Goal: Contribute content: Add original content to the website for others to see

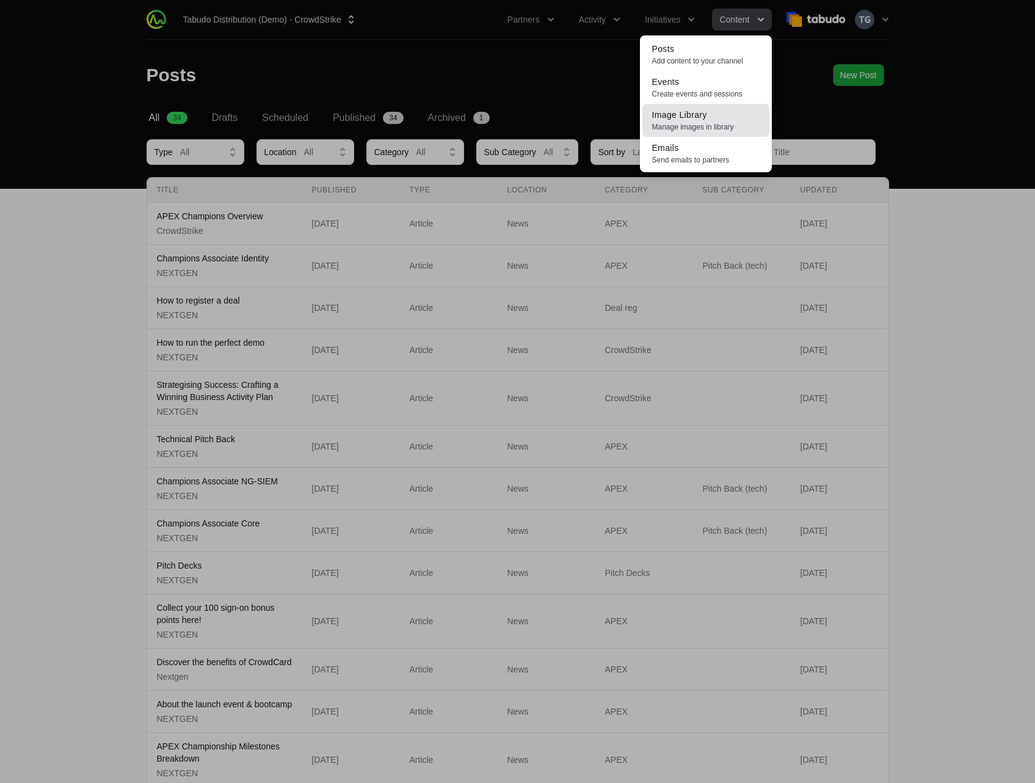
click at [705, 123] on span "Manage images in library" at bounding box center [705, 127] width 107 height 10
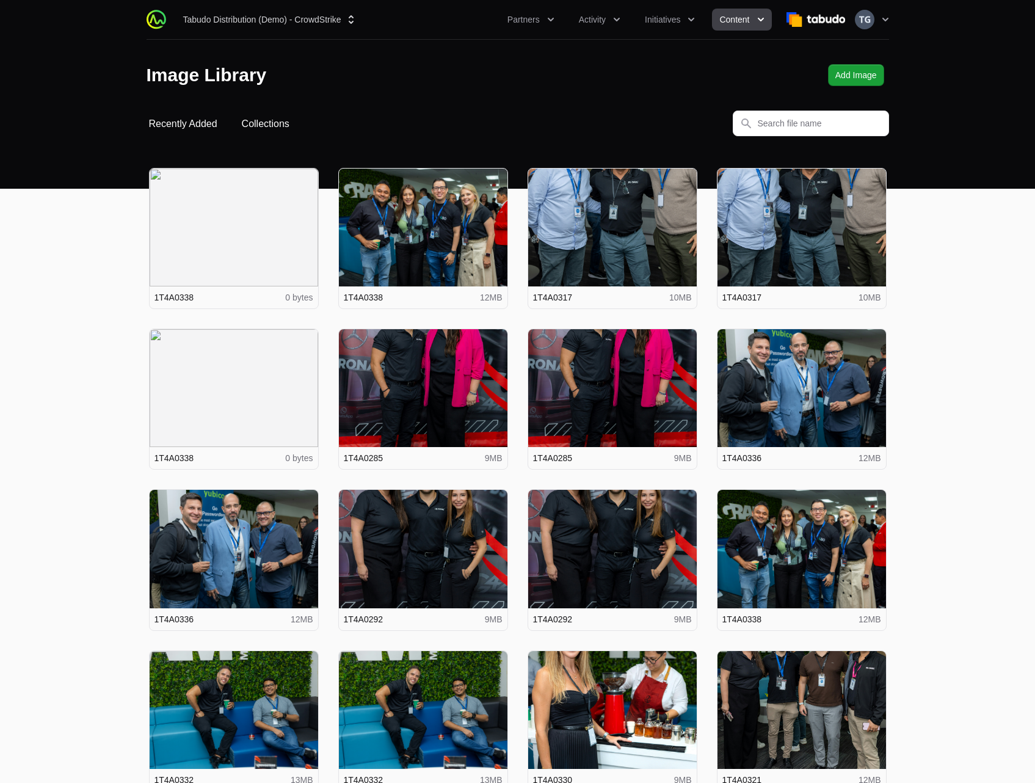
click at [245, 122] on button "Collections" at bounding box center [266, 124] width 48 height 15
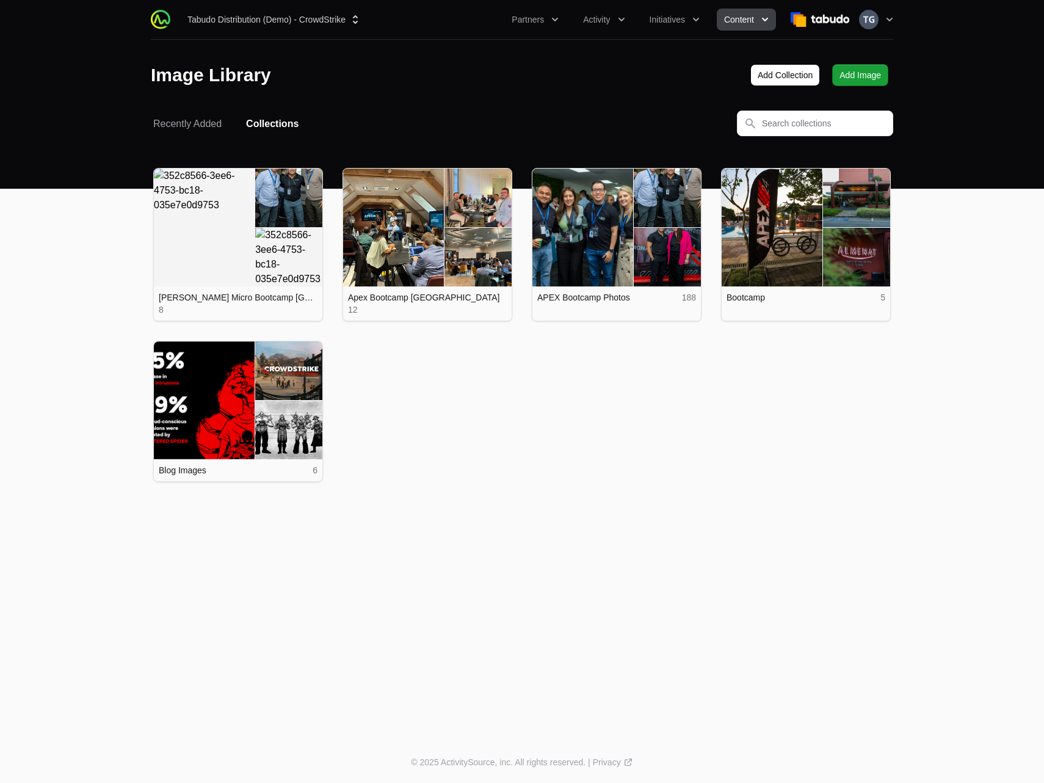
click at [639, 363] on ul "View details for Ingram Micro Bootcamp Miami 2025 Ingram Micro Bootcamp Miami 2…" at bounding box center [522, 325] width 738 height 314
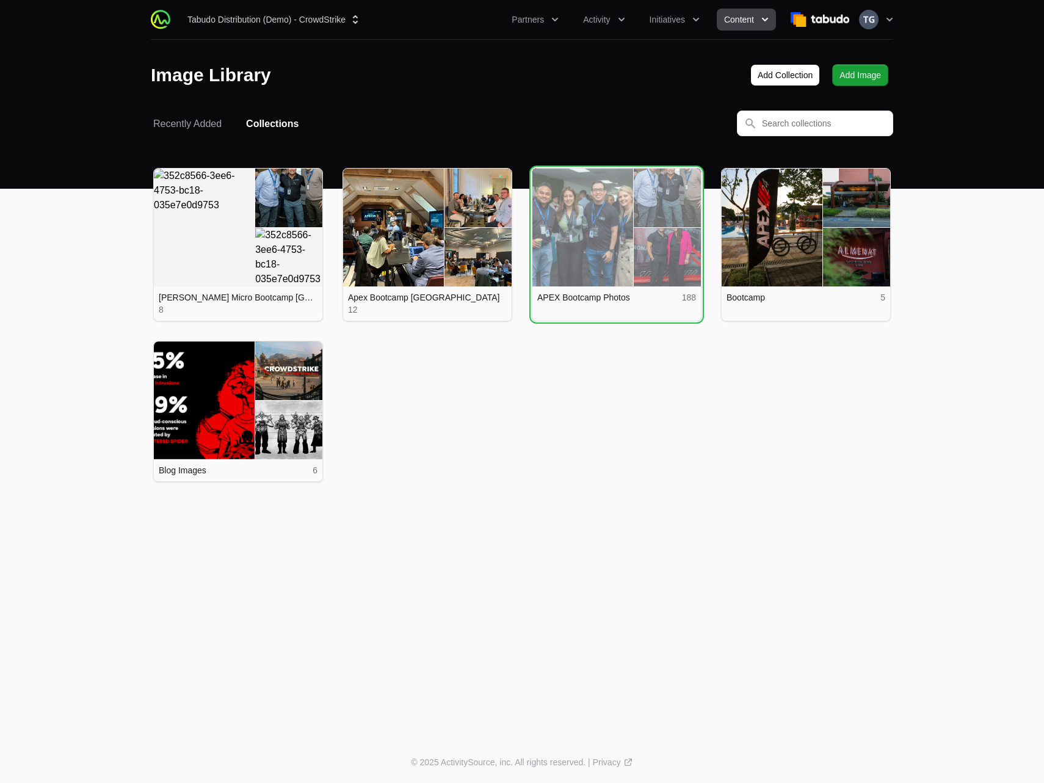
click at [623, 258] on link "View details for APEX Bootcamp Photos" at bounding box center [616, 228] width 169 height 118
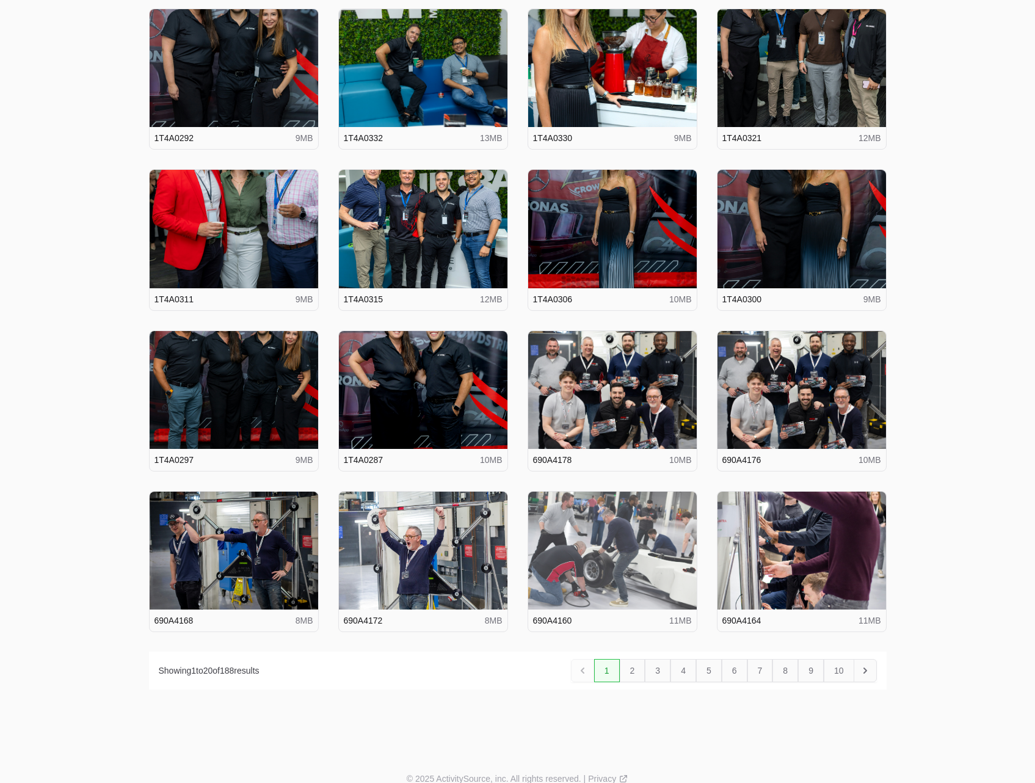
scroll to position [324, 0]
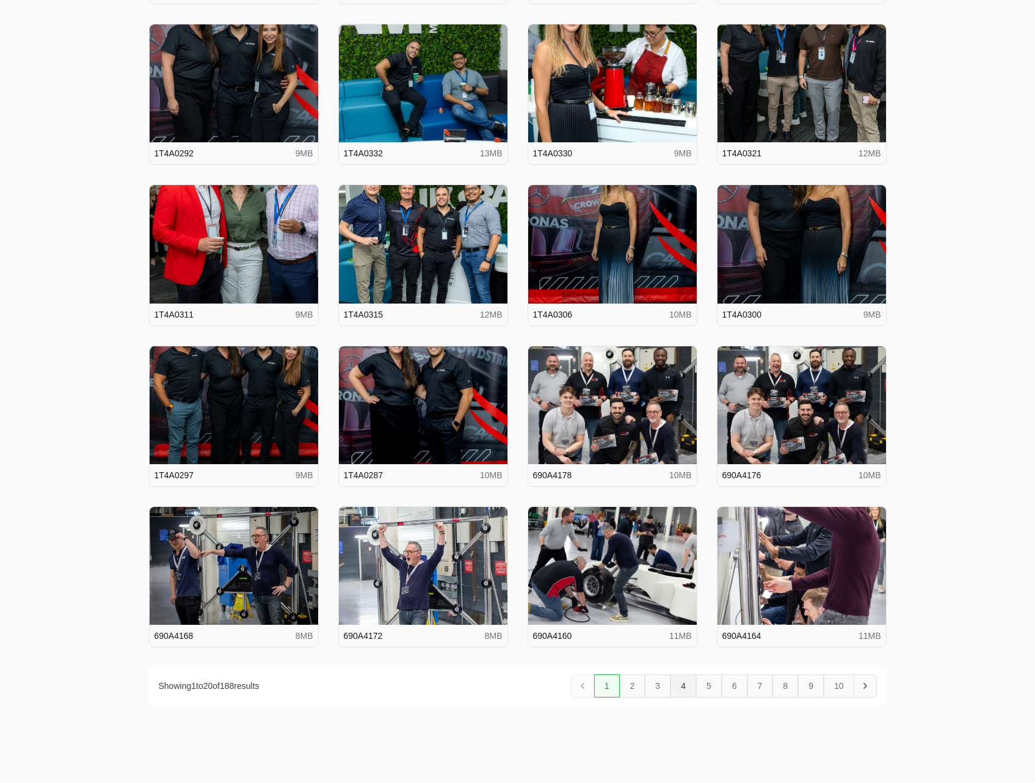
click at [681, 687] on link "4" at bounding box center [683, 685] width 26 height 23
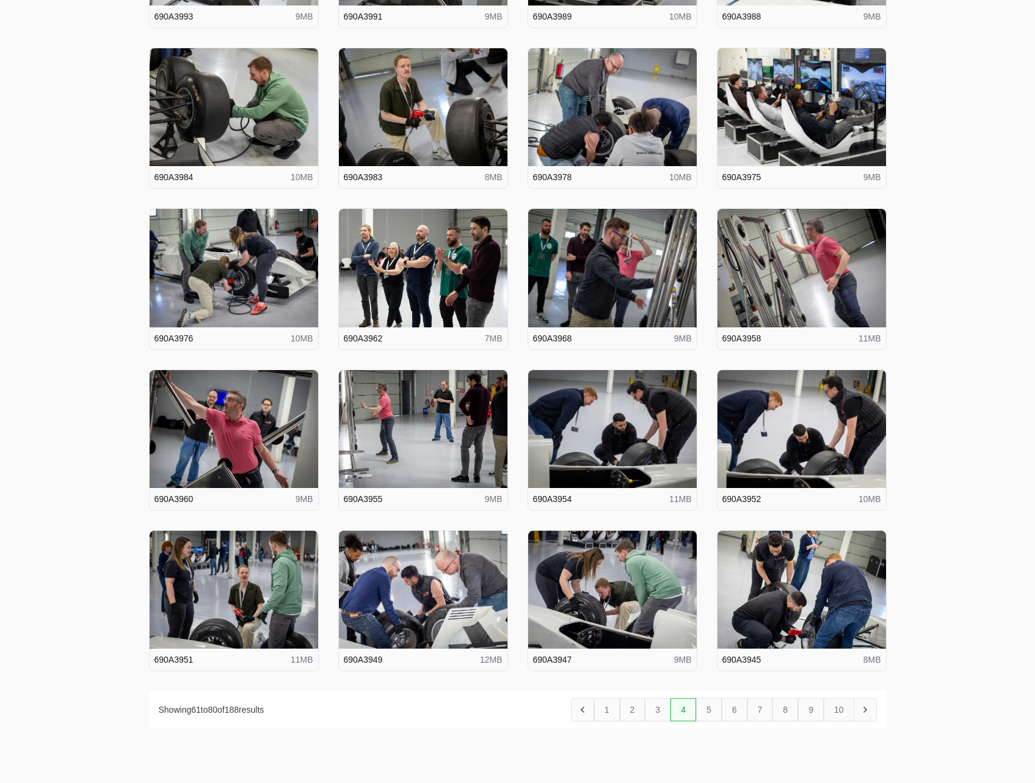
scroll to position [356, 0]
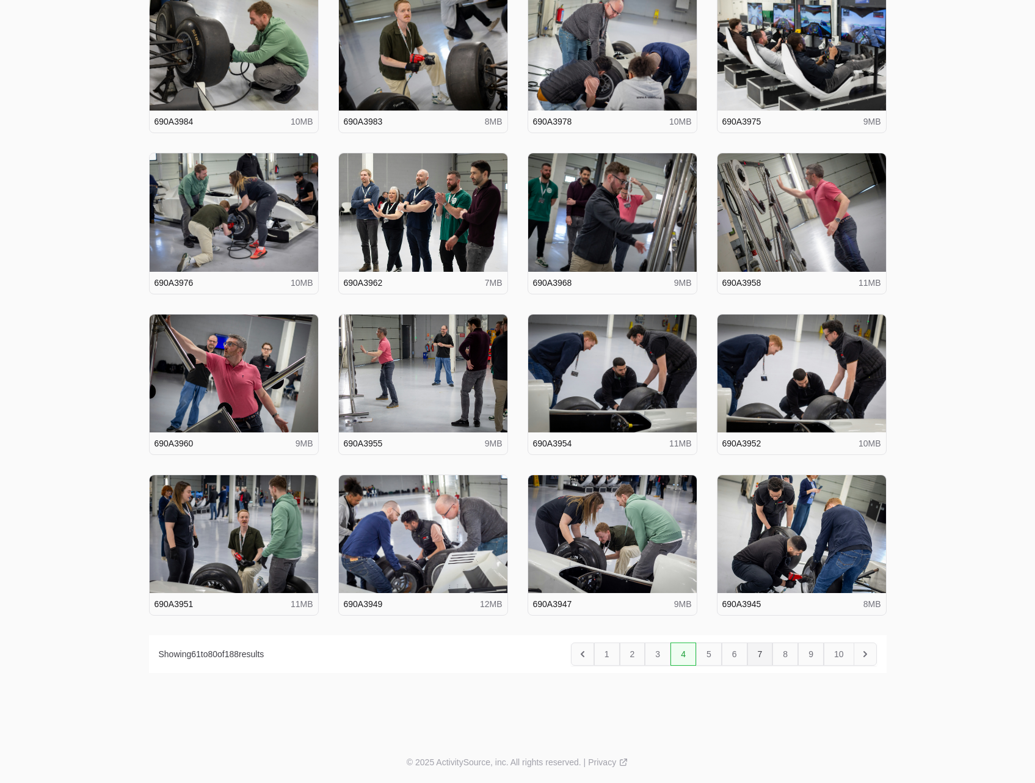
click at [766, 655] on link "7" at bounding box center [760, 653] width 26 height 23
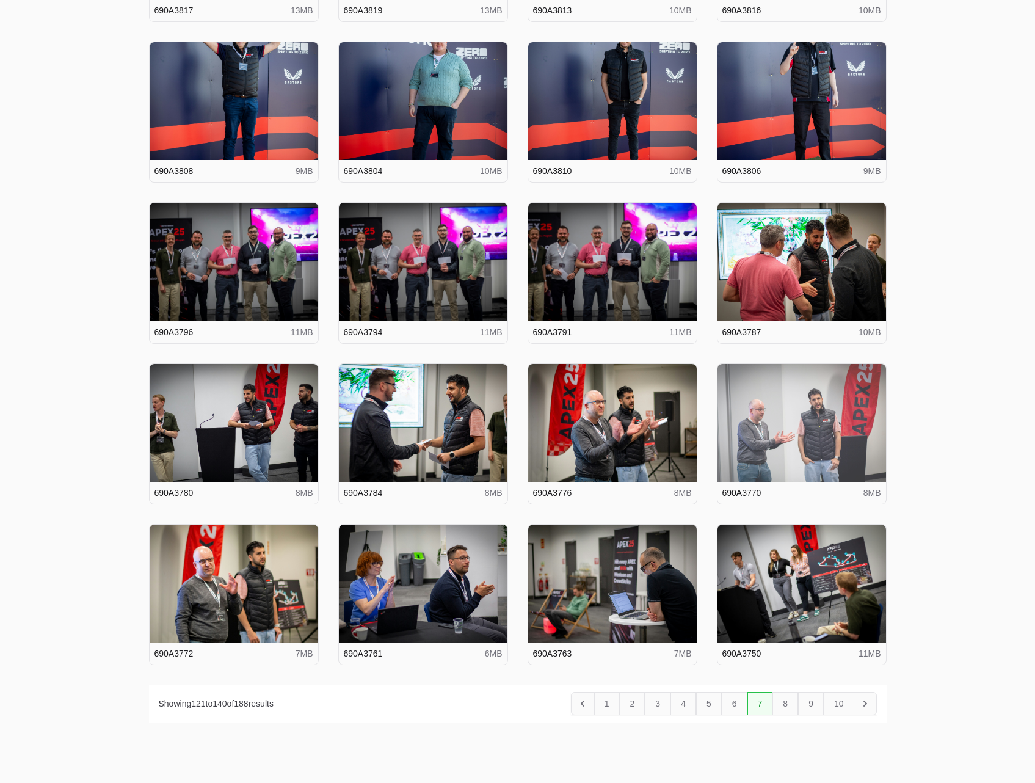
scroll to position [356, 0]
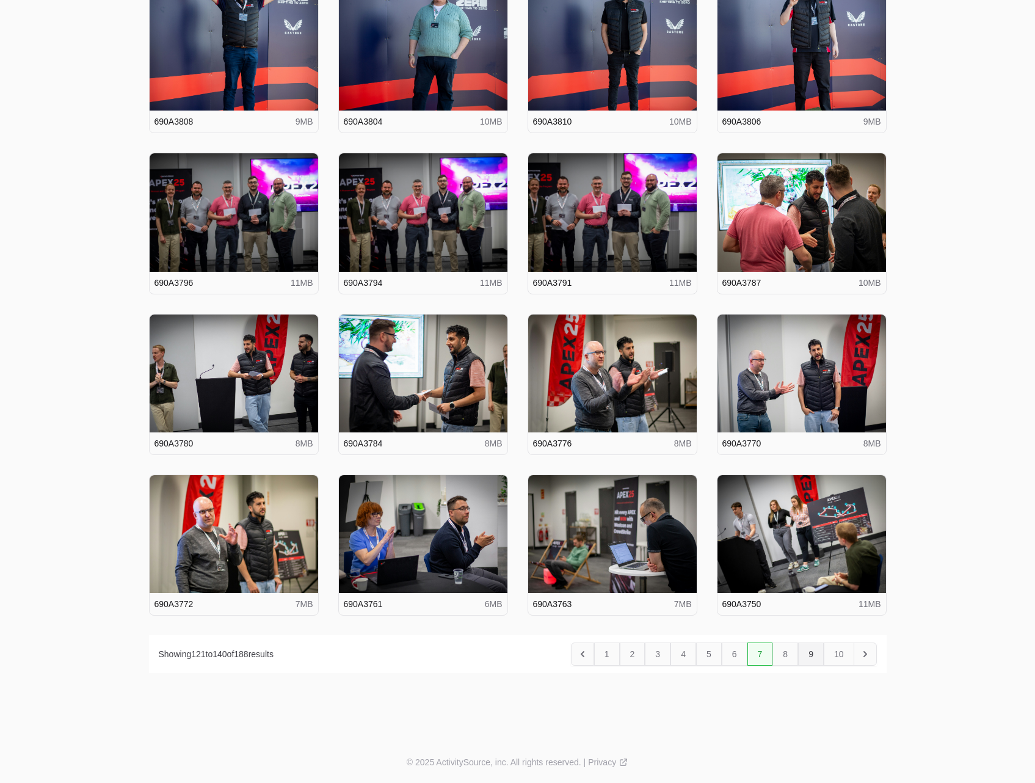
click at [809, 655] on link "9" at bounding box center [811, 653] width 26 height 23
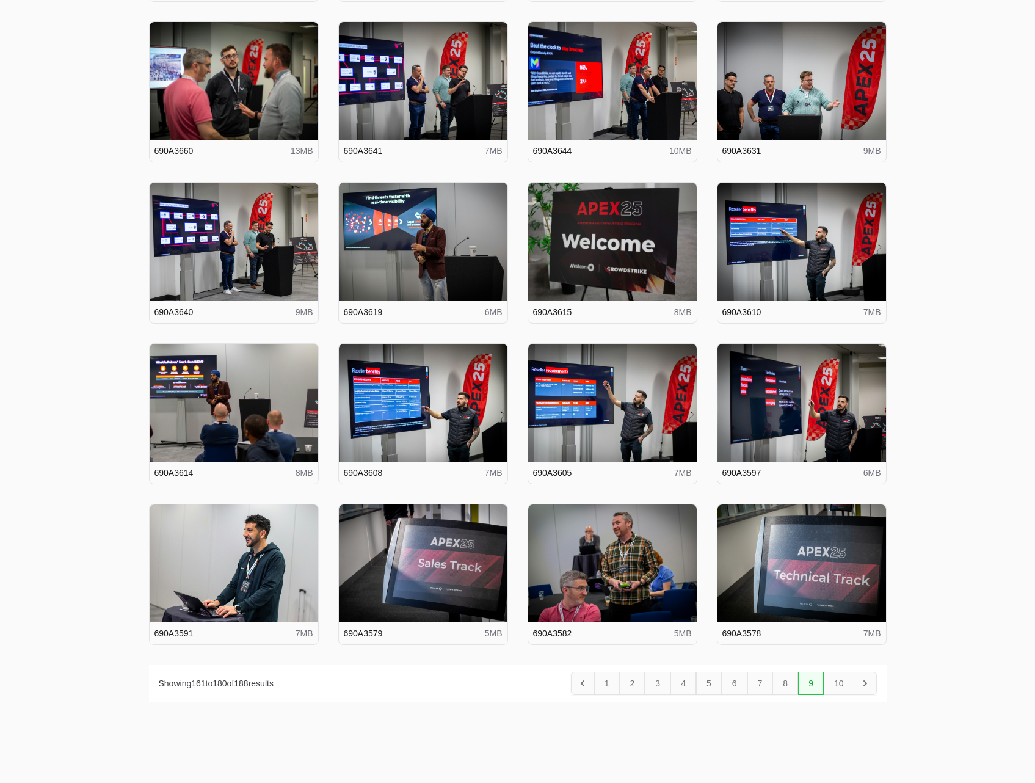
scroll to position [356, 0]
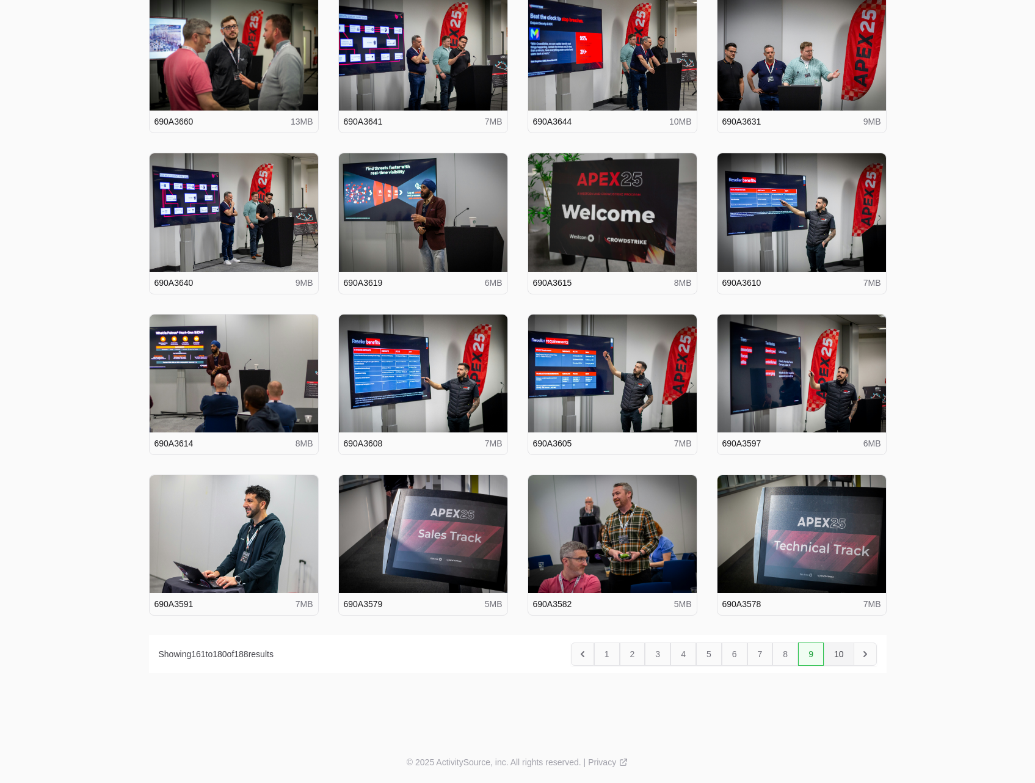
click at [841, 654] on link "10" at bounding box center [839, 653] width 31 height 23
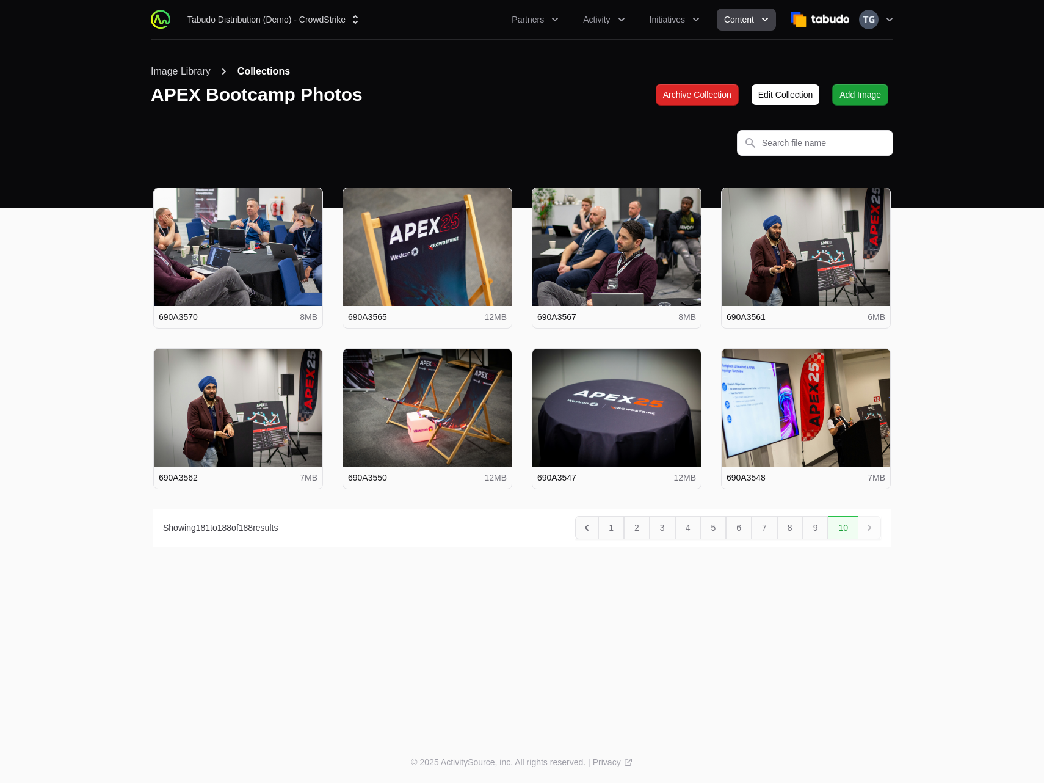
click at [262, 70] on button "Collections" at bounding box center [264, 71] width 53 height 15
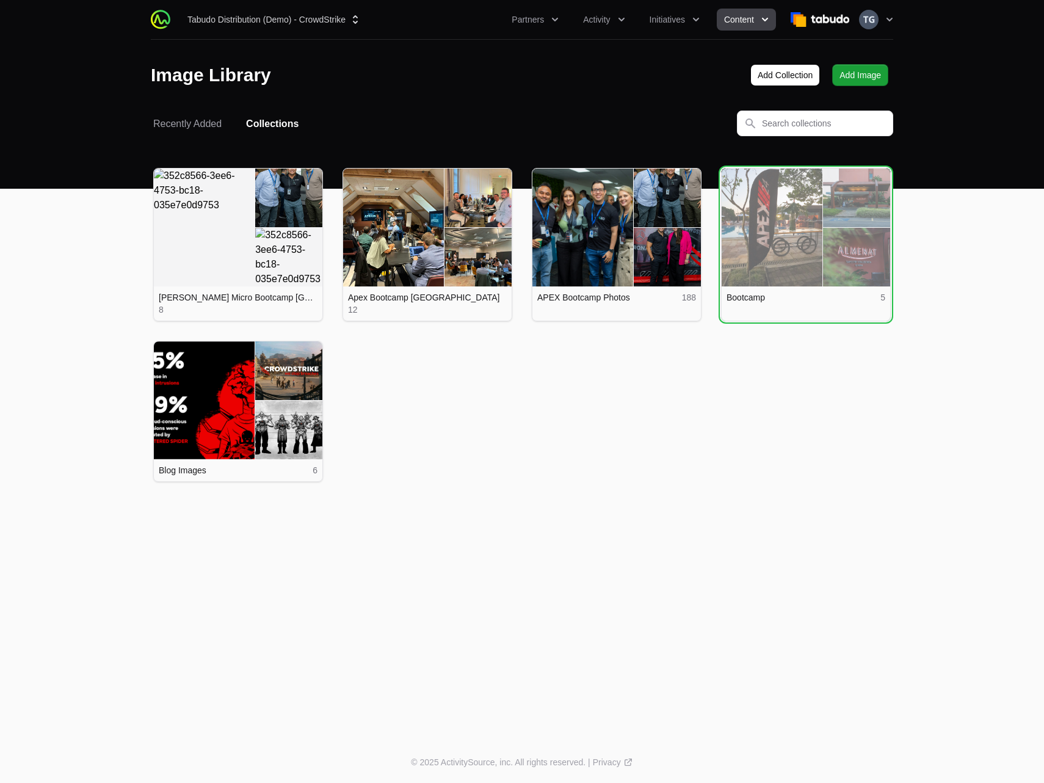
click at [777, 261] on link "View details for Bootcamp" at bounding box center [806, 228] width 169 height 118
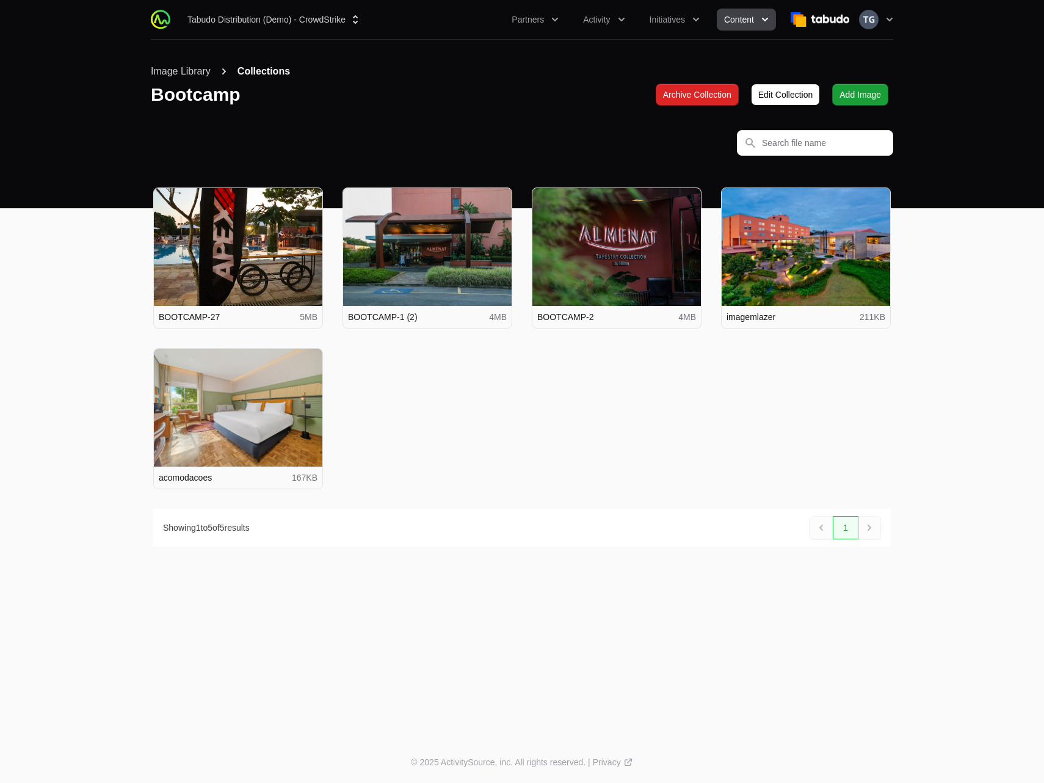
click at [259, 74] on button "Collections" at bounding box center [264, 71] width 53 height 15
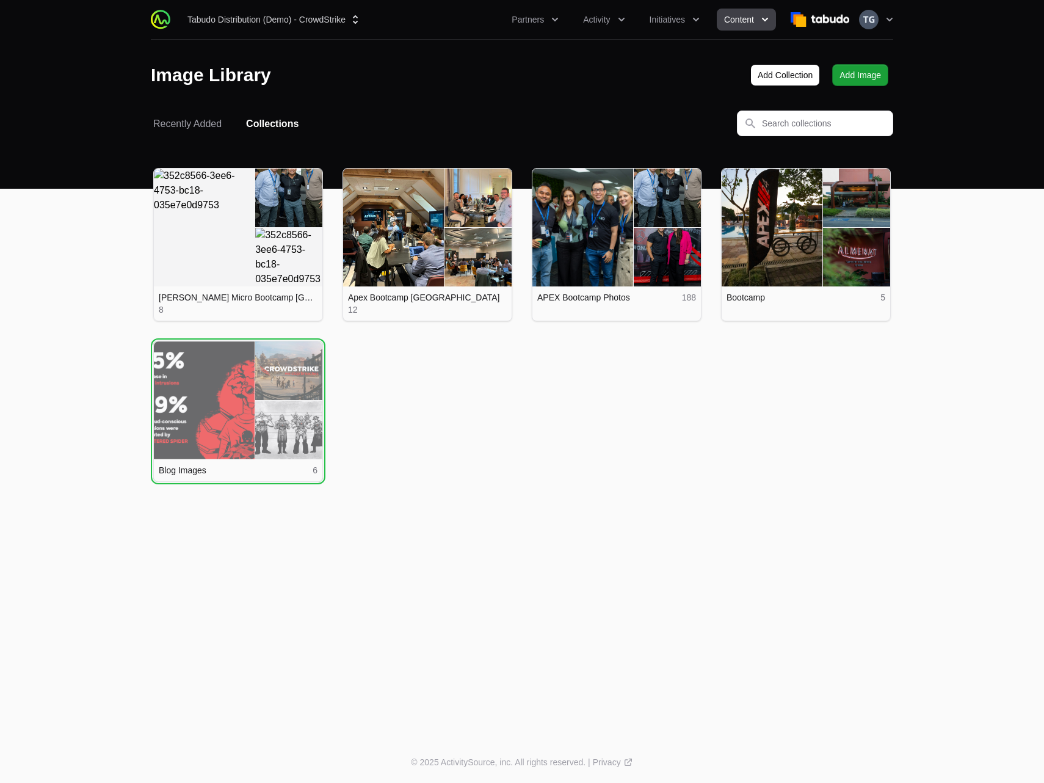
click at [263, 423] on link "View details for Blog Images" at bounding box center [238, 400] width 169 height 118
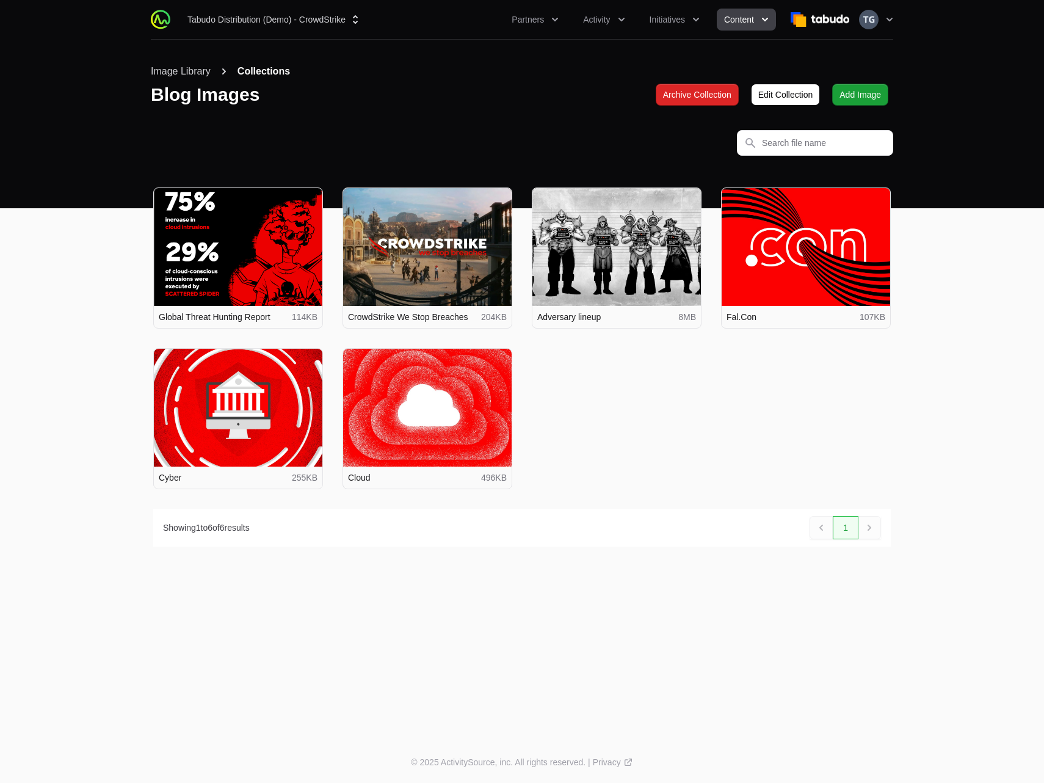
click at [271, 68] on button "Collections" at bounding box center [264, 71] width 53 height 15
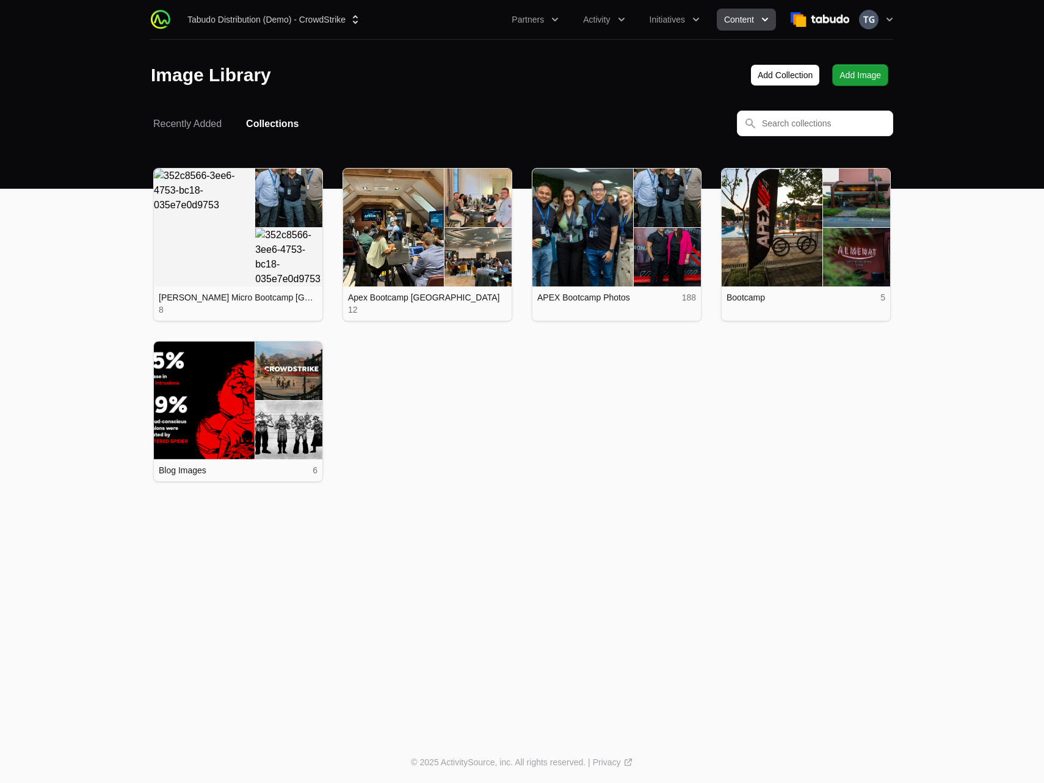
click at [745, 17] on span "Content" at bounding box center [739, 19] width 30 height 12
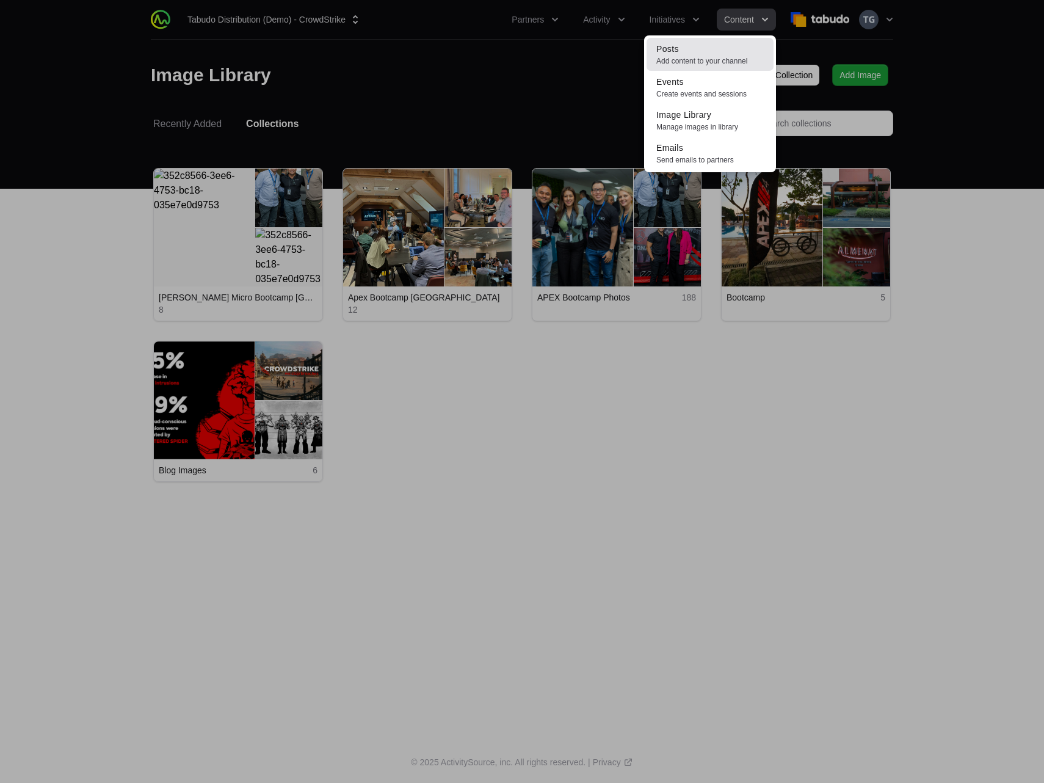
click at [716, 56] on span "Add content to your channel" at bounding box center [709, 61] width 107 height 10
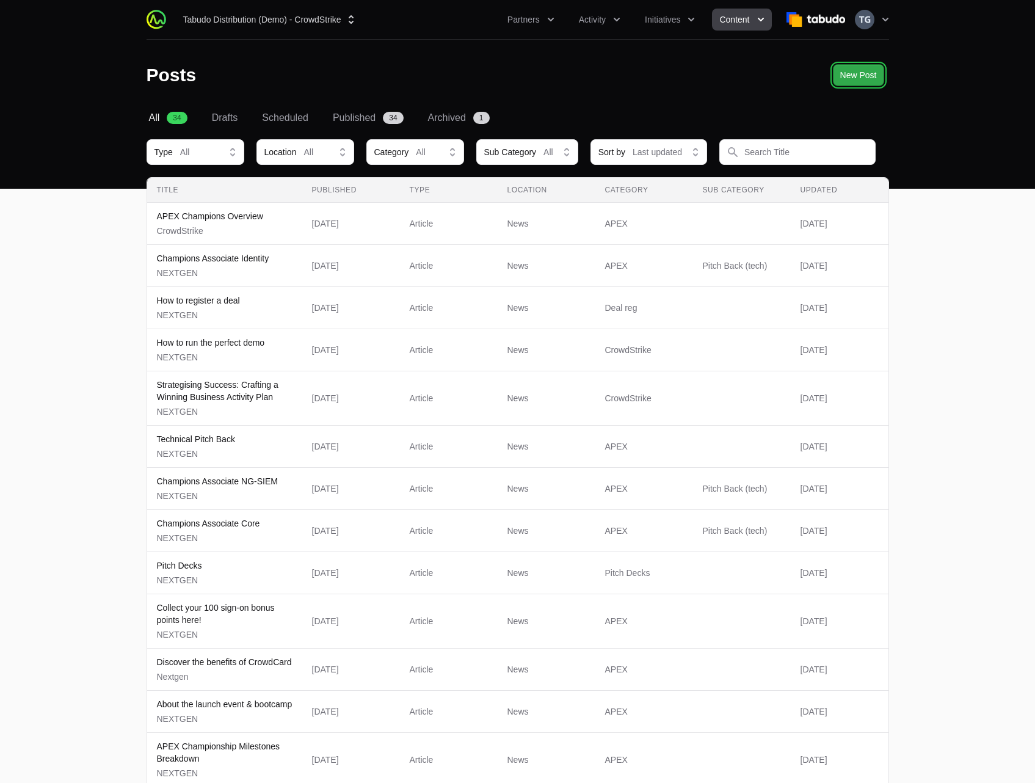
click at [880, 76] on button "New Post" at bounding box center [858, 75] width 51 height 22
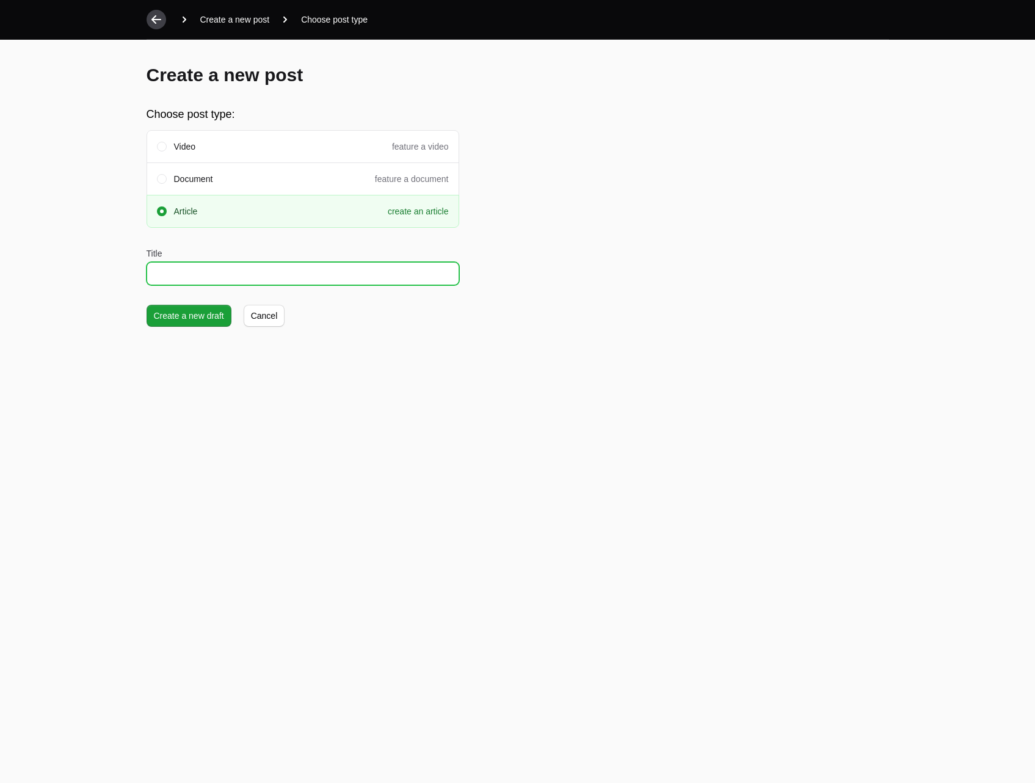
click at [198, 272] on input "Title" at bounding box center [303, 273] width 313 height 23
type input "My new test article"
click at [168, 317] on span "Create a new draft" at bounding box center [189, 315] width 70 height 15
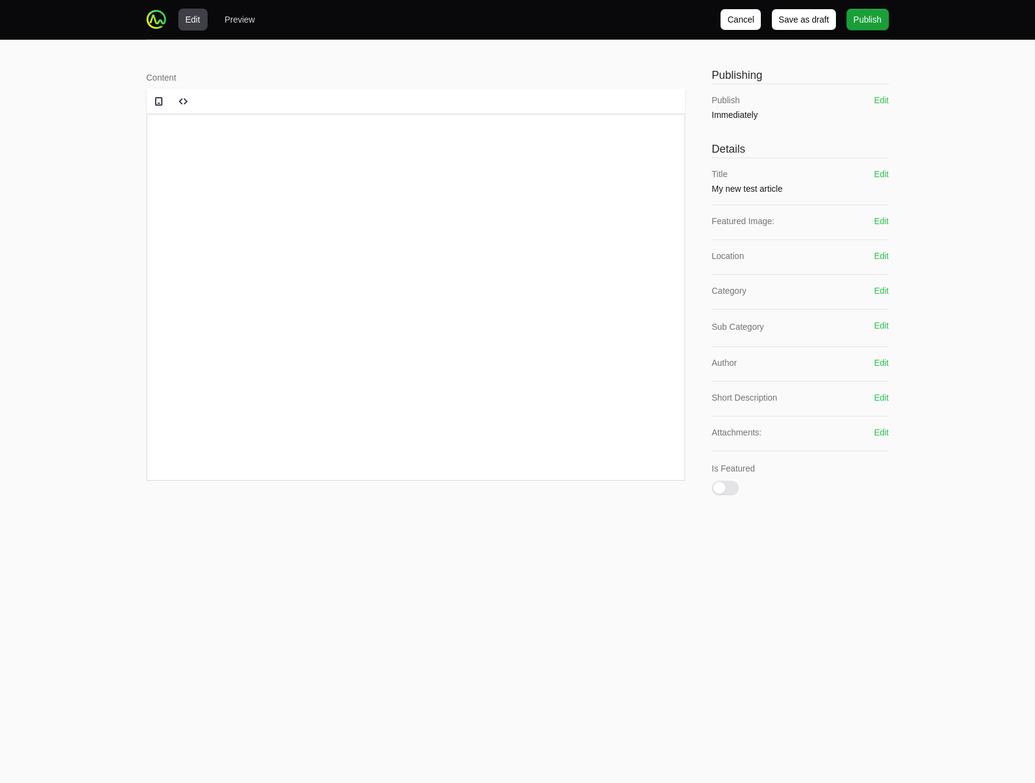
drag, startPoint x: 358, startPoint y: 145, endPoint x: 400, endPoint y: 136, distance: 42.7
click at [358, 145] on div at bounding box center [415, 137] width 537 height 46
click at [147, 99] on link at bounding box center [159, 101] width 24 height 25
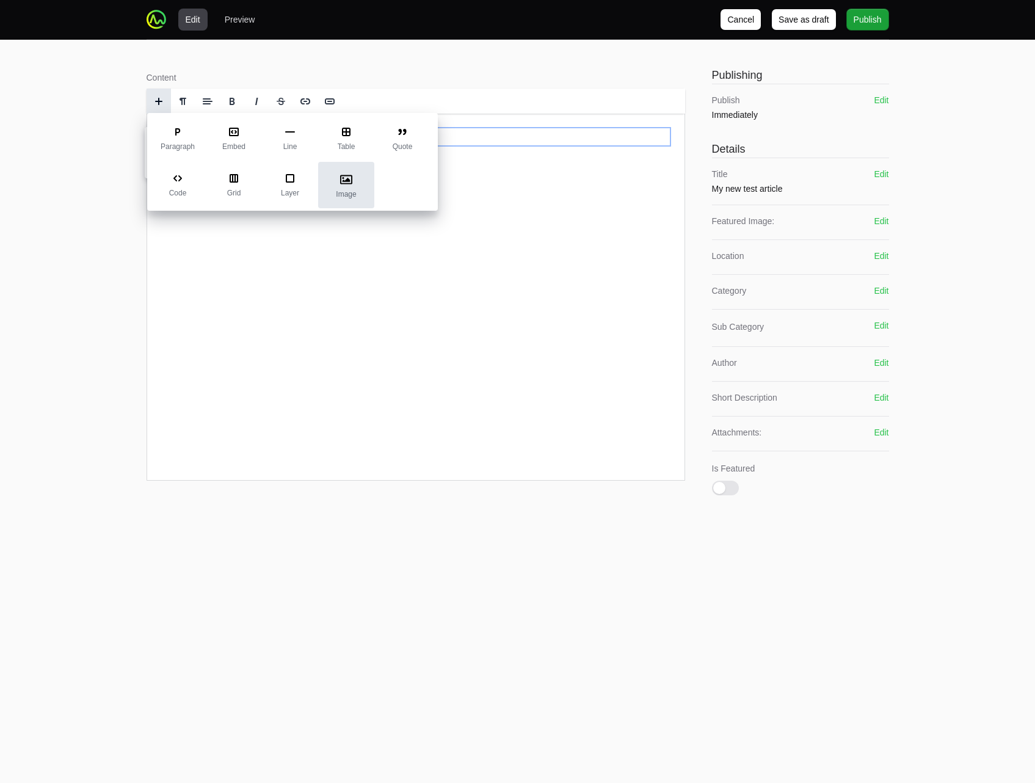
click at [335, 189] on div "Image" at bounding box center [346, 185] width 56 height 46
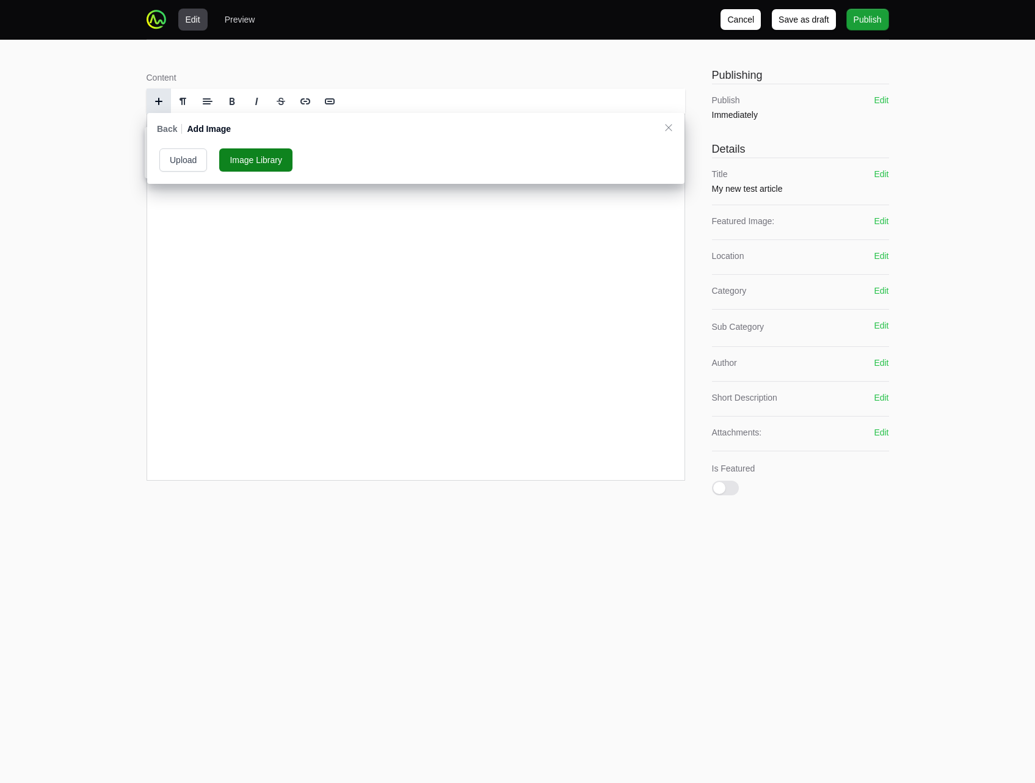
click at [280, 165] on button "Image Library" at bounding box center [255, 159] width 73 height 23
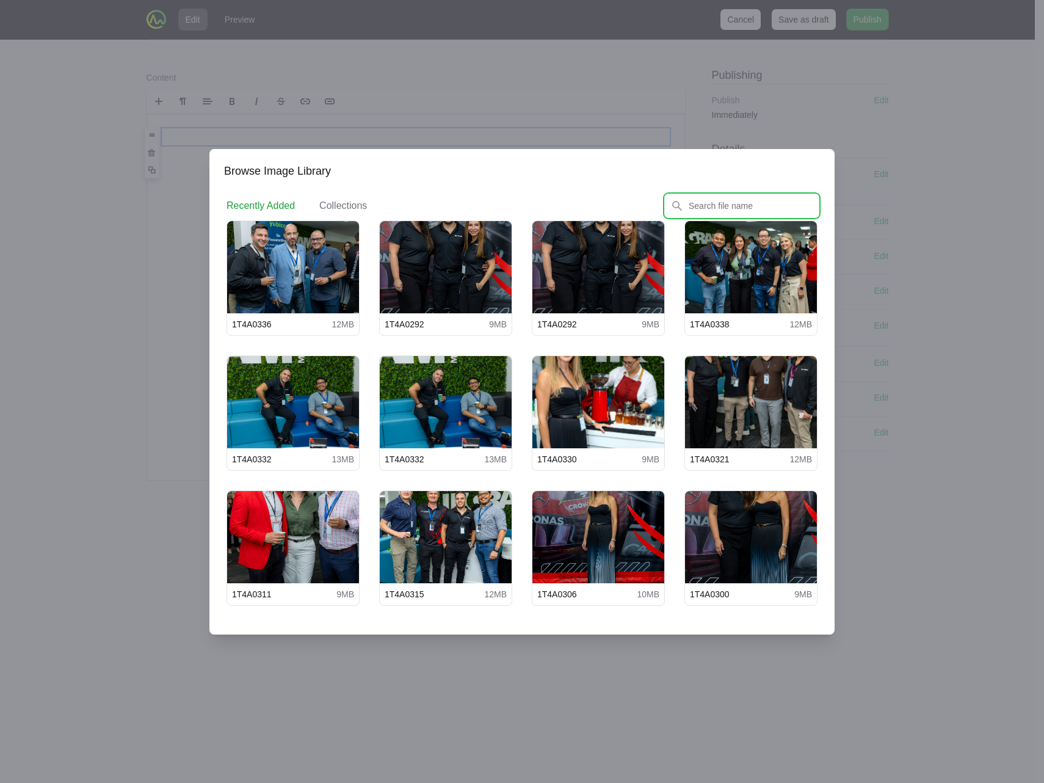
scroll to position [315, 0]
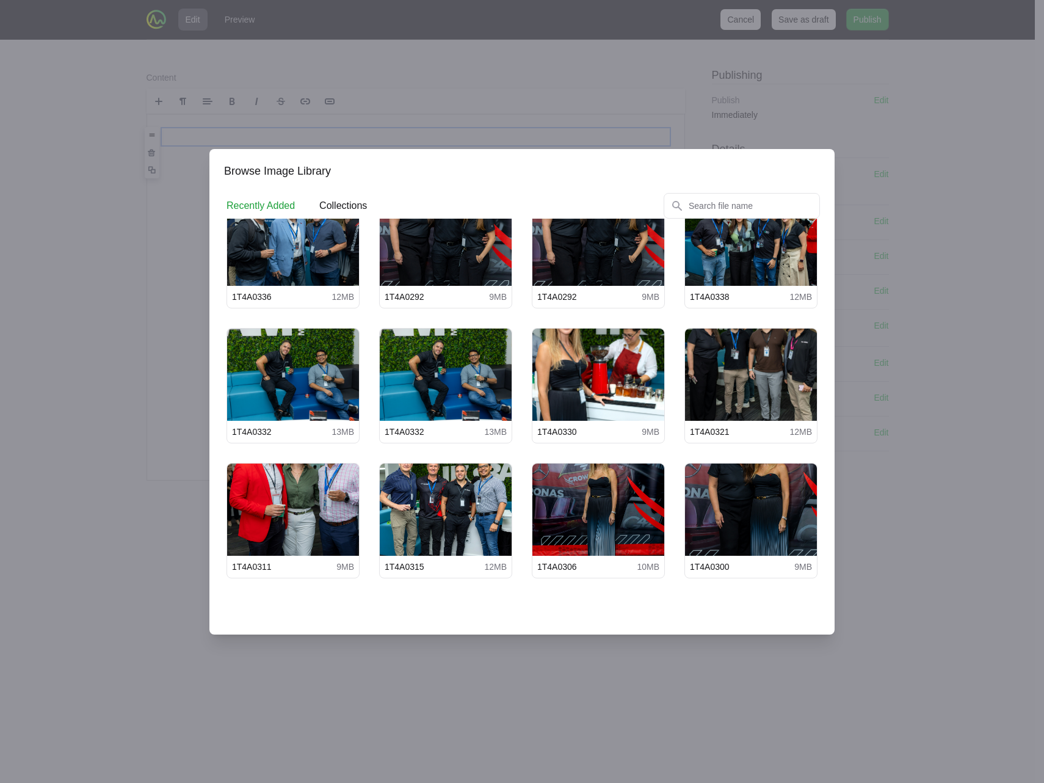
click at [343, 208] on button "Collections" at bounding box center [343, 205] width 48 height 15
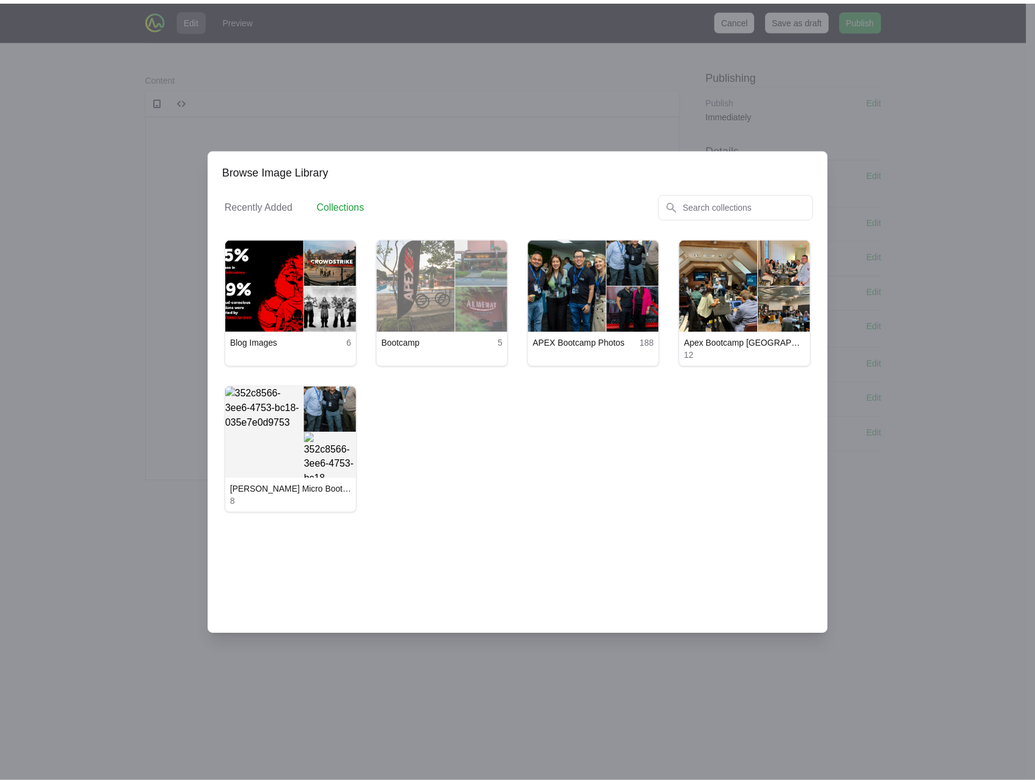
scroll to position [0, 0]
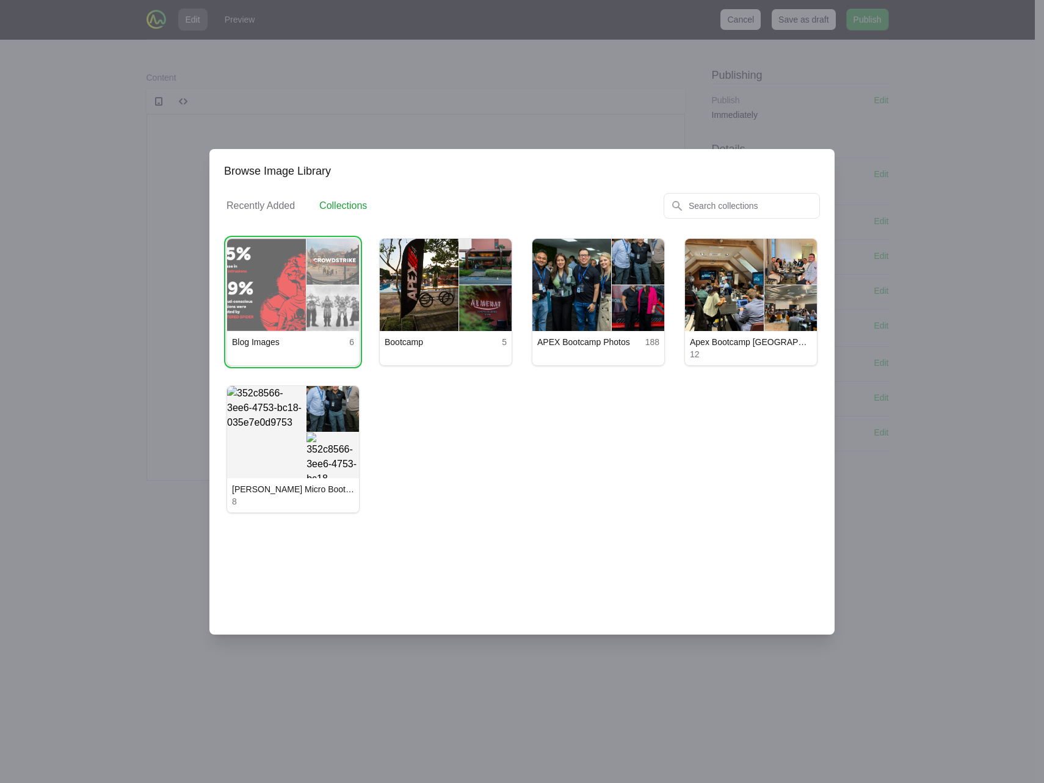
click at [341, 307] on button "View details for Blog Images" at bounding box center [293, 285] width 132 height 92
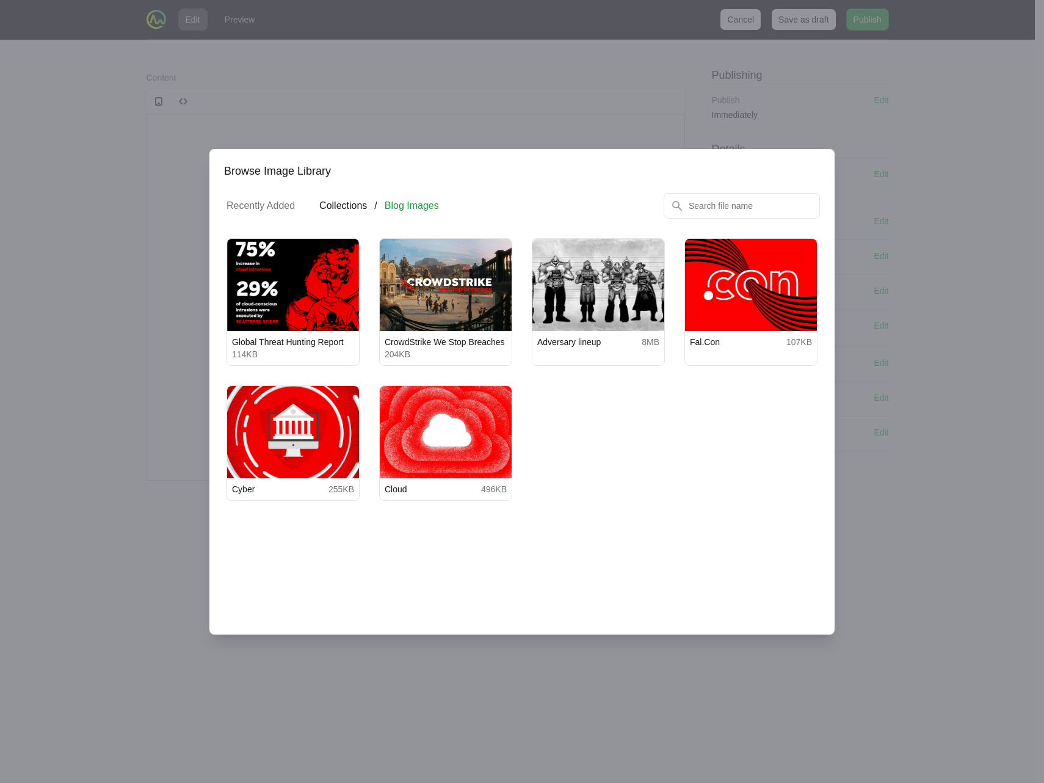
click at [361, 205] on button "Collections" at bounding box center [343, 205] width 48 height 15
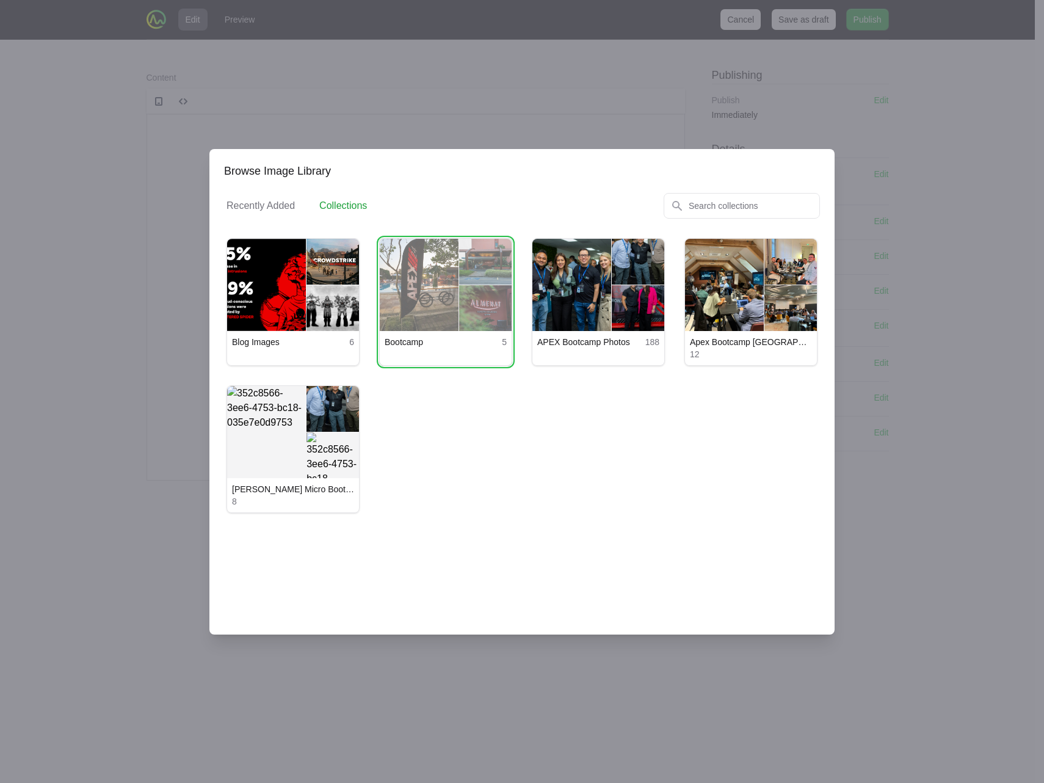
click at [460, 301] on button "View details for Bootcamp" at bounding box center [446, 285] width 132 height 92
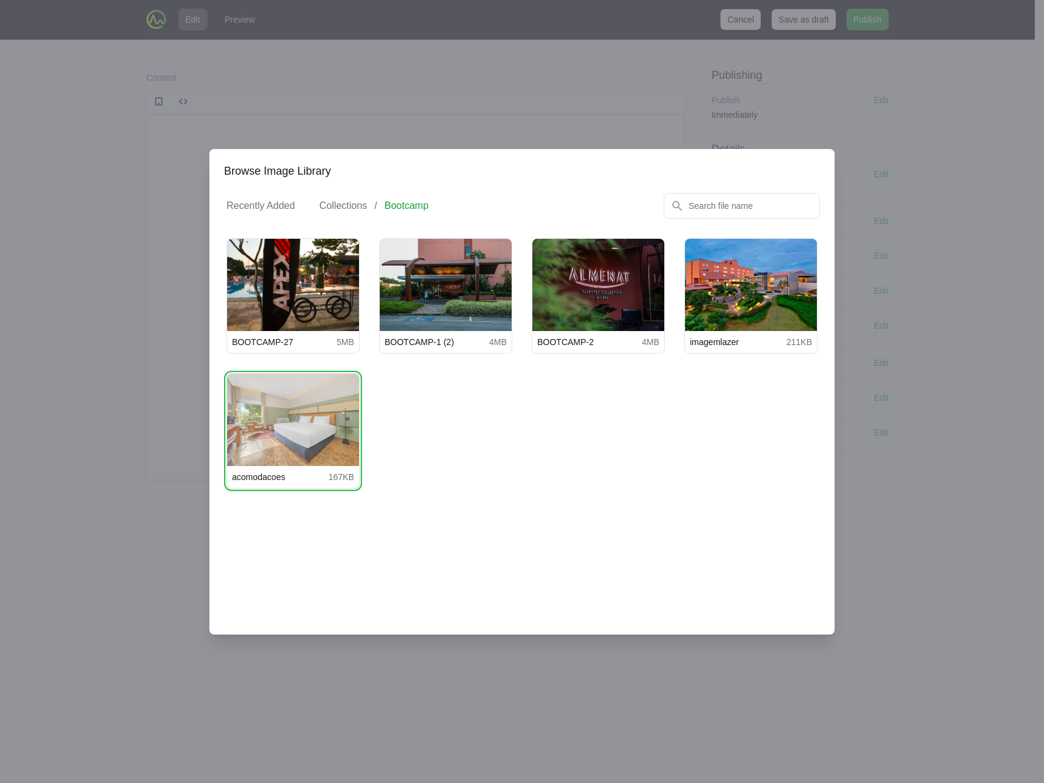
click at [306, 432] on button "View details for acomodacoes" at bounding box center [293, 420] width 132 height 92
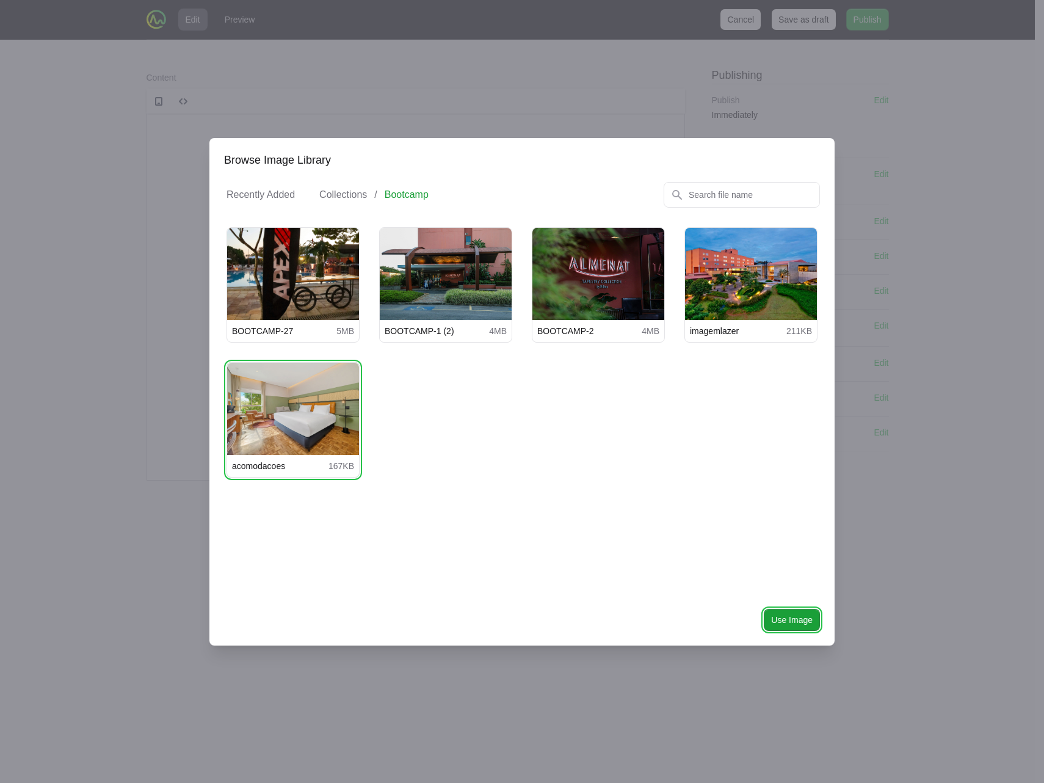
click at [781, 614] on span "Use Image" at bounding box center [792, 619] width 42 height 15
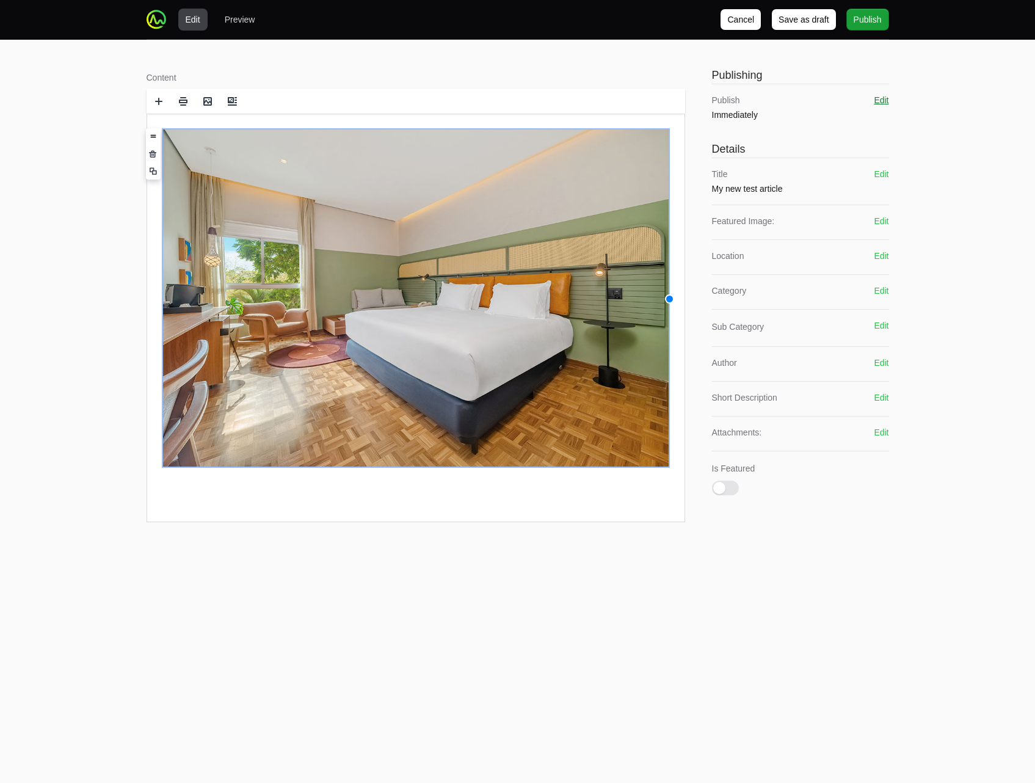
click at [877, 98] on button "Edit" at bounding box center [881, 100] width 15 height 12
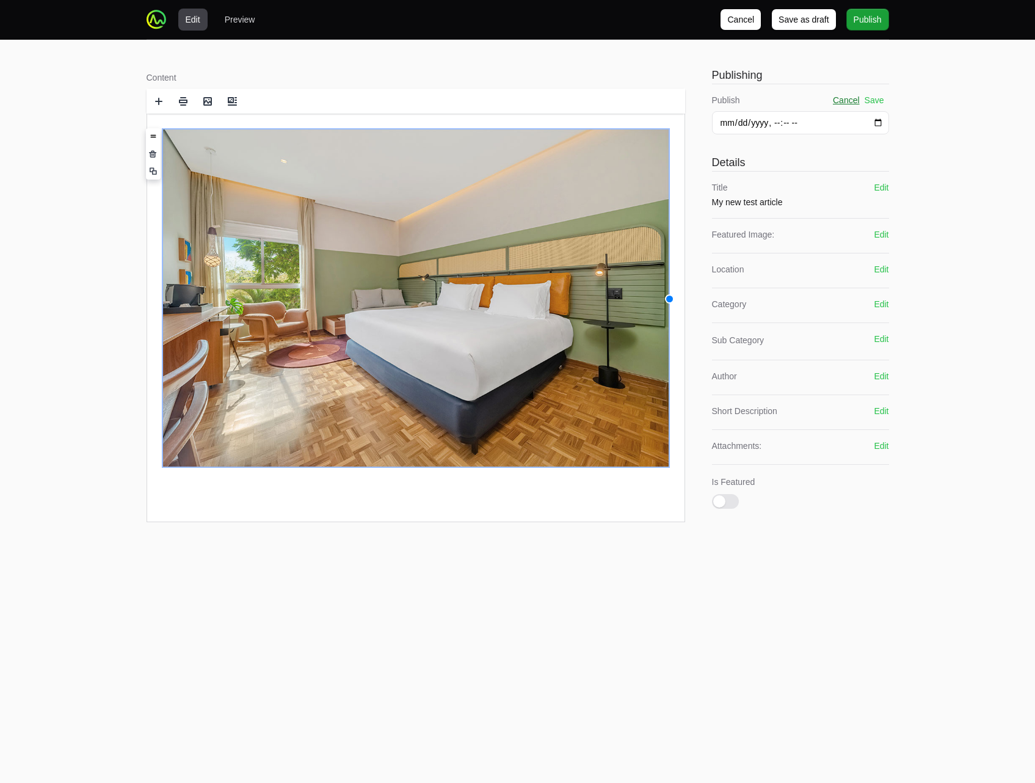
click at [847, 101] on button "Cancel" at bounding box center [846, 100] width 27 height 12
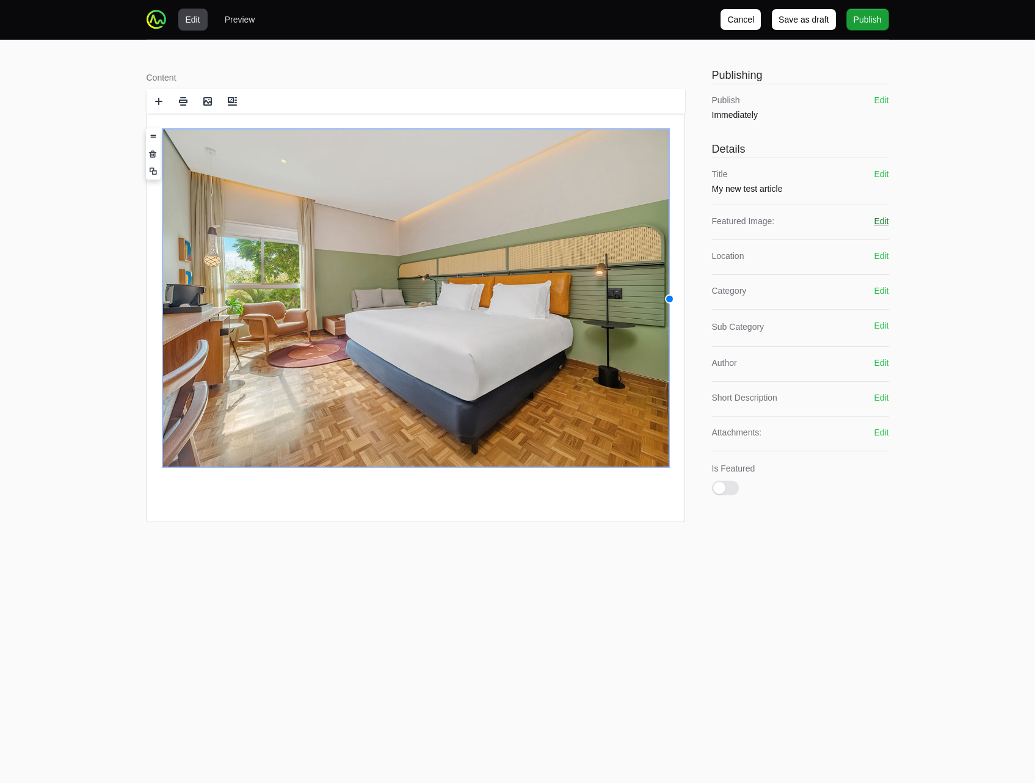
click at [880, 223] on button "Edit" at bounding box center [881, 221] width 15 height 12
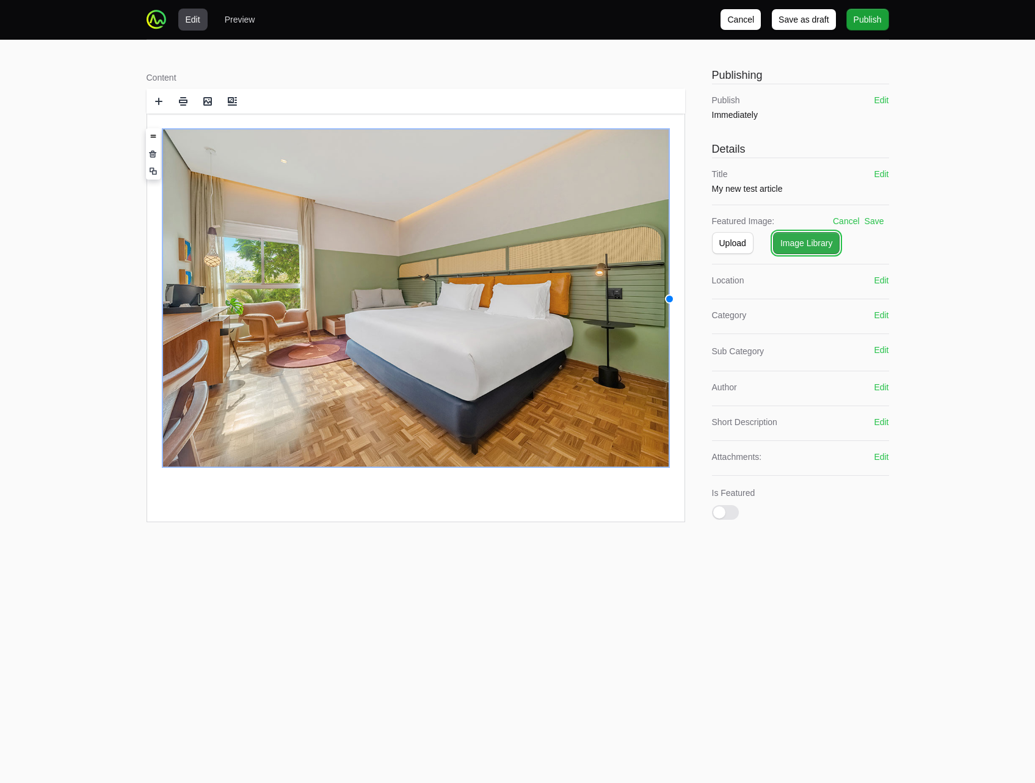
click at [818, 242] on span "Image Library" at bounding box center [806, 243] width 53 height 15
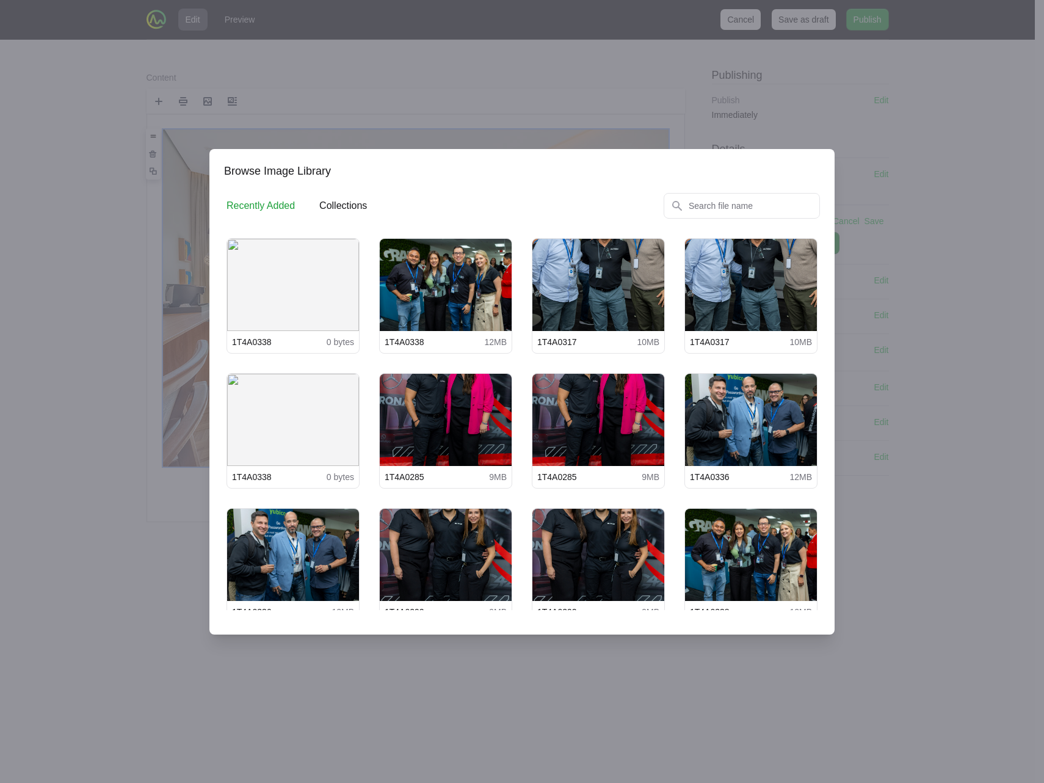
click at [354, 209] on button "Collections" at bounding box center [343, 205] width 48 height 15
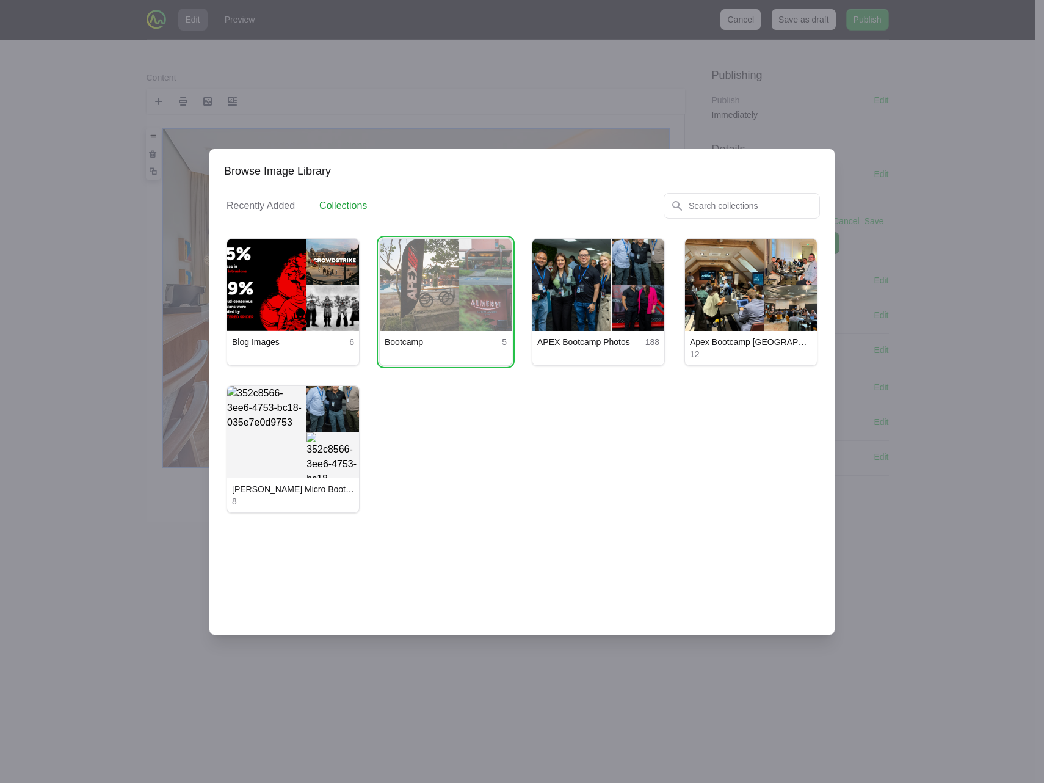
click at [473, 282] on button "View details for Bootcamp" at bounding box center [446, 285] width 132 height 92
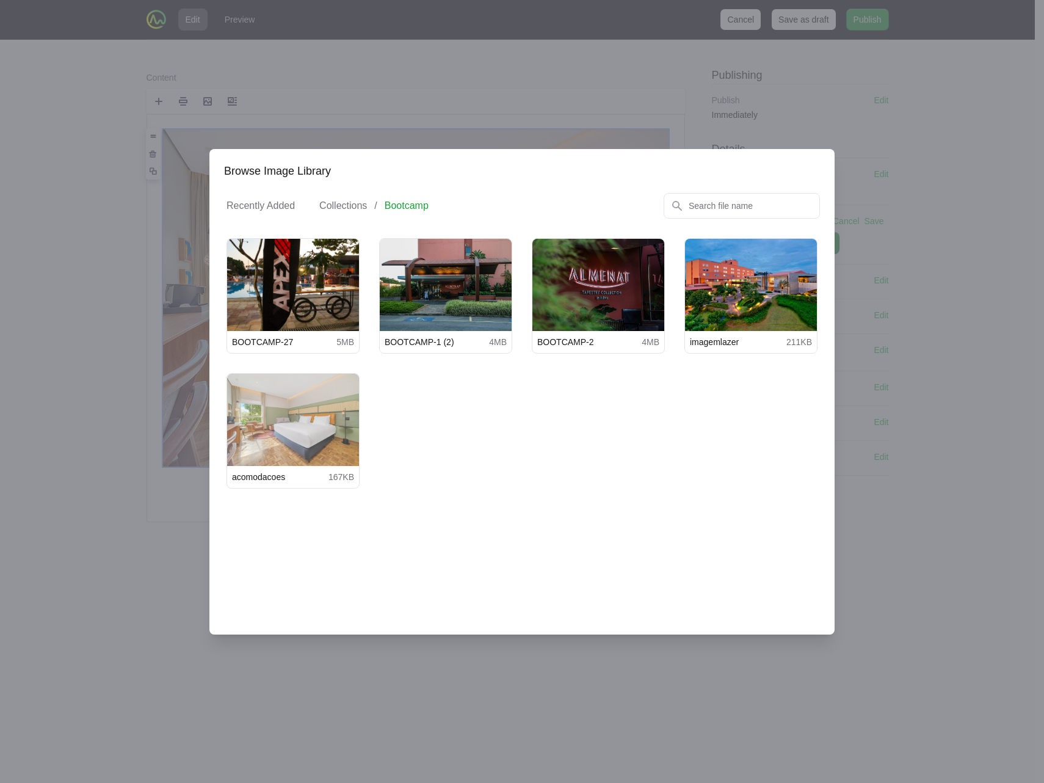
click at [332, 466] on div "acomodacoes 167KB" at bounding box center [293, 477] width 132 height 22
click at [327, 439] on button "View details for acomodacoes" at bounding box center [293, 420] width 132 height 92
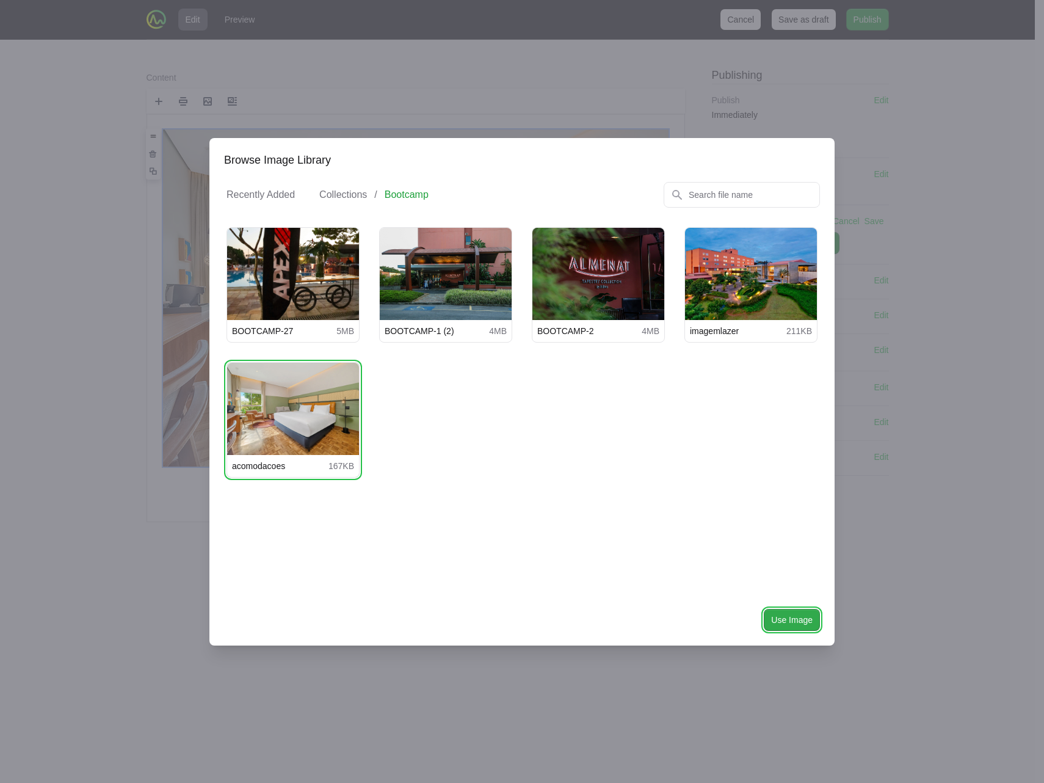
click at [786, 615] on span "Use Image" at bounding box center [792, 619] width 42 height 15
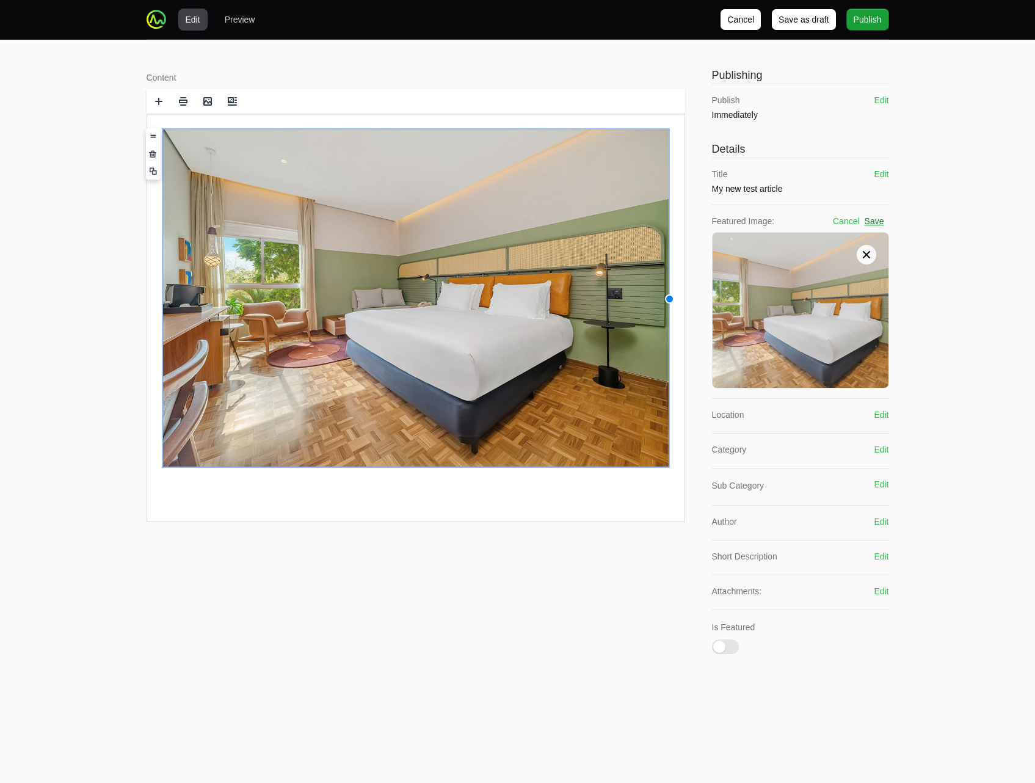
click at [868, 221] on button "Save" at bounding box center [875, 221] width 20 height 12
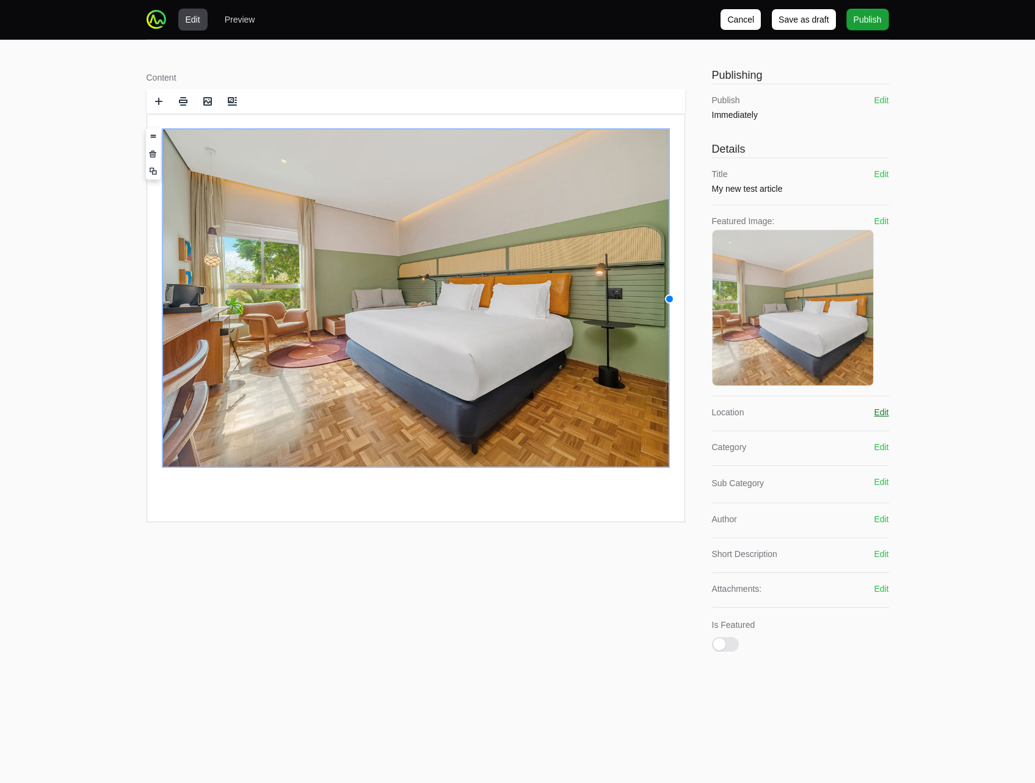
click at [879, 413] on button "Edit" at bounding box center [881, 412] width 15 height 12
click at [849, 422] on div "Location Cancel Save Select Location" at bounding box center [800, 427] width 177 height 43
drag, startPoint x: 838, startPoint y: 438, endPoint x: 830, endPoint y: 440, distance: 8.0
click at [837, 438] on div "Select Location" at bounding box center [792, 436] width 144 height 12
click at [772, 482] on span "News" at bounding box center [793, 486] width 148 height 12
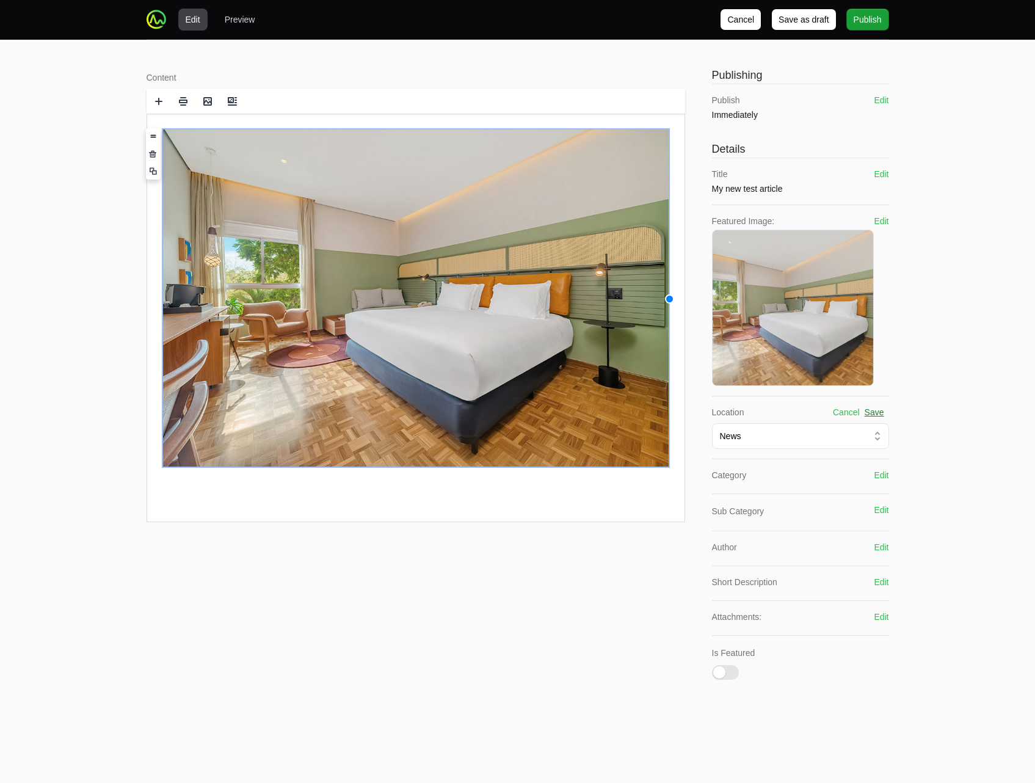
click at [872, 415] on button "Save" at bounding box center [875, 412] width 20 height 12
click at [876, 458] on button "Edit" at bounding box center [881, 459] width 15 height 12
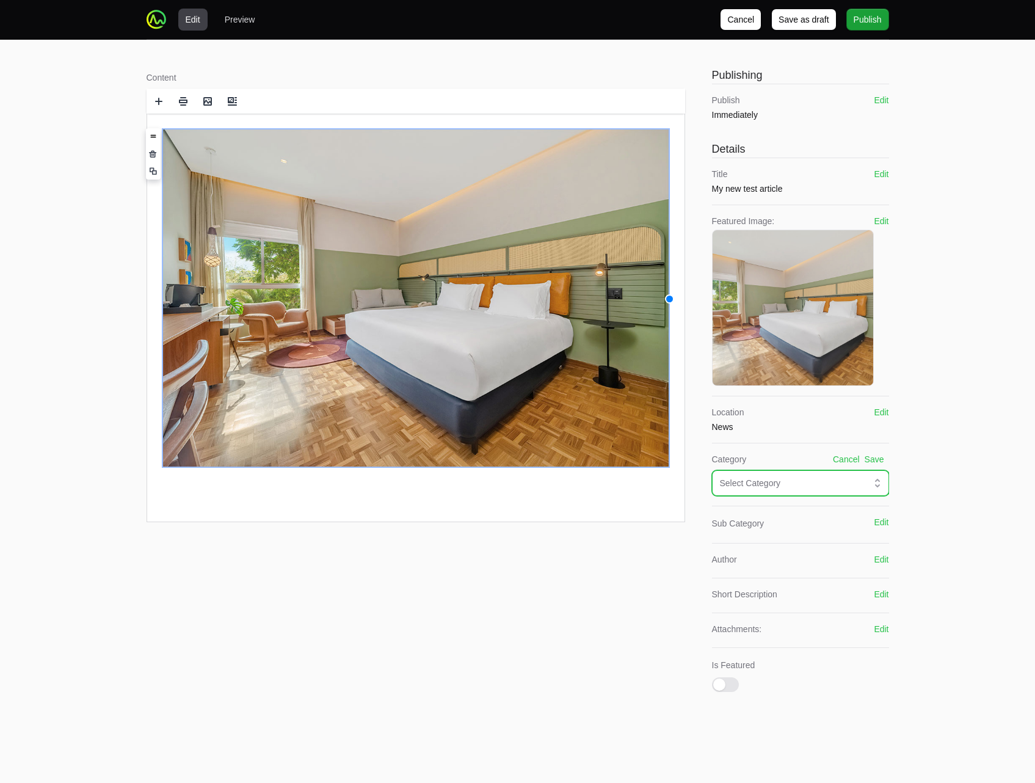
click at [831, 479] on div "Select Category" at bounding box center [792, 483] width 144 height 12
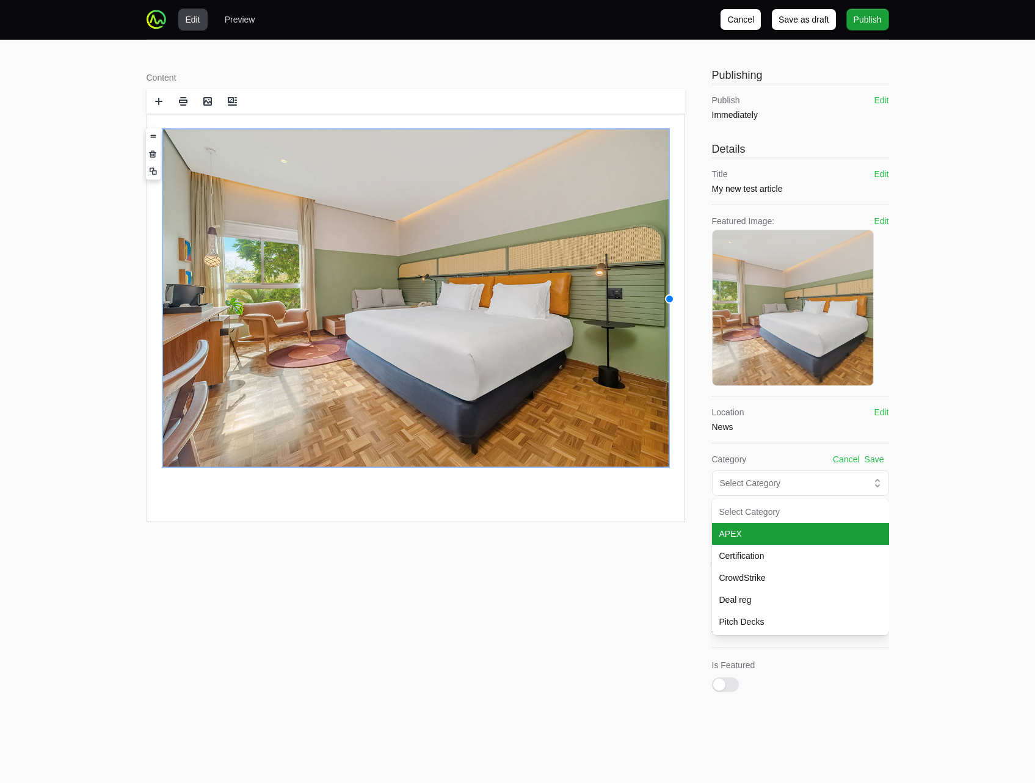
click at [778, 535] on span "APEX" at bounding box center [793, 534] width 148 height 12
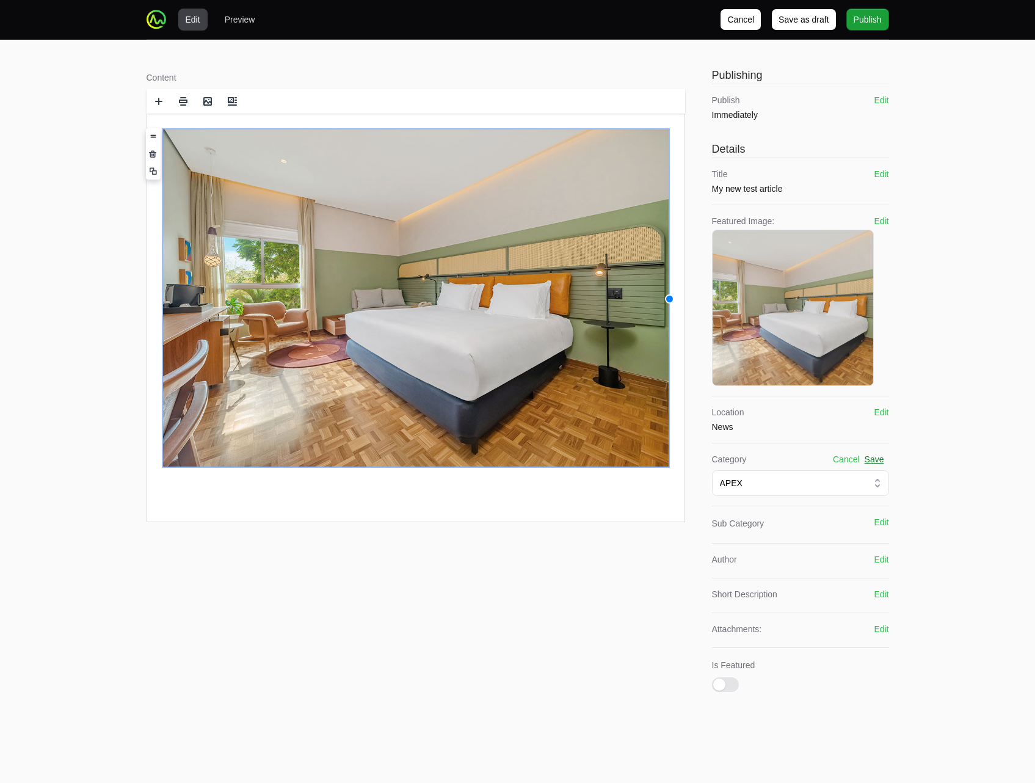
click at [869, 462] on button "Save" at bounding box center [875, 459] width 20 height 12
drag, startPoint x: 880, startPoint y: 543, endPoint x: 891, endPoint y: 544, distance: 11.6
click at [880, 543] on button "Edit" at bounding box center [881, 543] width 15 height 12
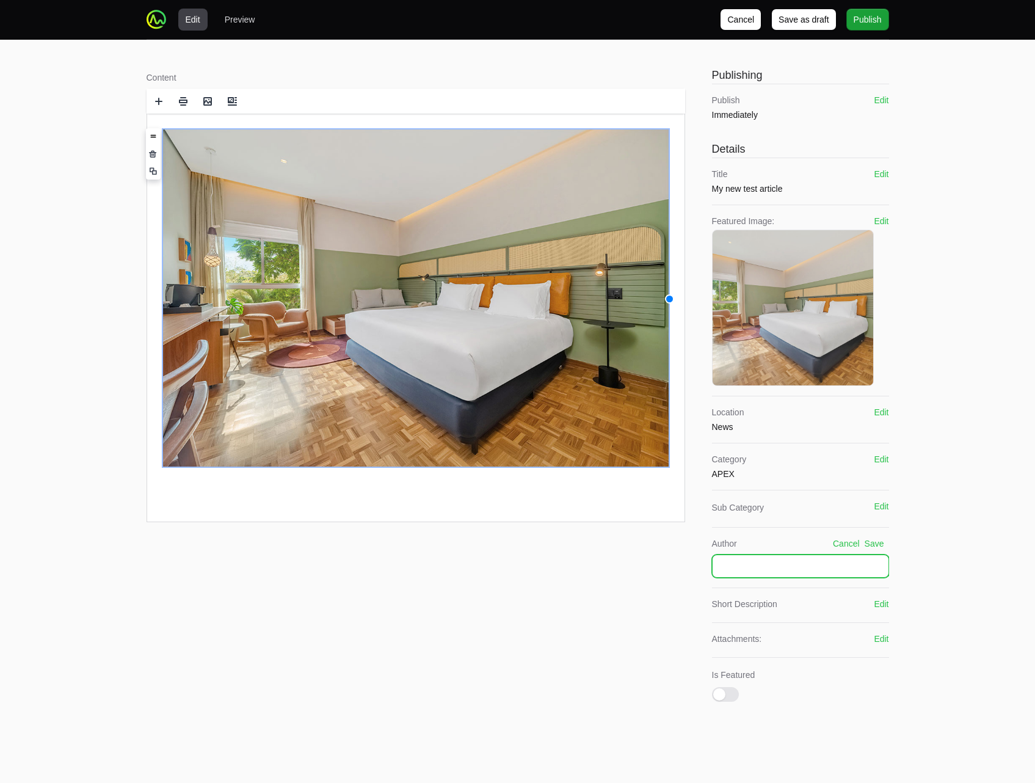
click at [860, 569] on input "text" at bounding box center [800, 565] width 177 height 23
type input "Timothy Test"
click at [876, 545] on button "Save" at bounding box center [875, 543] width 20 height 12
click at [857, 23] on span "Publish" at bounding box center [868, 19] width 28 height 15
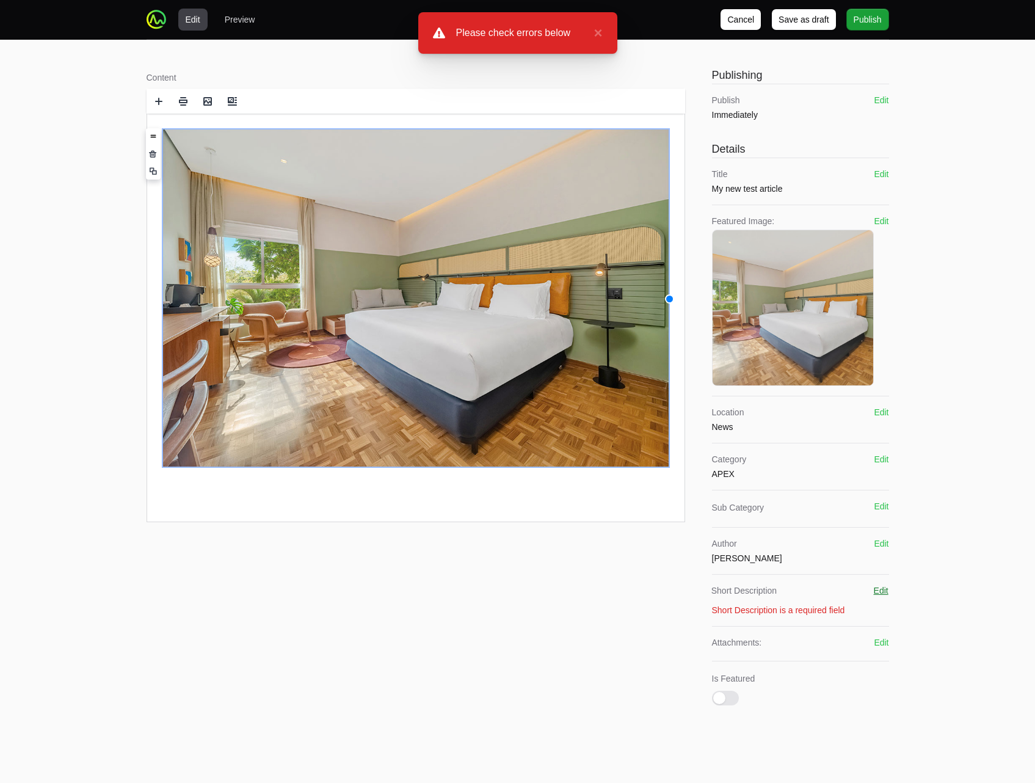
click at [879, 593] on button "Edit" at bounding box center [881, 590] width 15 height 12
click at [829, 615] on textarea at bounding box center [800, 625] width 177 height 48
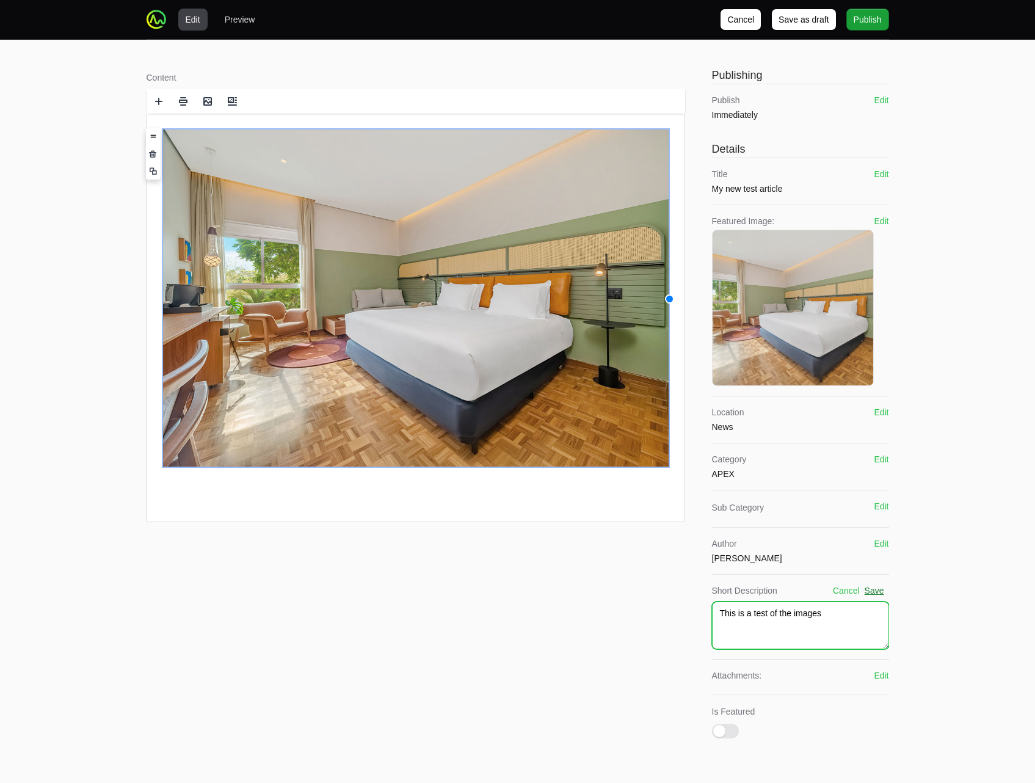
type textarea "This is a test of the images"
click at [877, 592] on button "Save" at bounding box center [875, 590] width 20 height 12
click at [887, 15] on button "Publish" at bounding box center [867, 20] width 43 height 22
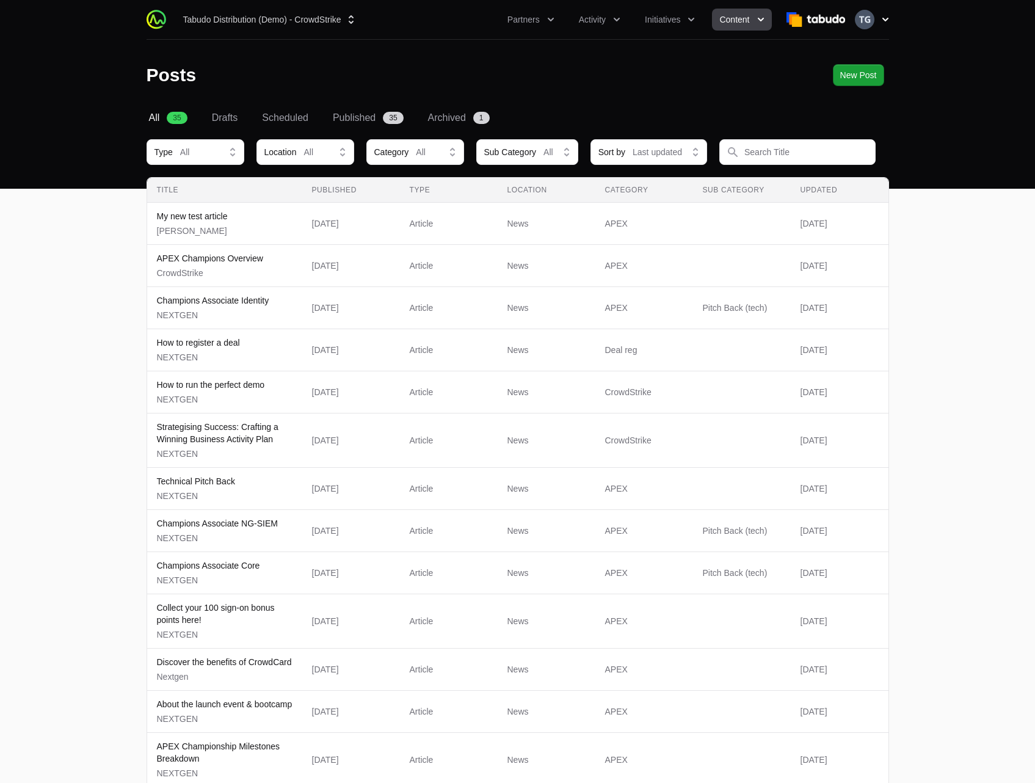
click at [885, 20] on icon "button" at bounding box center [885, 19] width 12 height 12
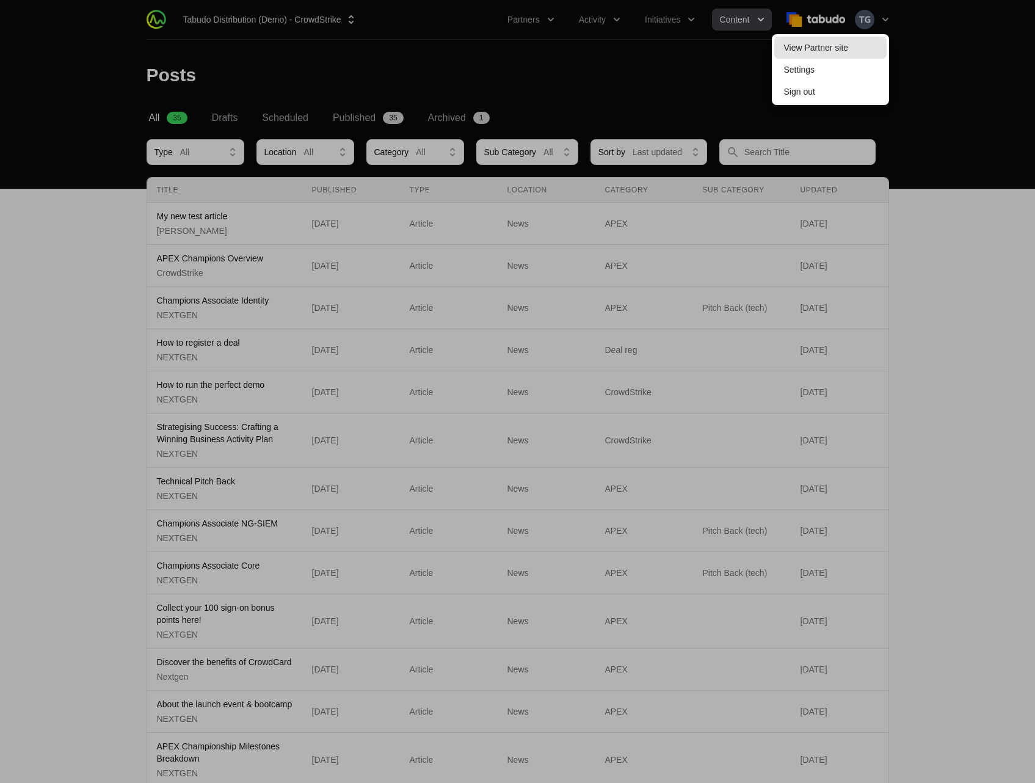
click at [858, 48] on link "View Partner site" at bounding box center [830, 48] width 112 height 22
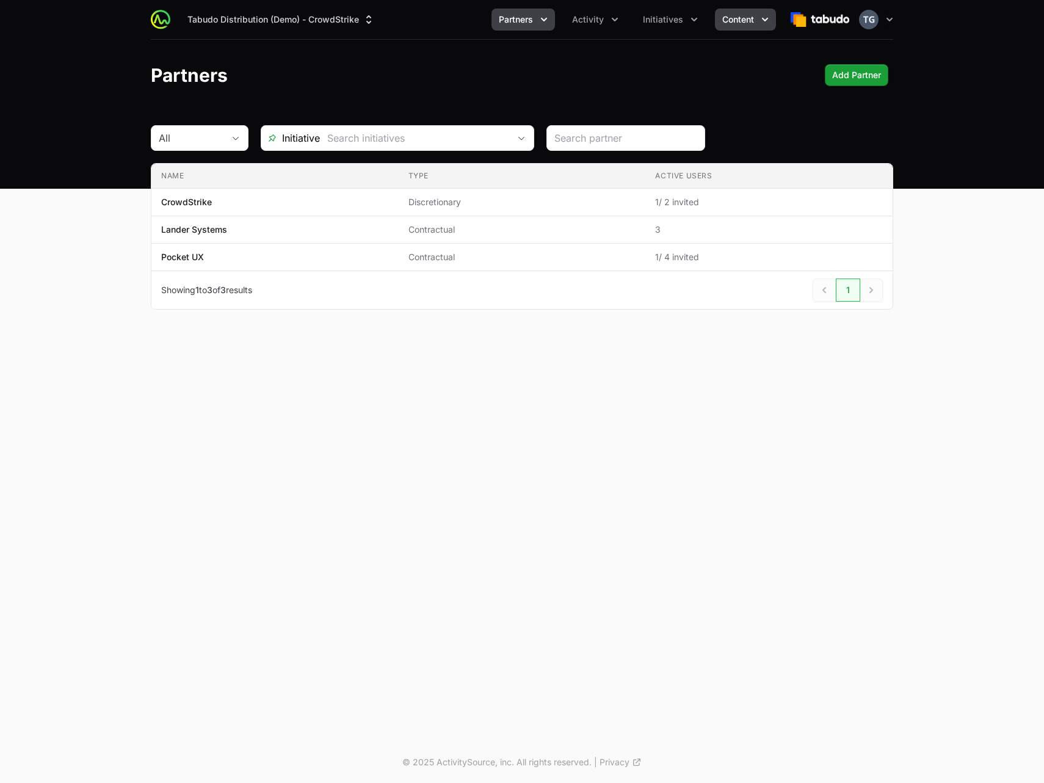
click at [744, 15] on span "Content" at bounding box center [738, 19] width 32 height 12
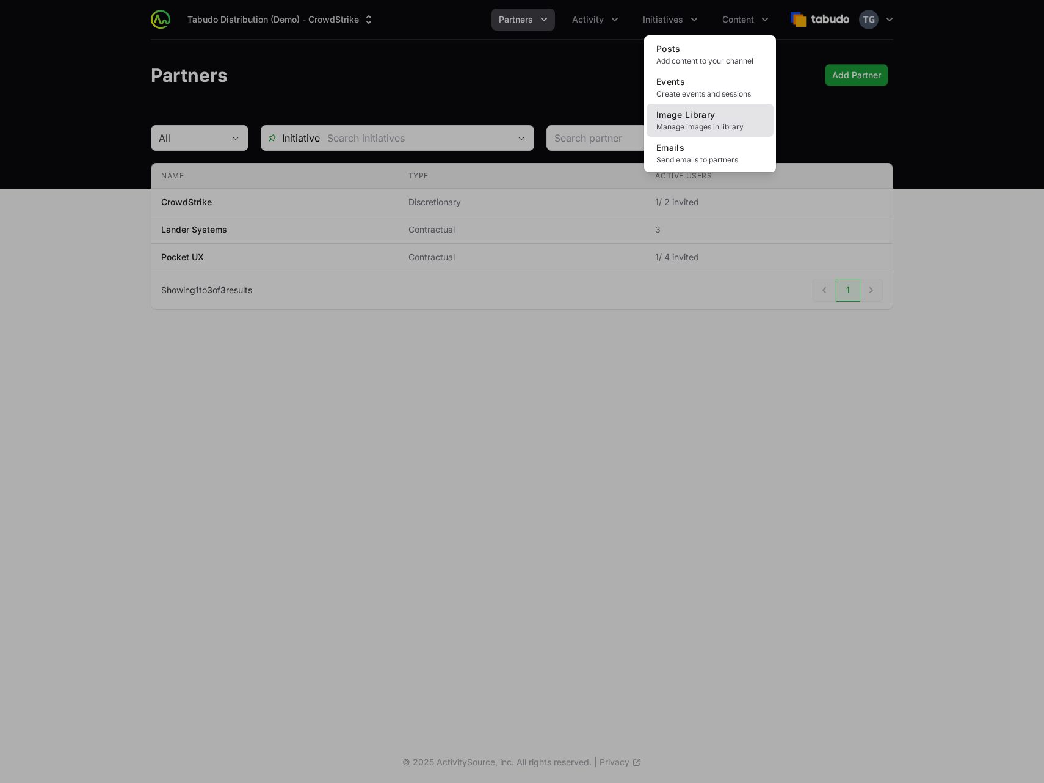
click at [702, 117] on span "Image Library" at bounding box center [685, 114] width 59 height 10
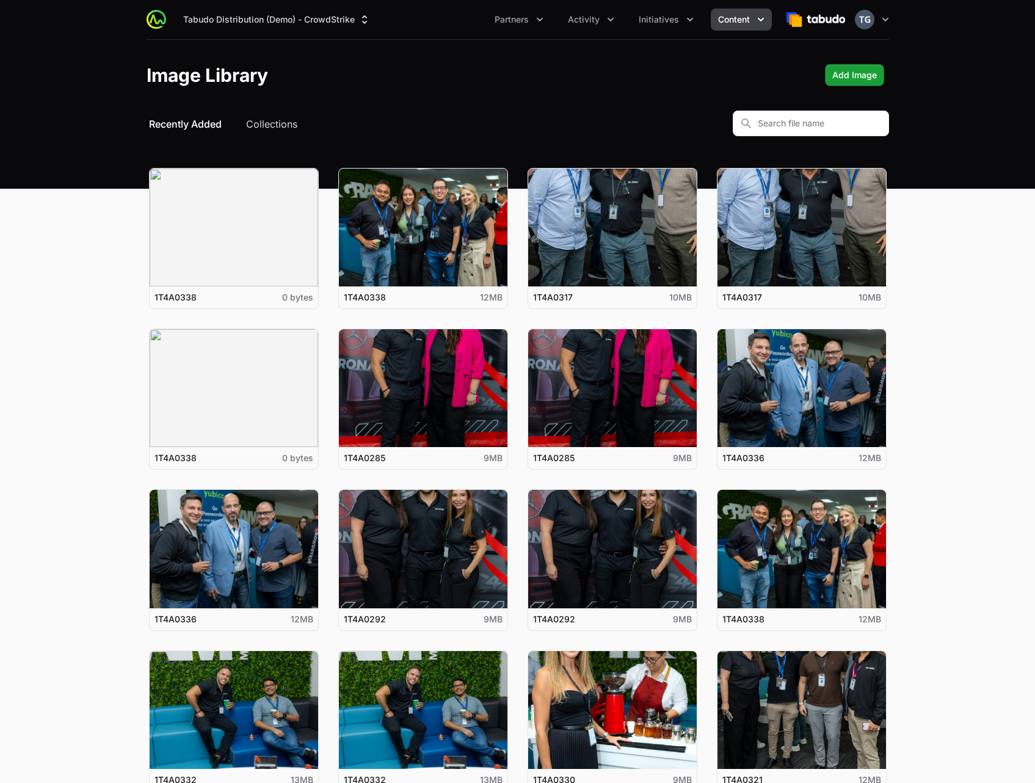
click at [246, 122] on button "Collections" at bounding box center [272, 124] width 56 height 15
click at [272, 121] on button "Collections" at bounding box center [271, 124] width 51 height 15
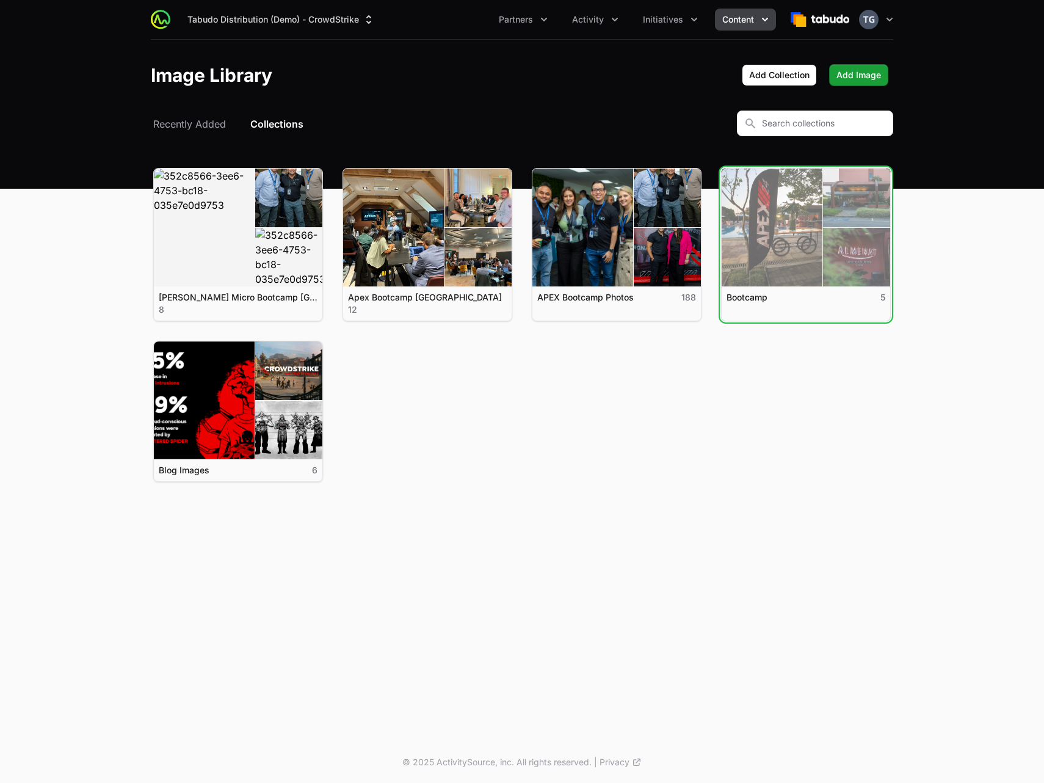
click at [758, 259] on link "View details for Bootcamp" at bounding box center [806, 228] width 169 height 118
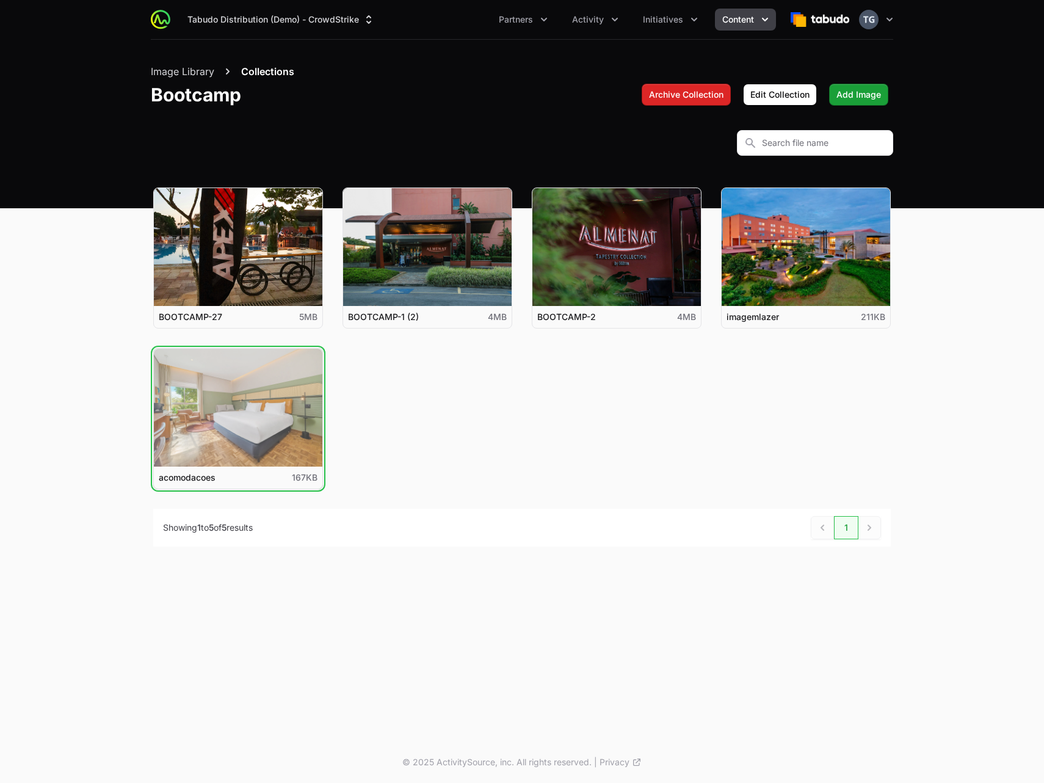
click at [266, 415] on button "View details for acomodacoes" at bounding box center [238, 408] width 169 height 118
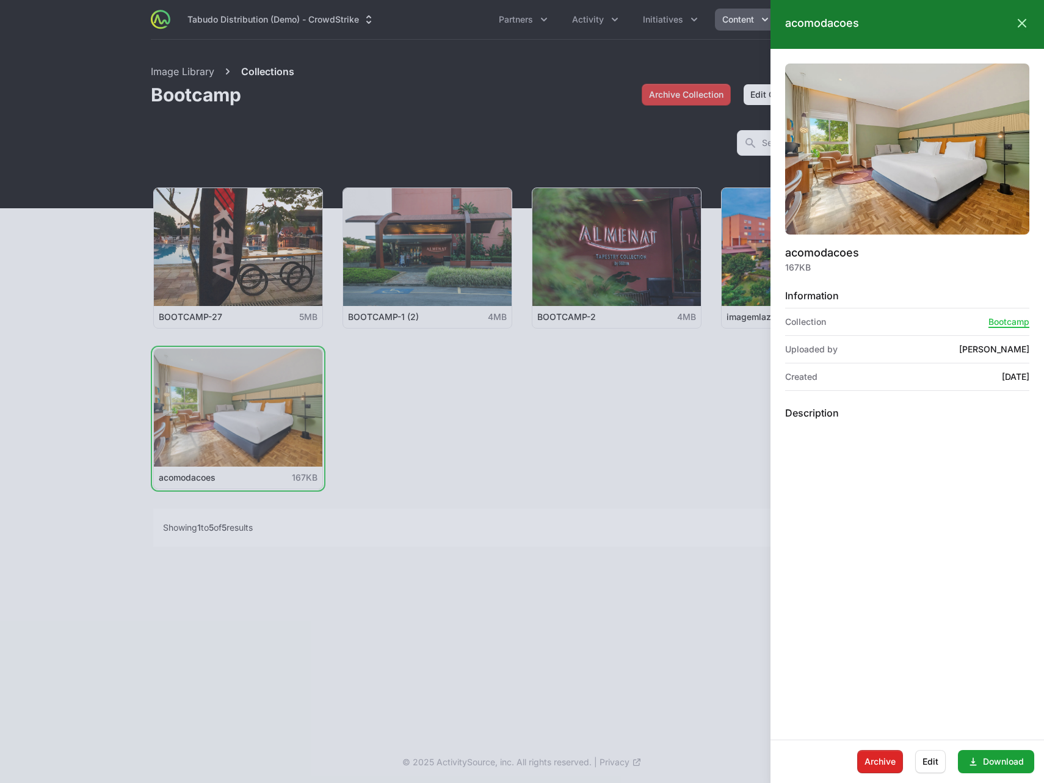
click at [547, 77] on div at bounding box center [522, 391] width 1044 height 783
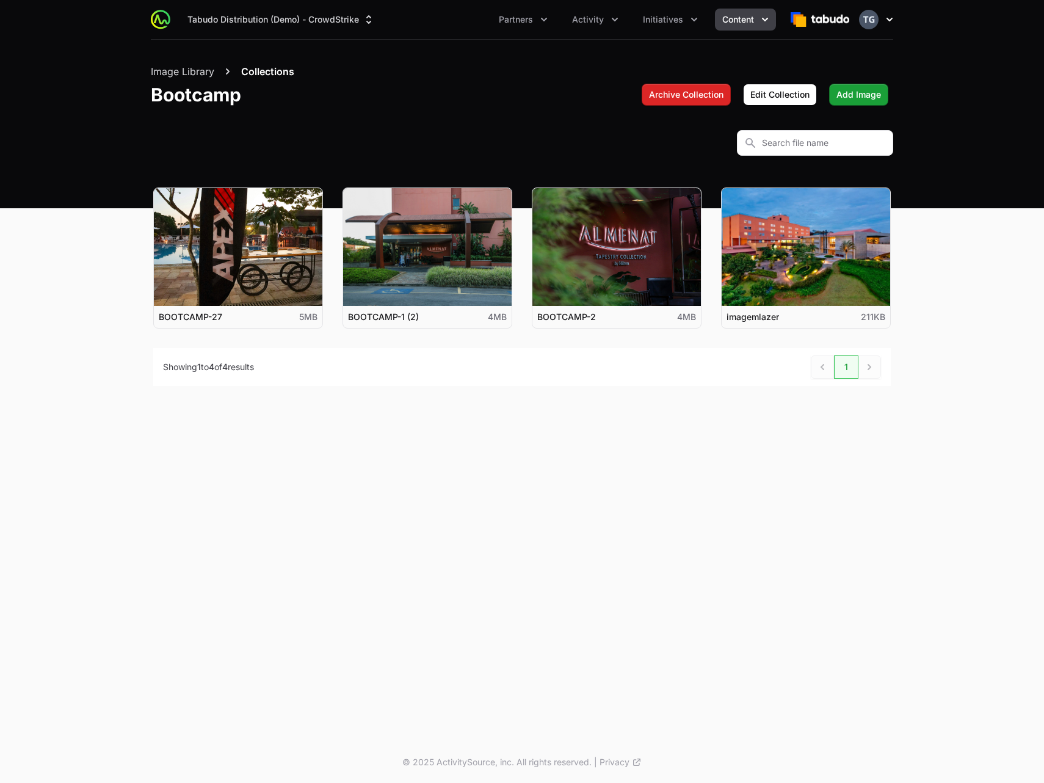
click at [891, 20] on icon "button" at bounding box center [889, 19] width 12 height 12
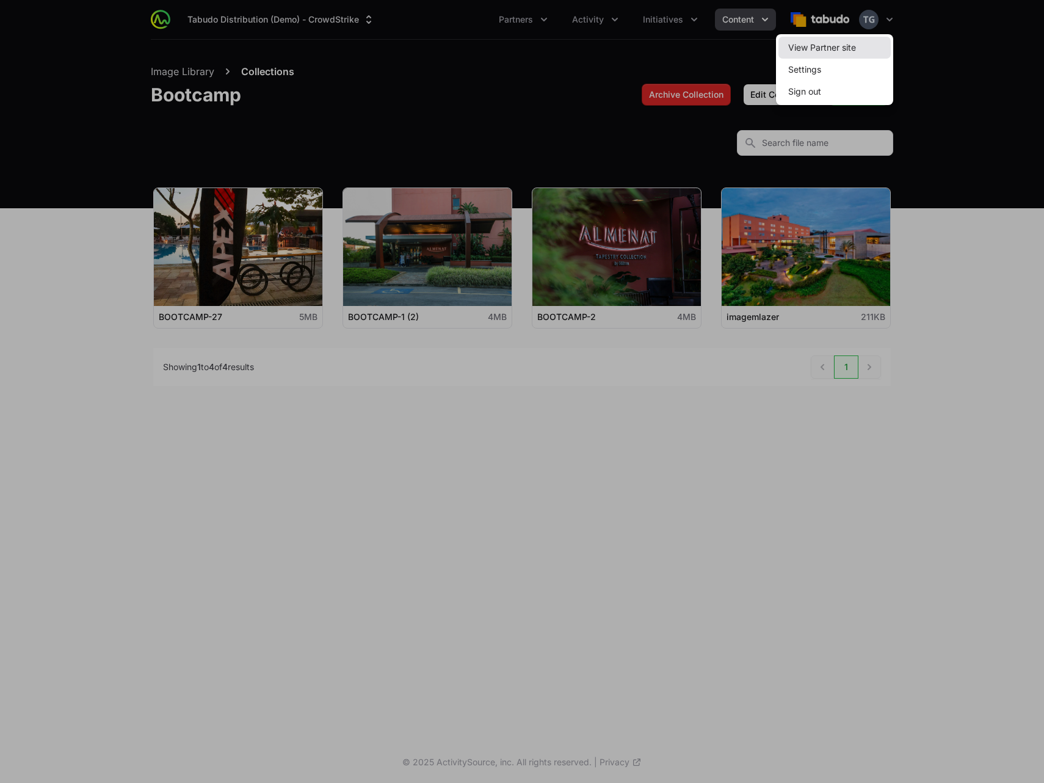
click at [876, 40] on link "View Partner site" at bounding box center [834, 48] width 112 height 22
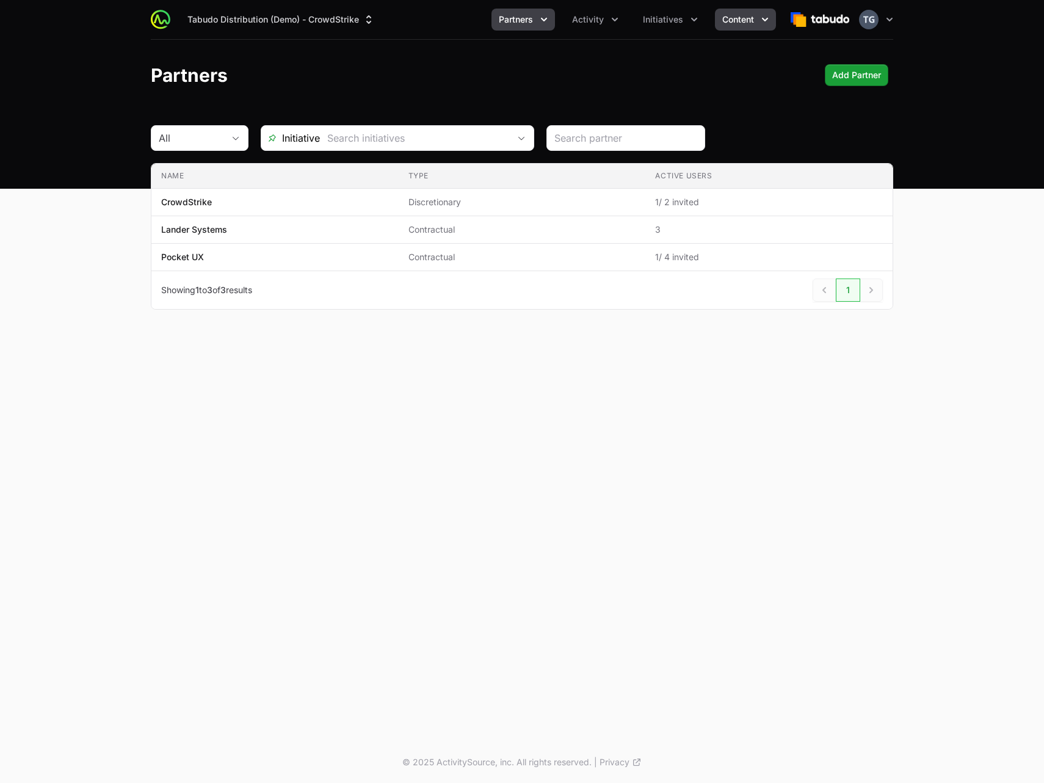
click at [743, 16] on span "Content" at bounding box center [738, 19] width 32 height 12
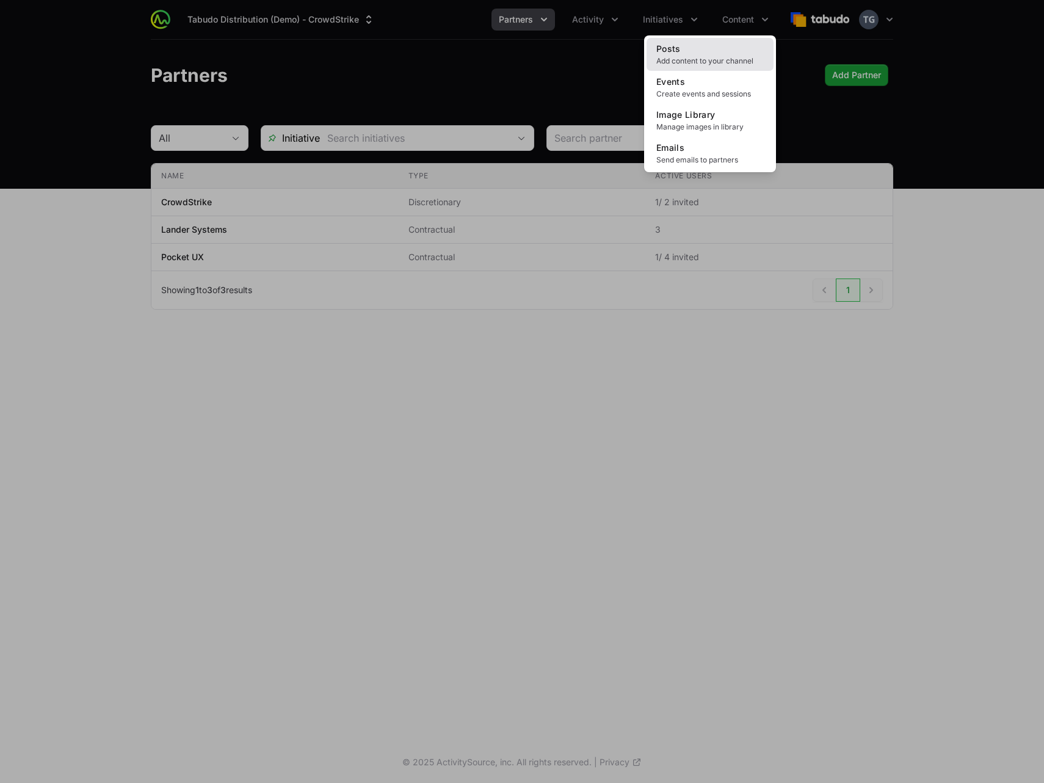
click at [714, 63] on span "Add content to your channel" at bounding box center [709, 61] width 107 height 10
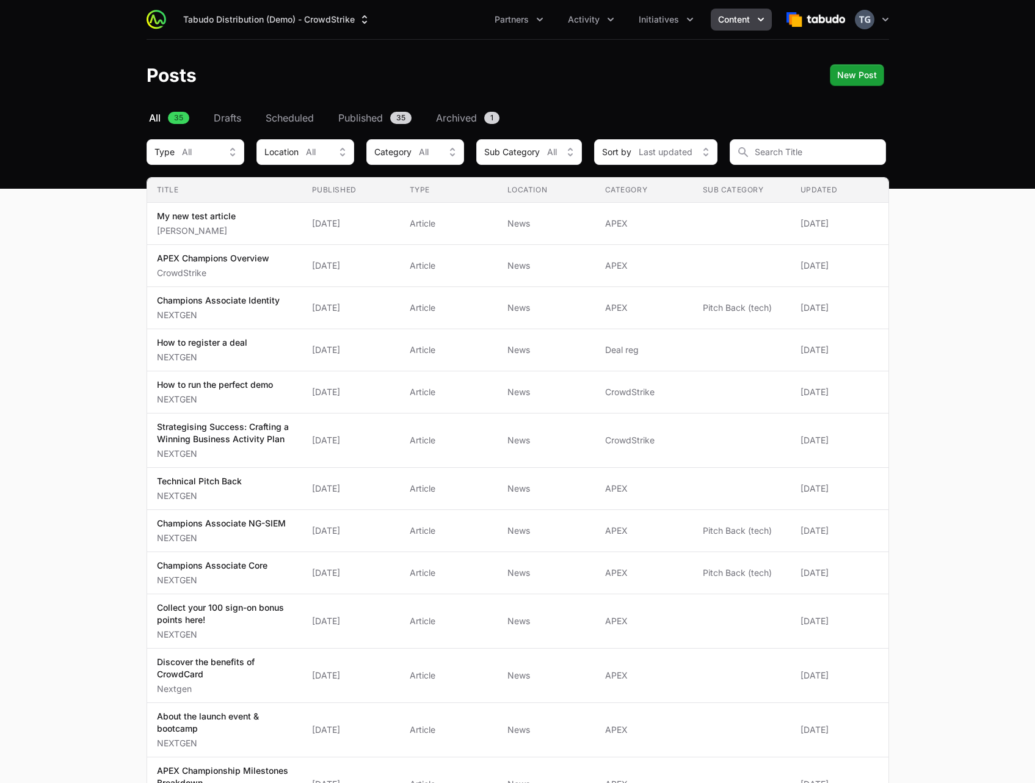
click at [751, 20] on button "Content" at bounding box center [741, 20] width 61 height 22
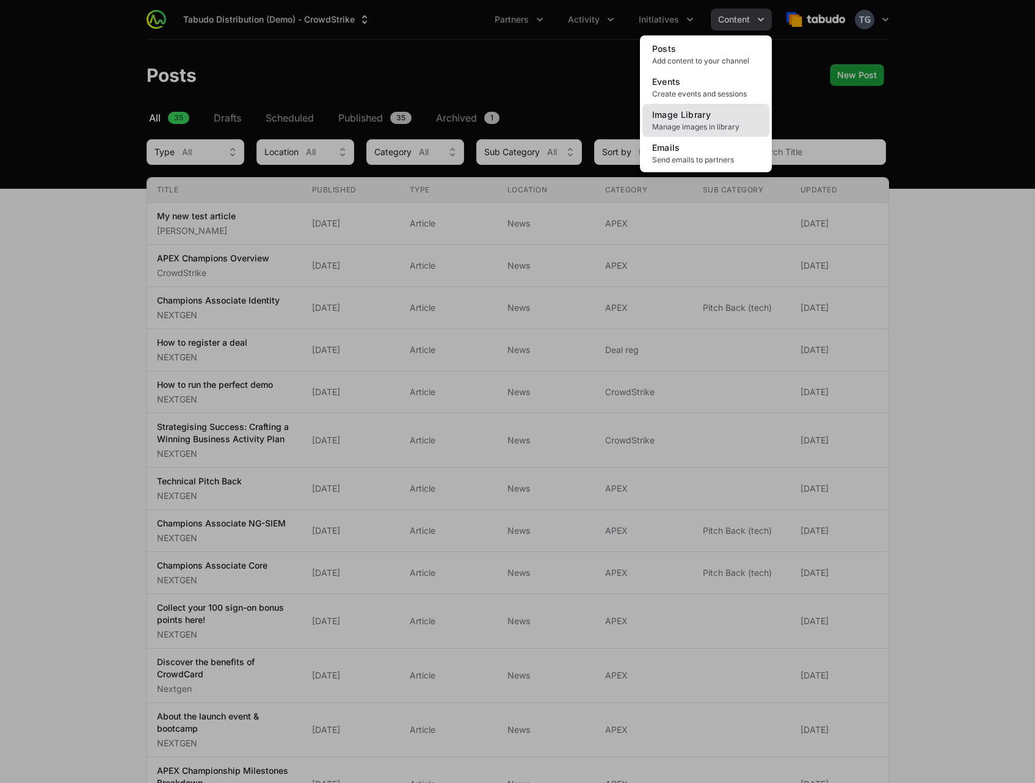
click at [714, 123] on span "Manage images in library" at bounding box center [705, 127] width 107 height 10
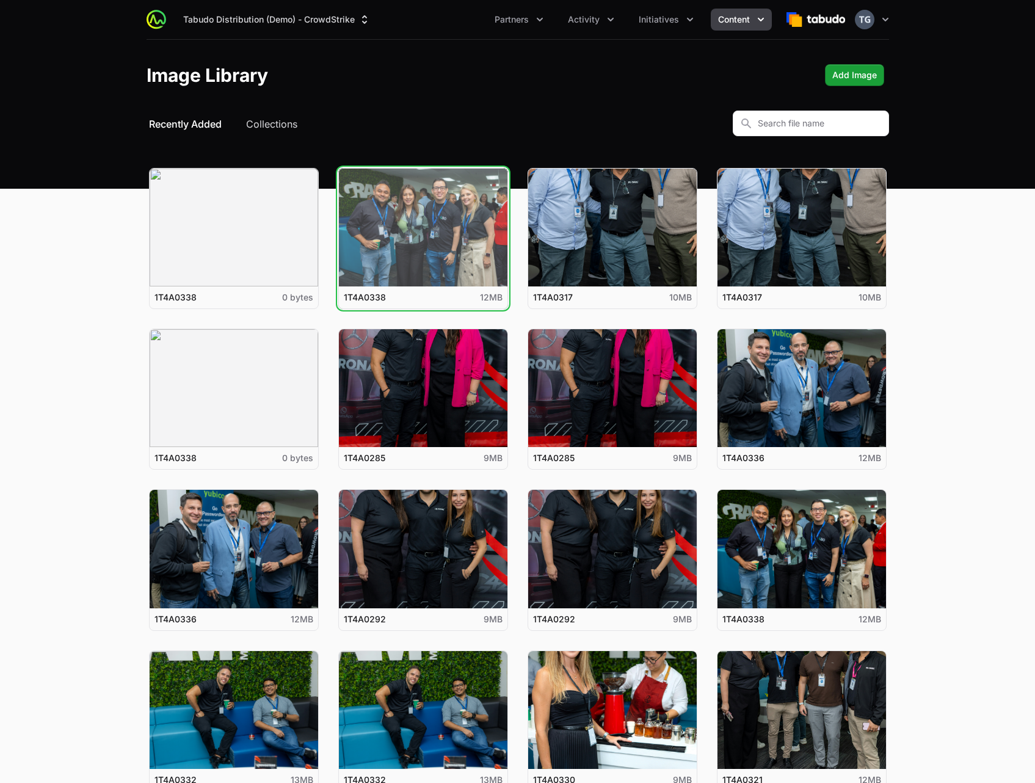
click at [362, 249] on button "View details for 1T4A0338" at bounding box center [423, 228] width 169 height 118
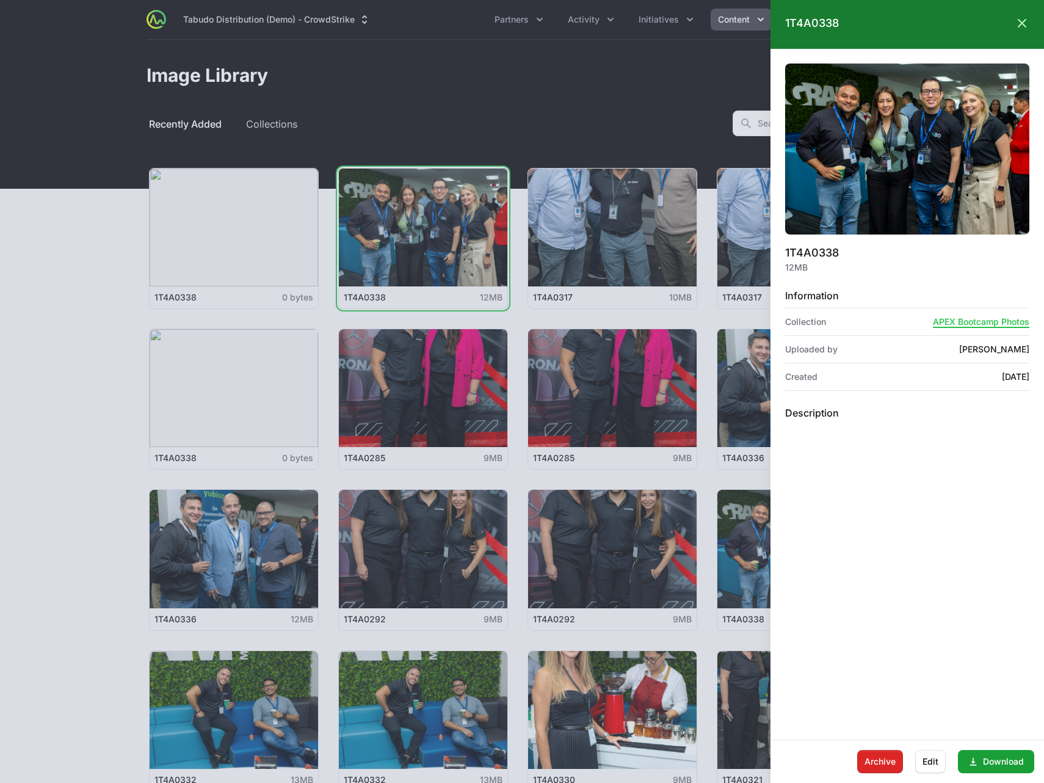
click at [671, 104] on div at bounding box center [522, 391] width 1044 height 783
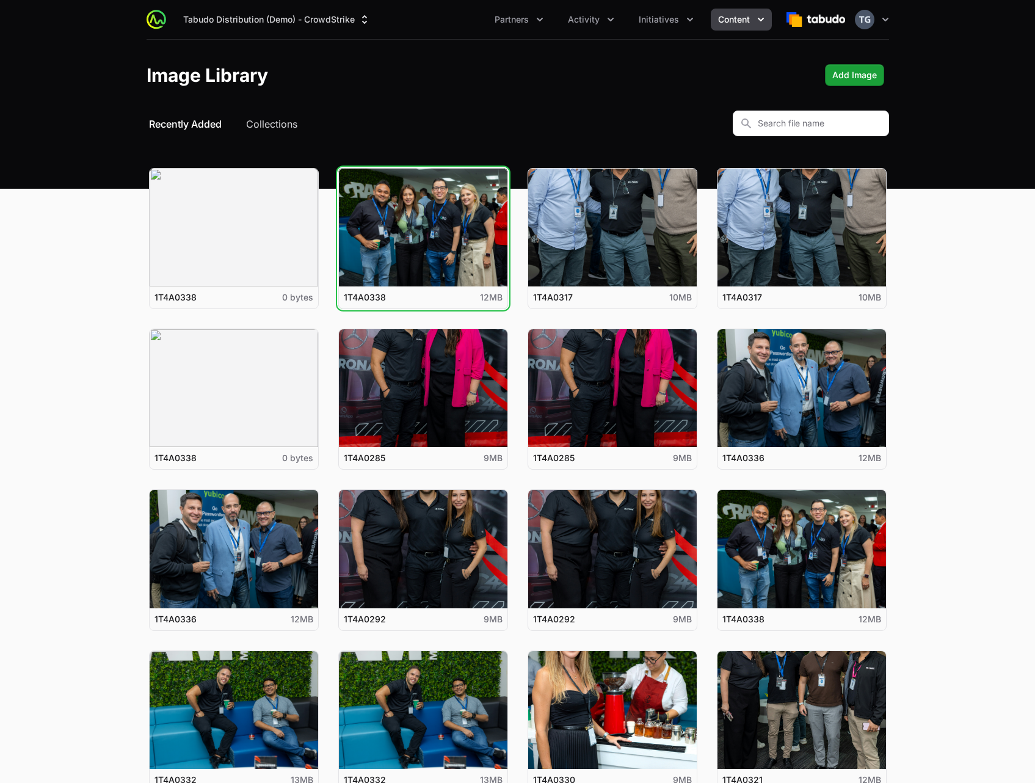
click at [339, 169] on button "View details for 1T4A0338" at bounding box center [423, 228] width 169 height 118
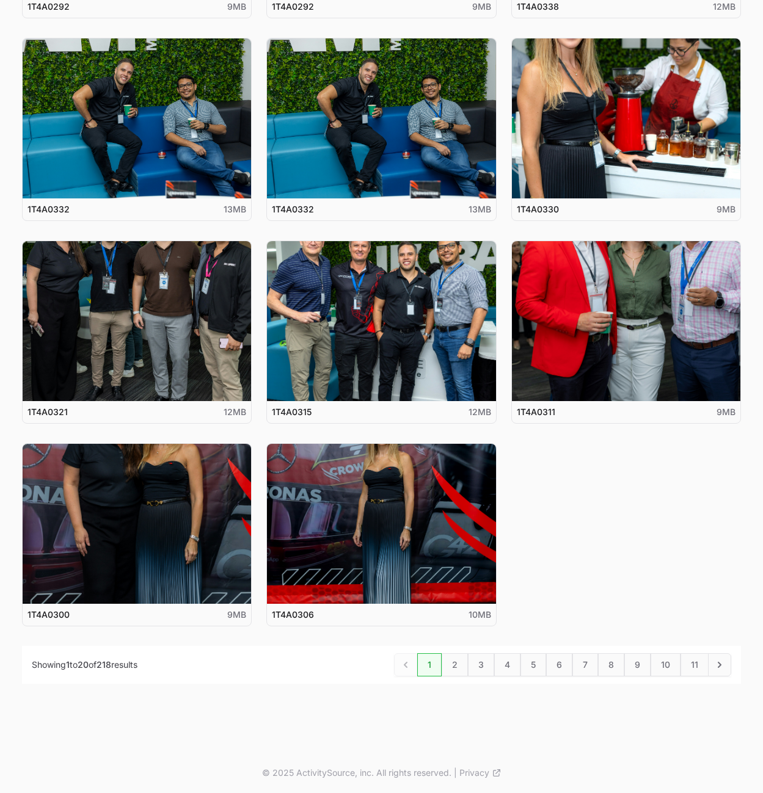
scroll to position [941, 0]
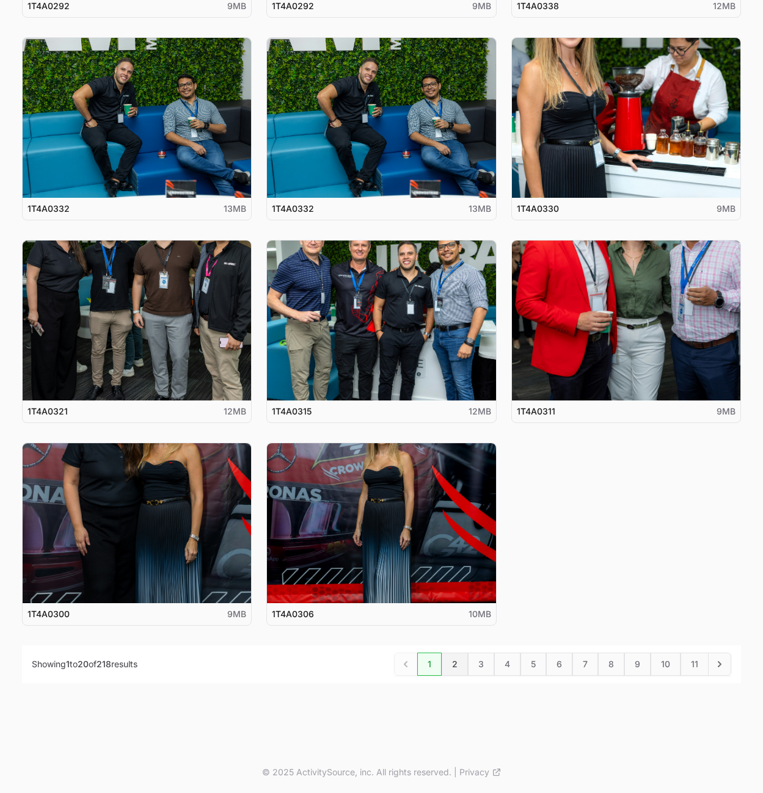
click at [454, 666] on link "2" at bounding box center [454, 664] width 26 height 23
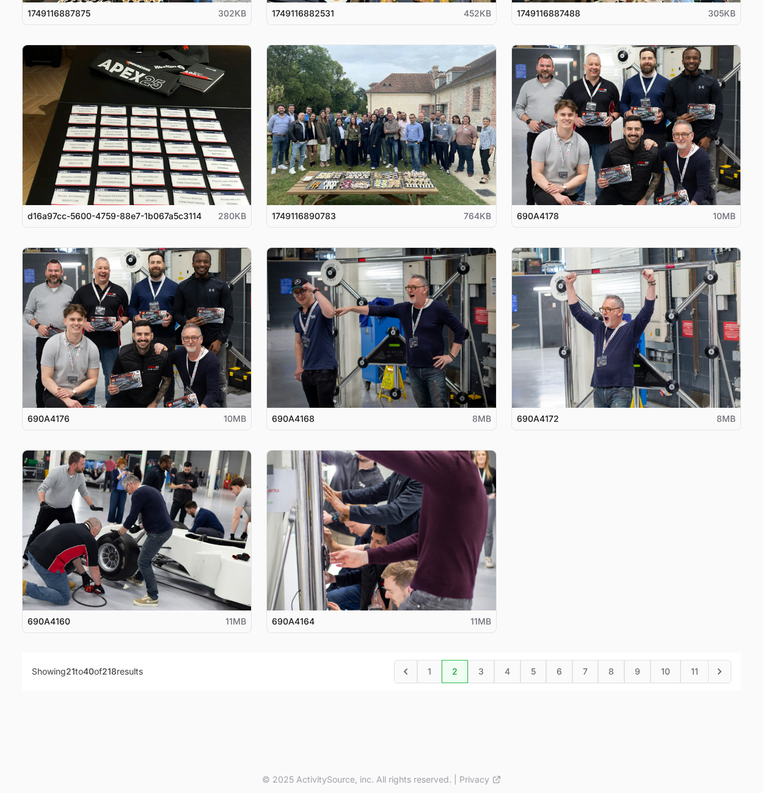
scroll to position [941, 0]
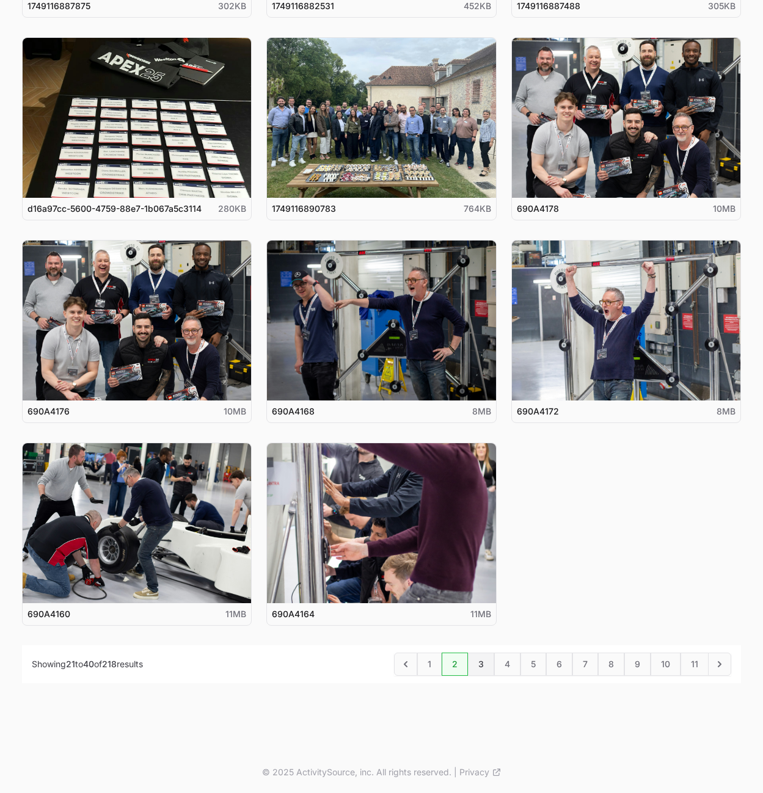
click at [479, 663] on link "3" at bounding box center [481, 664] width 26 height 23
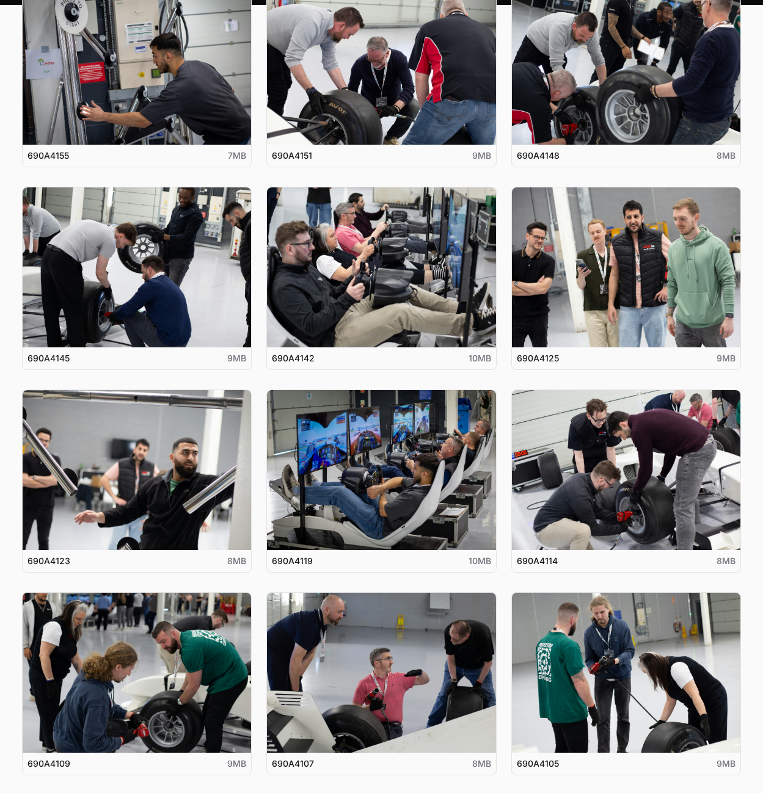
scroll to position [941, 0]
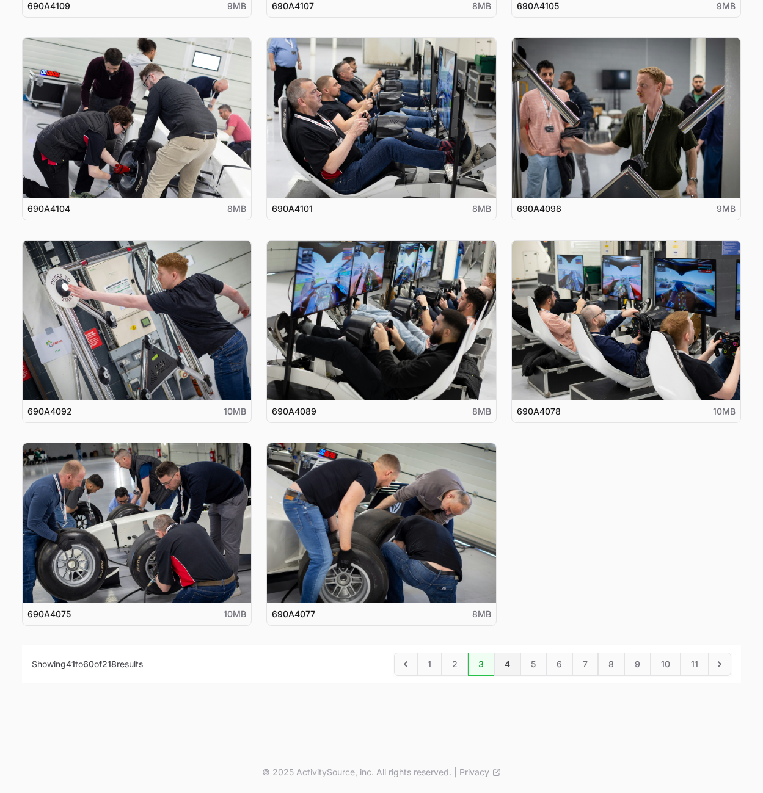
click at [509, 662] on link "4" at bounding box center [507, 664] width 26 height 23
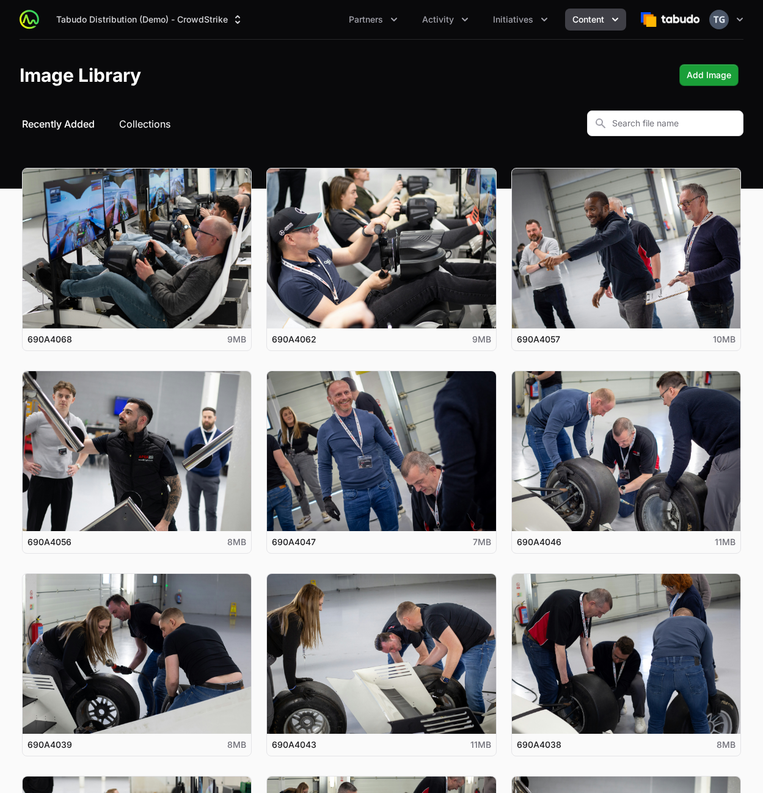
click at [155, 125] on button "Collections" at bounding box center [144, 124] width 51 height 15
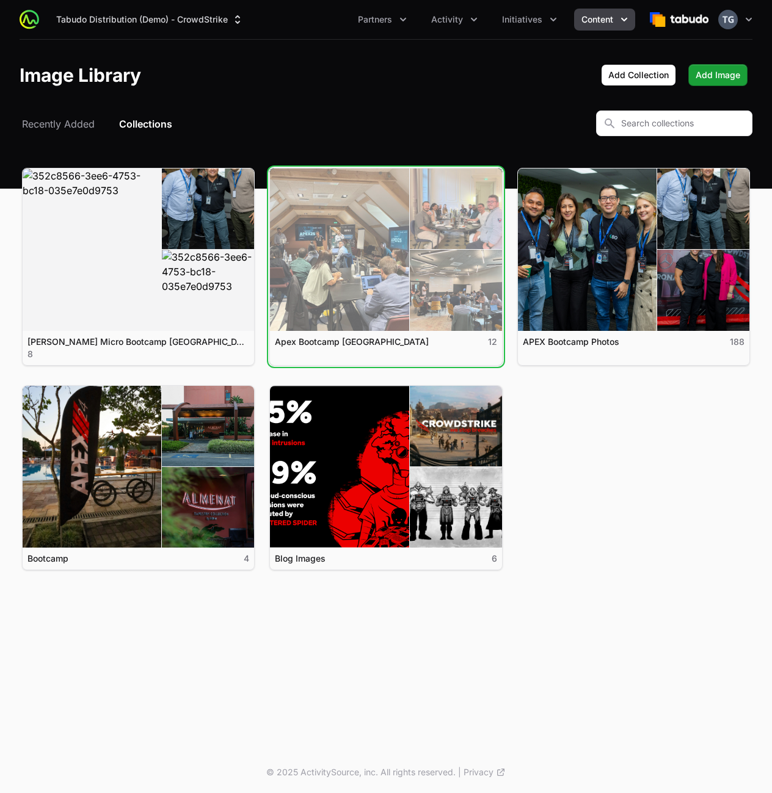
click at [347, 257] on link "View details for Apex Bootcamp [GEOGRAPHIC_DATA]" at bounding box center [385, 250] width 231 height 162
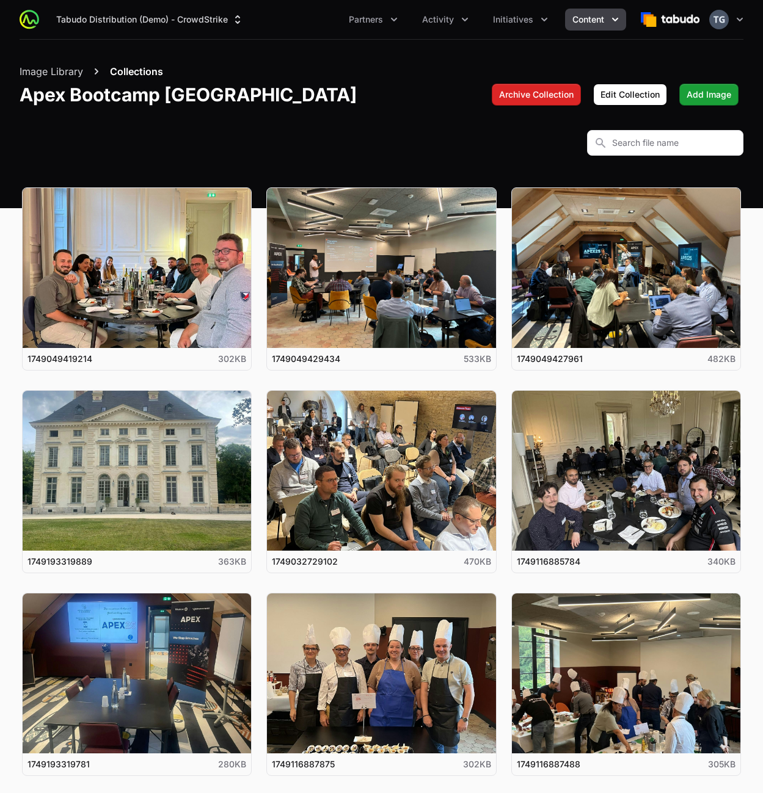
click at [134, 71] on button "Collections" at bounding box center [136, 71] width 53 height 15
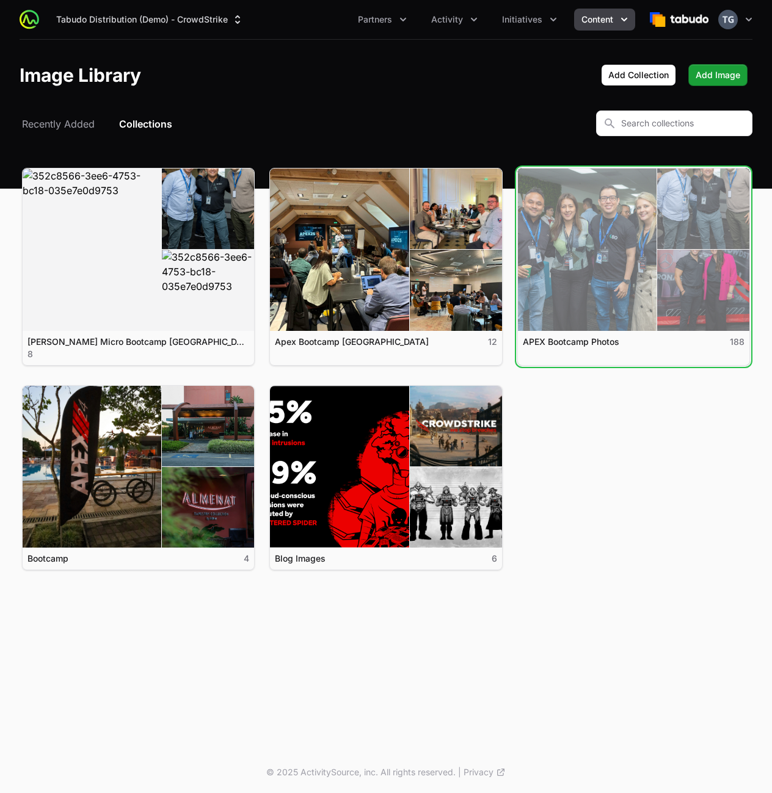
click at [600, 245] on link "View details for APEX Bootcamp Photos" at bounding box center [633, 250] width 231 height 162
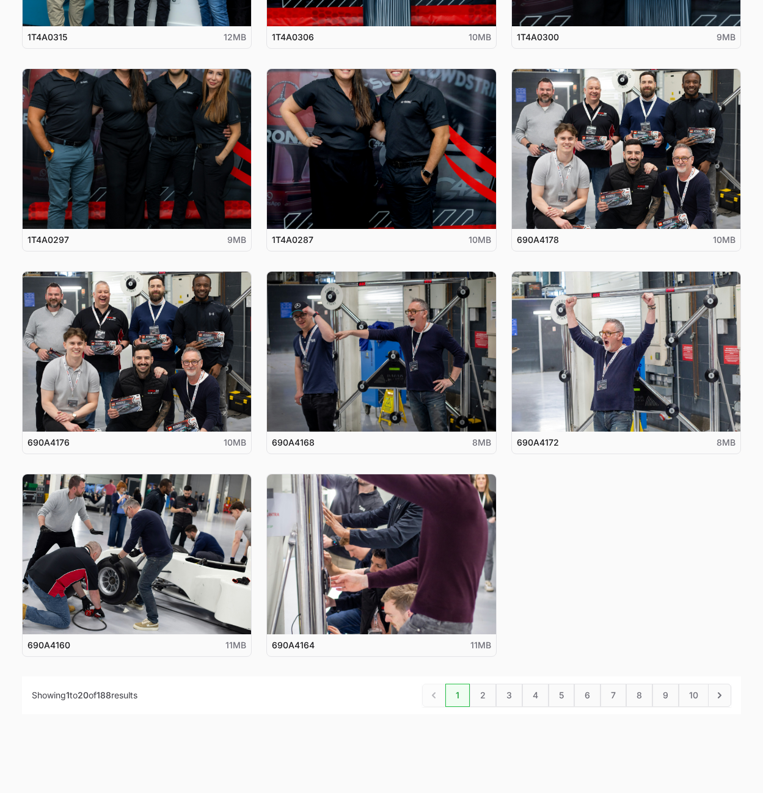
scroll to position [961, 0]
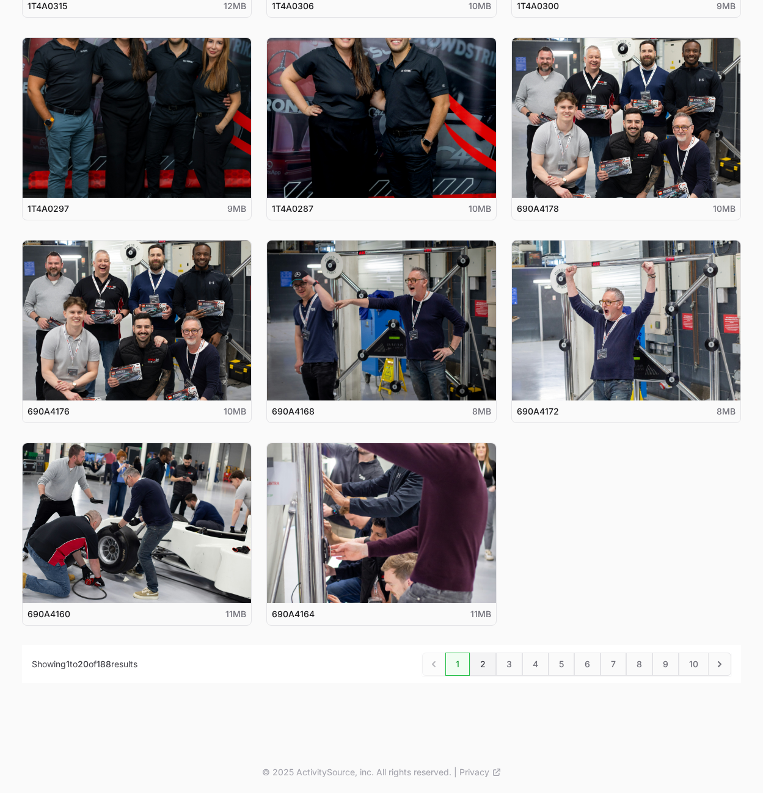
click at [482, 664] on link "2" at bounding box center [483, 664] width 26 height 23
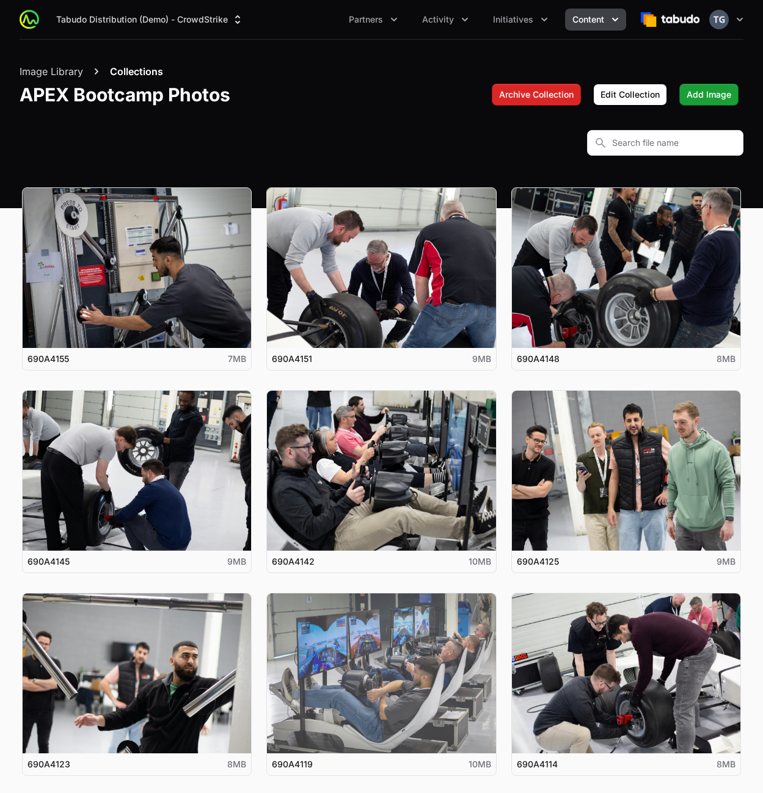
scroll to position [961, 0]
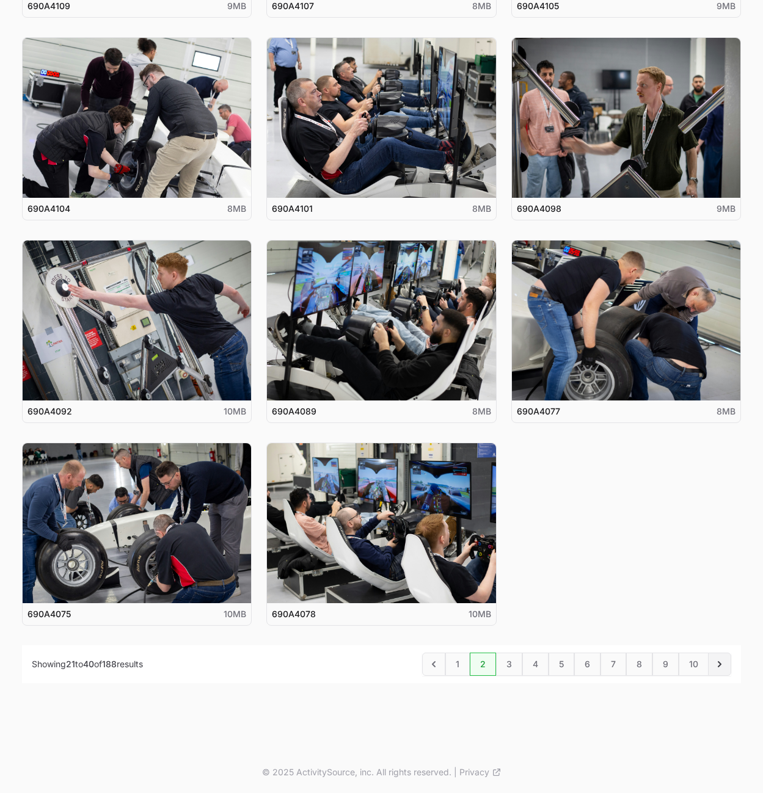
click at [722, 669] on icon "Next" at bounding box center [719, 664] width 12 height 12
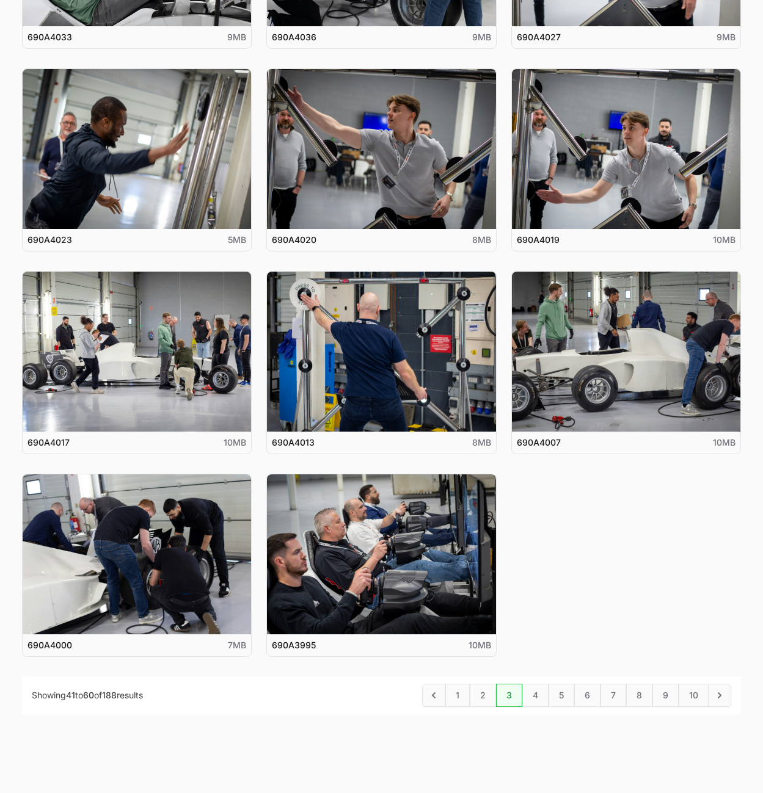
scroll to position [961, 0]
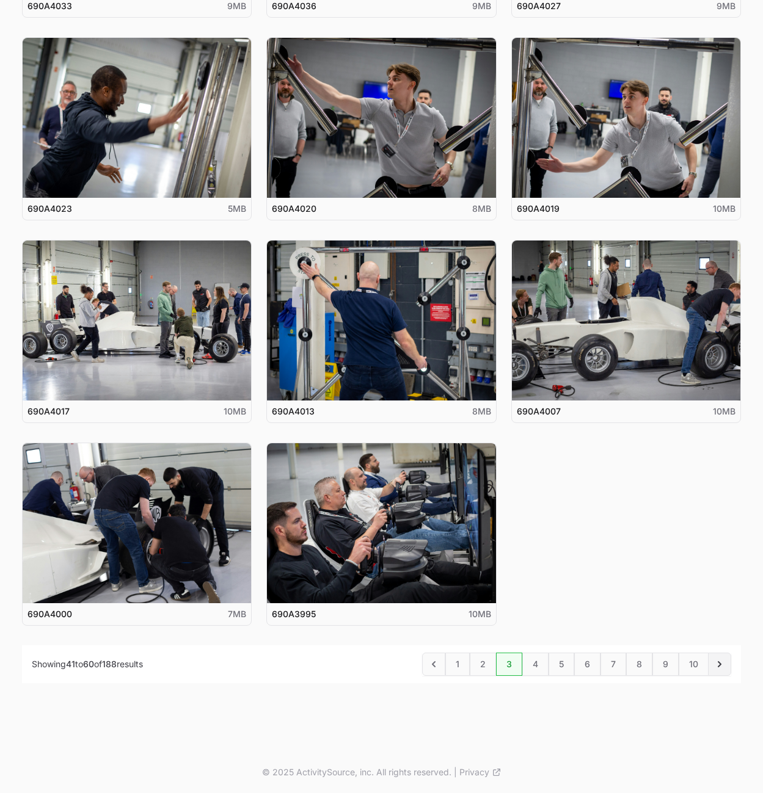
click at [719, 667] on icon "Next" at bounding box center [719, 664] width 12 height 12
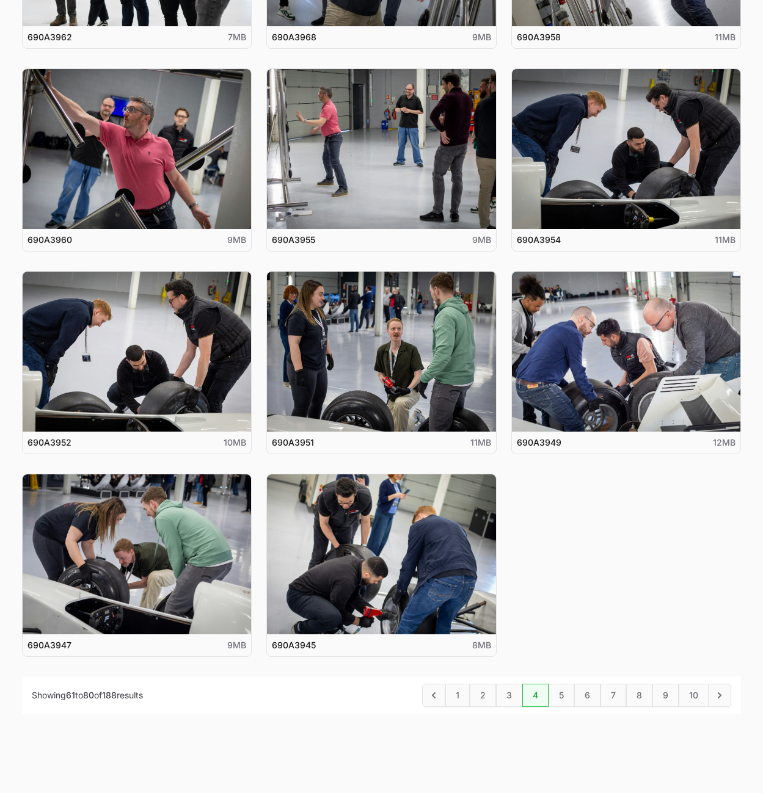
scroll to position [961, 0]
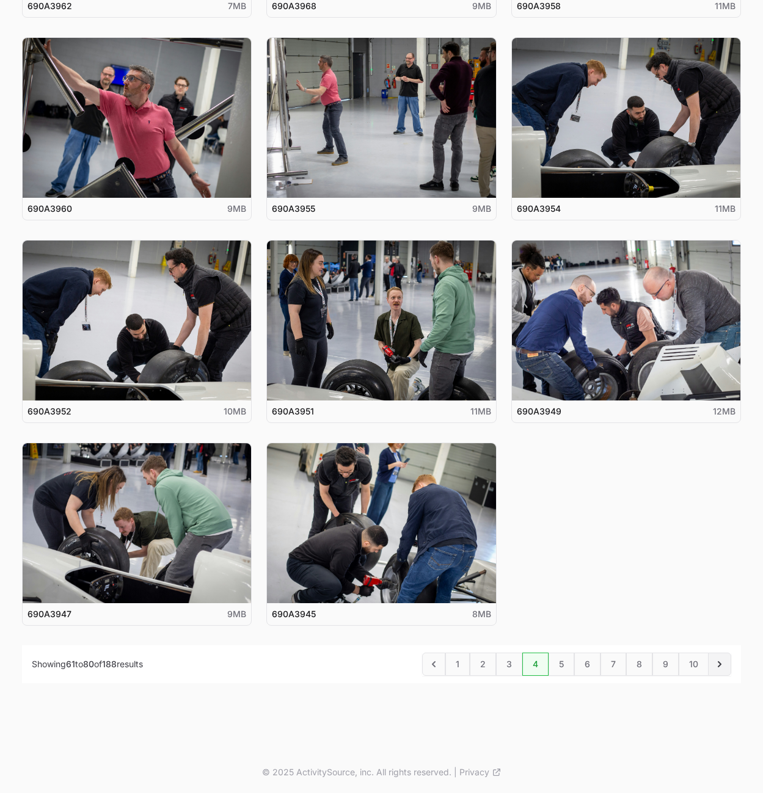
click at [720, 662] on icon "Next" at bounding box center [719, 664] width 12 height 12
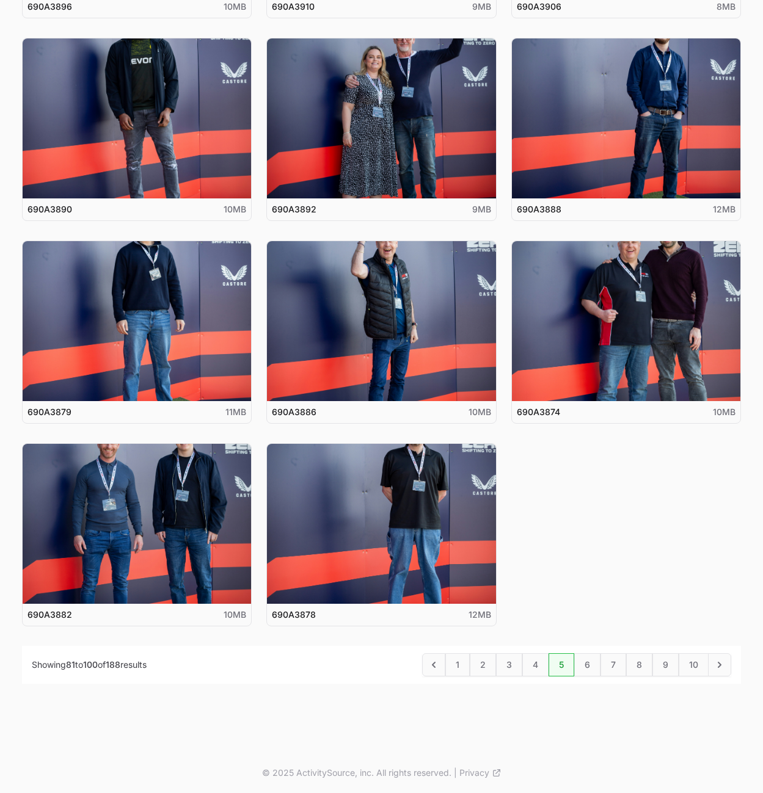
scroll to position [961, 0]
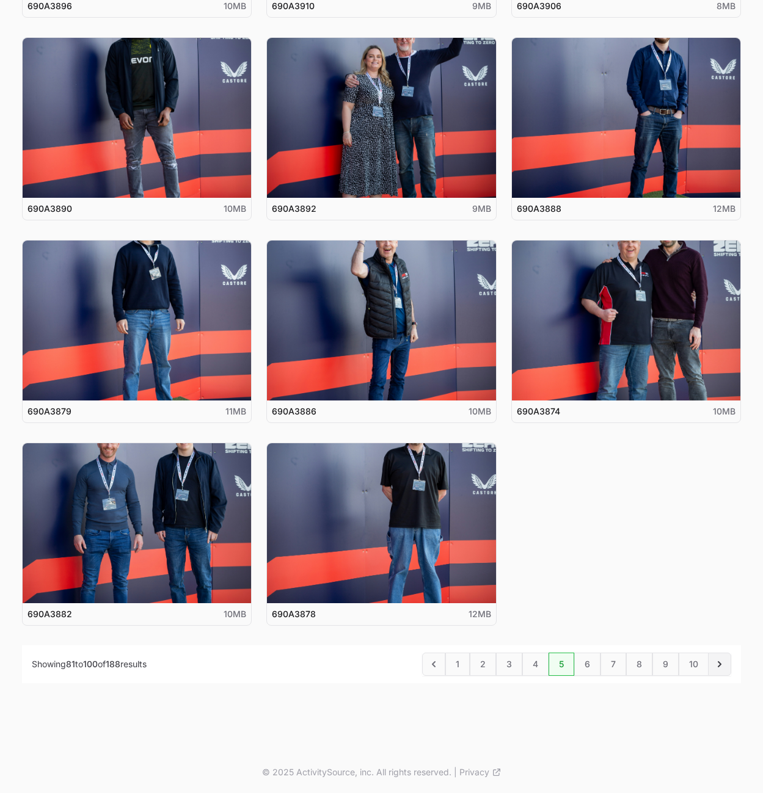
click at [720, 664] on icon "Next" at bounding box center [719, 664] width 4 height 6
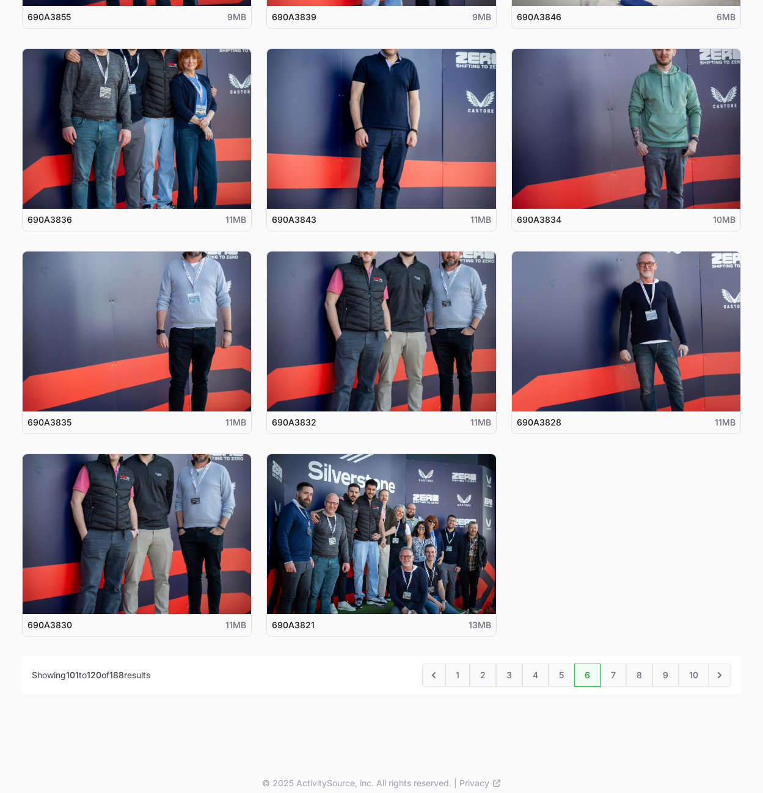
scroll to position [961, 0]
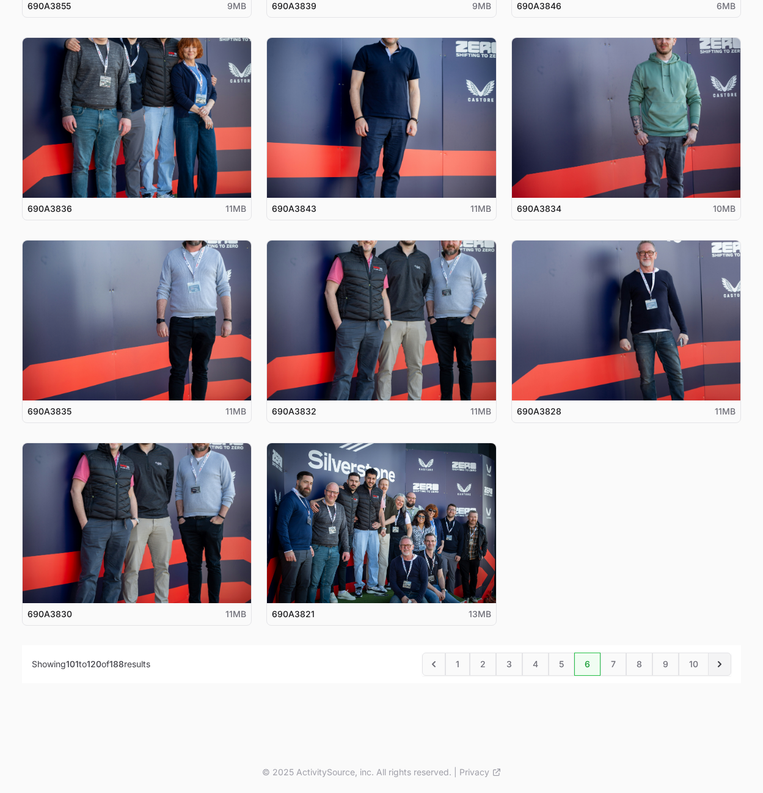
click at [719, 659] on icon "Next" at bounding box center [719, 664] width 12 height 12
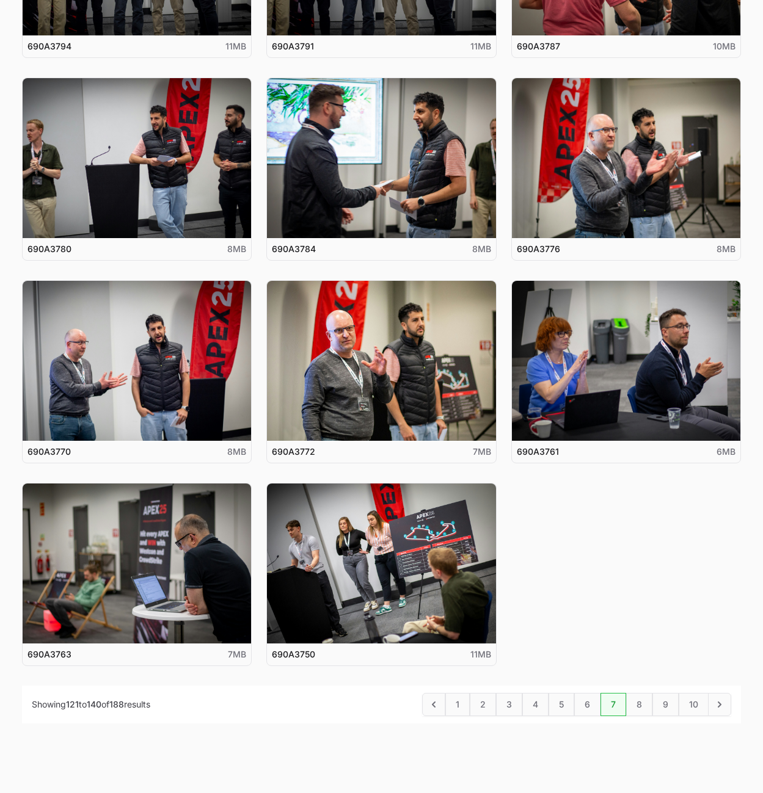
scroll to position [961, 0]
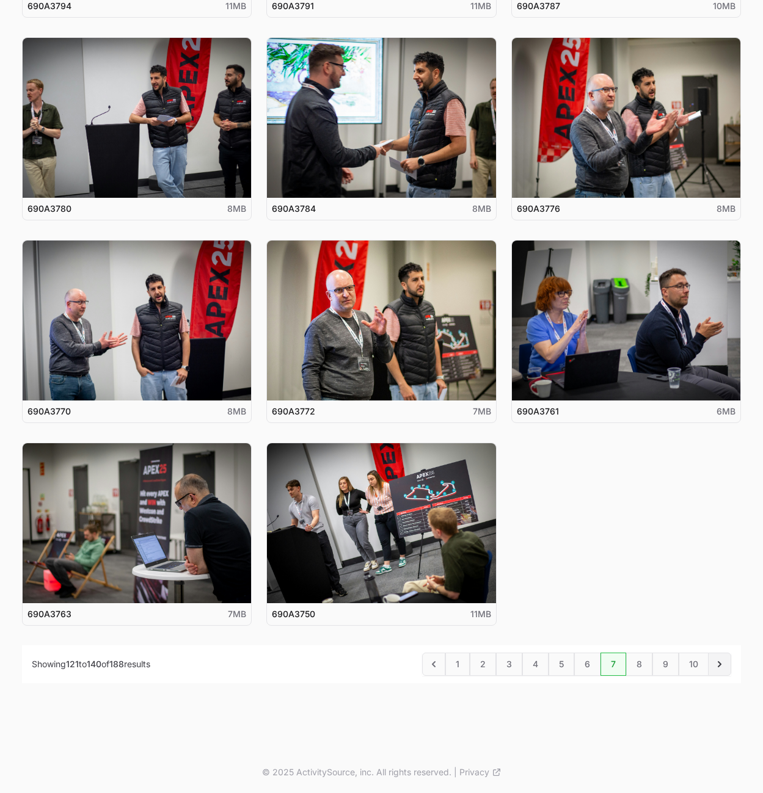
click at [722, 662] on icon "Next" at bounding box center [719, 664] width 12 height 12
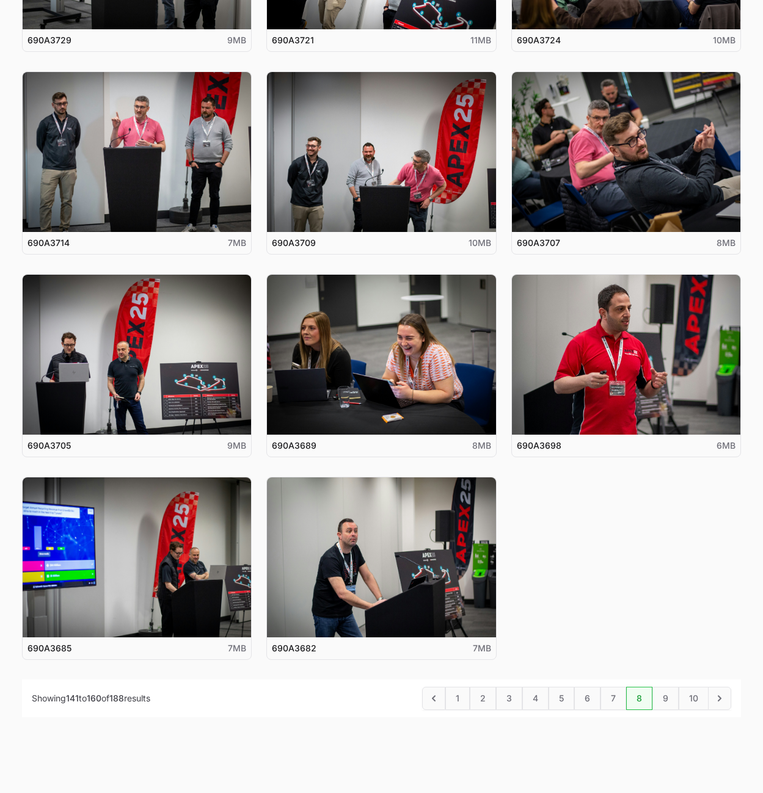
scroll to position [961, 0]
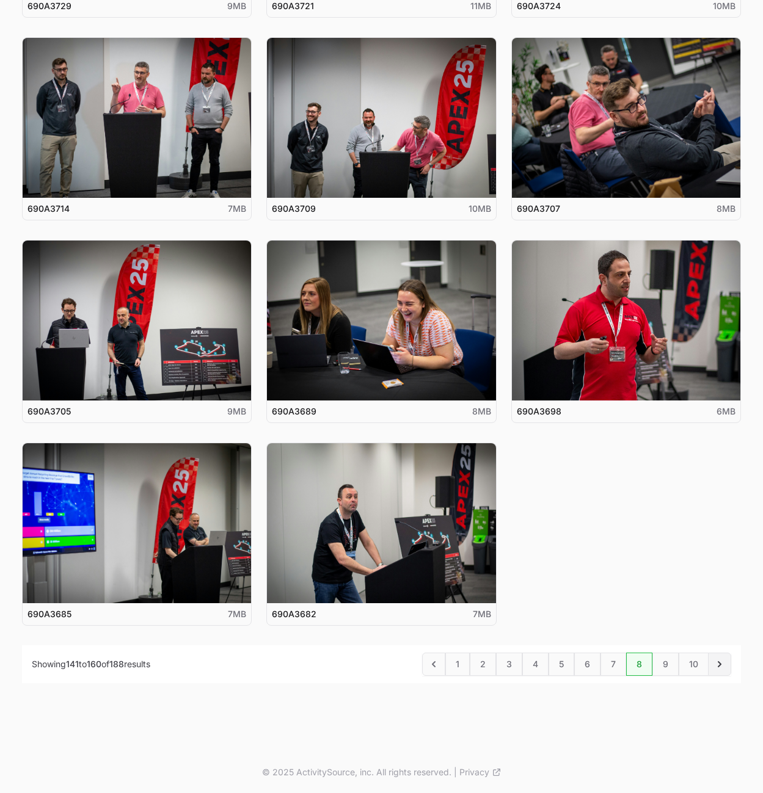
click at [722, 661] on icon "Next" at bounding box center [719, 664] width 12 height 12
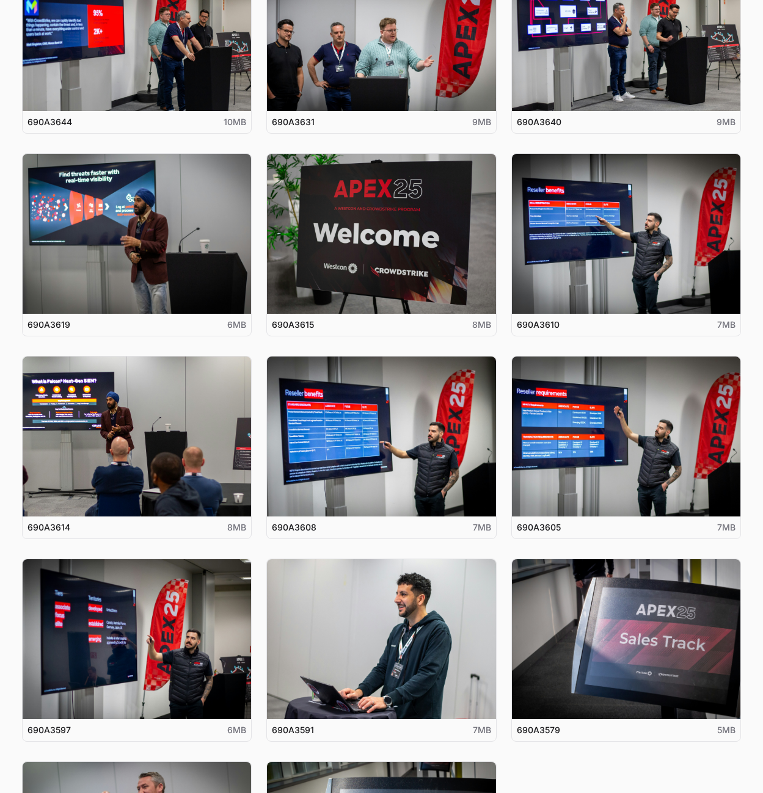
scroll to position [961, 0]
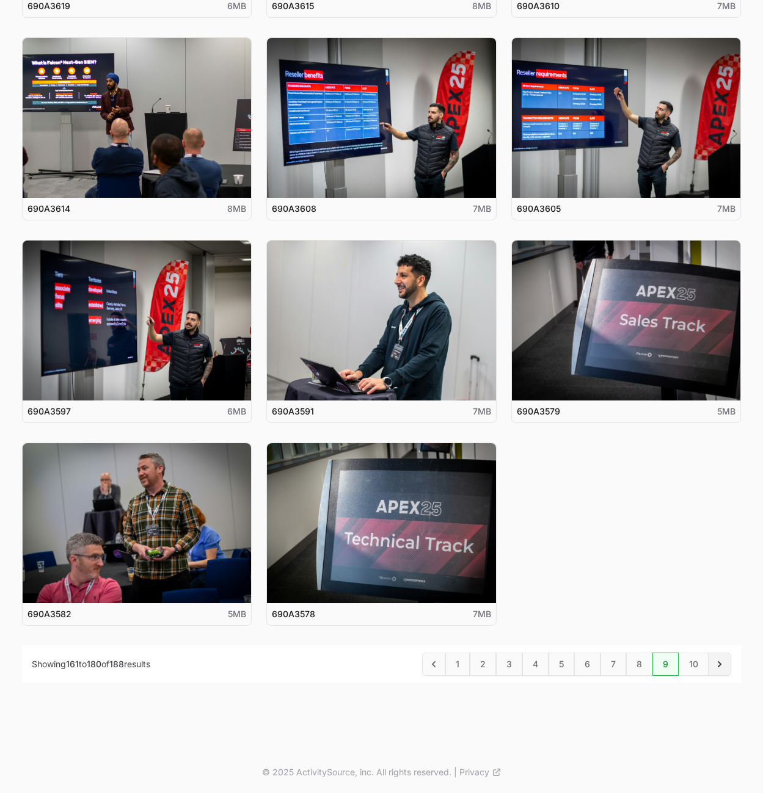
click at [722, 663] on icon "Next" at bounding box center [719, 664] width 12 height 12
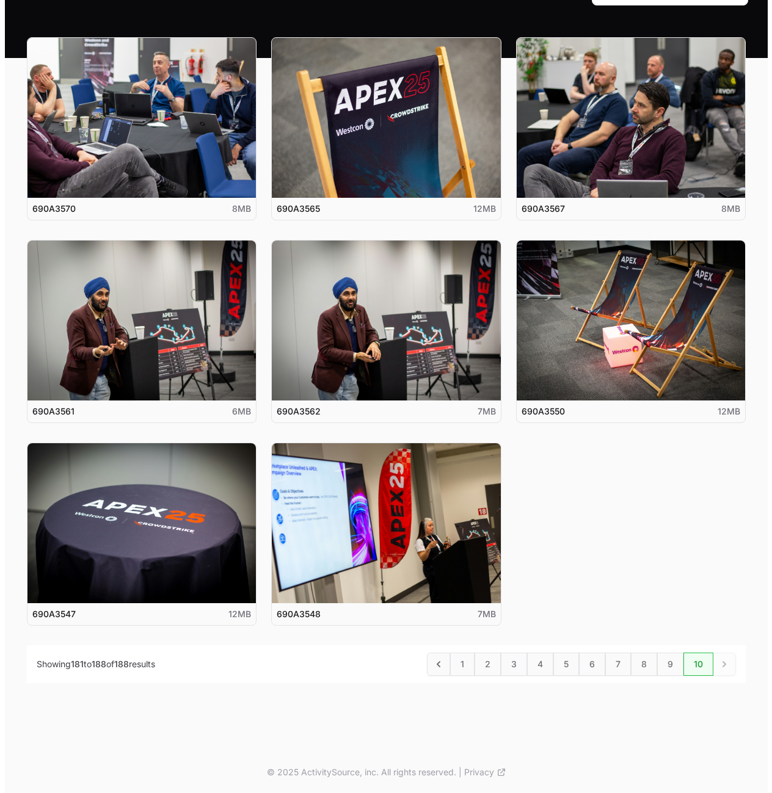
scroll to position [9, 0]
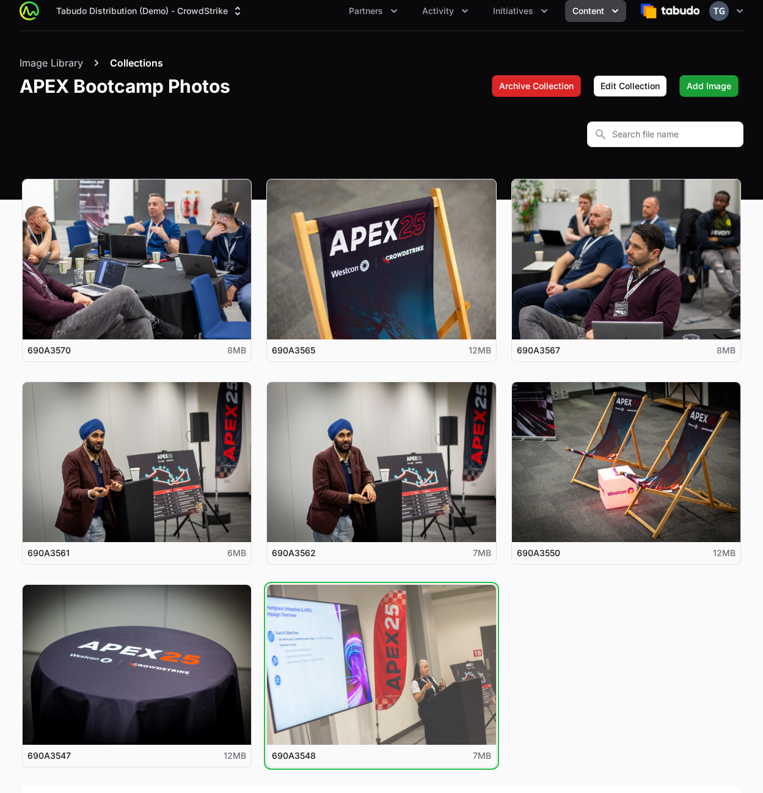
click at [357, 648] on button "View details for 690A3548" at bounding box center [381, 665] width 228 height 160
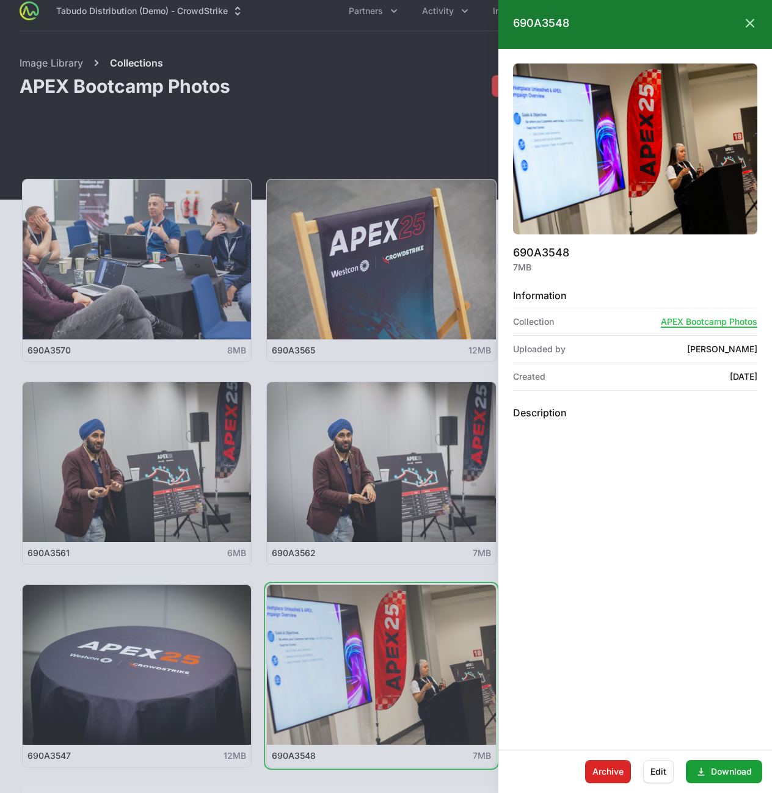
click at [344, 289] on div at bounding box center [386, 396] width 772 height 793
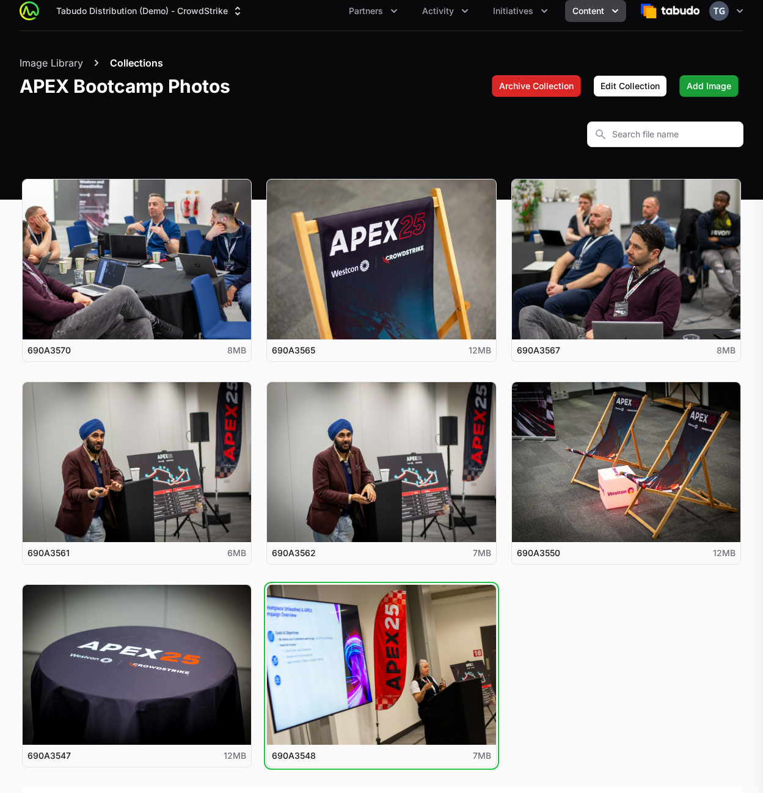
click at [366, 283] on div at bounding box center [381, 396] width 763 height 793
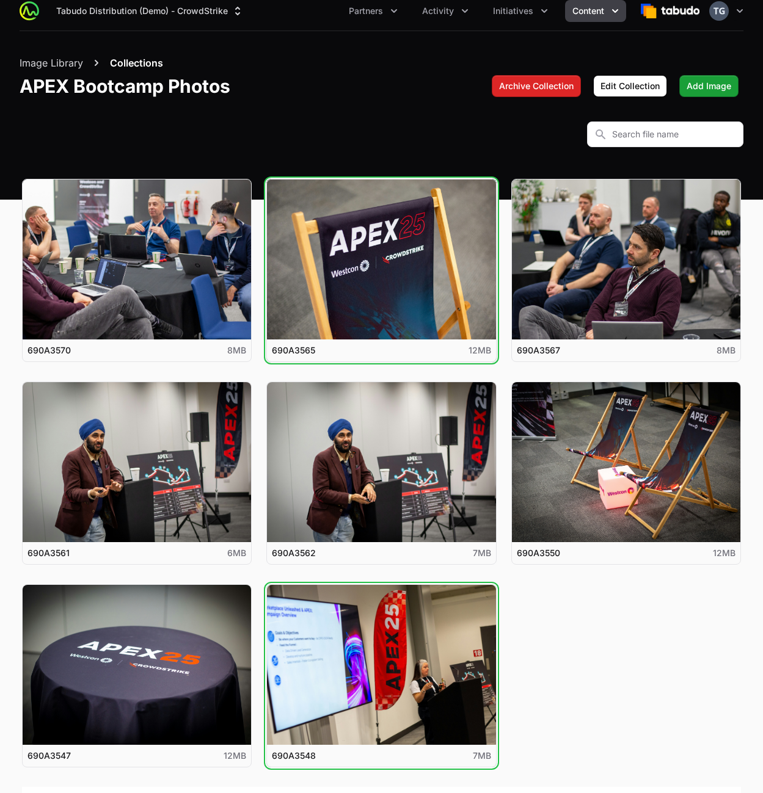
click at [374, 274] on button "View details for 690A3565" at bounding box center [381, 259] width 228 height 160
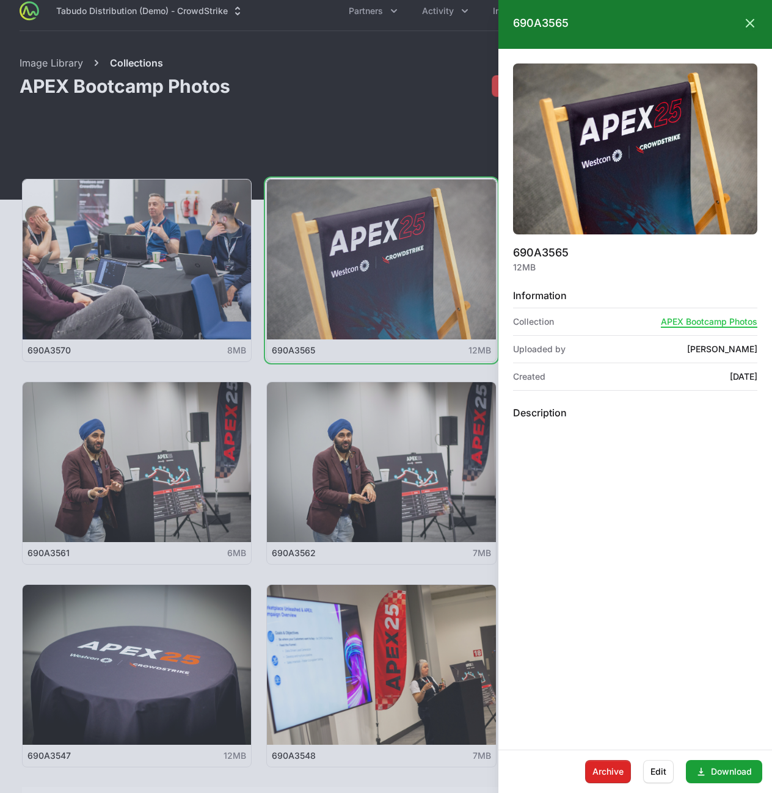
drag, startPoint x: 698, startPoint y: 350, endPoint x: 758, endPoint y: 351, distance: 60.5
click at [759, 350] on div "Details for 690A3565 12MB Information Collection APEX Bootcamp Photos Uploaded …" at bounding box center [635, 399] width 274 height 672
click at [661, 292] on h3 "Information" at bounding box center [635, 295] width 244 height 15
click at [746, 21] on icon at bounding box center [749, 23] width 15 height 15
